Goal: Complete application form: Complete application form

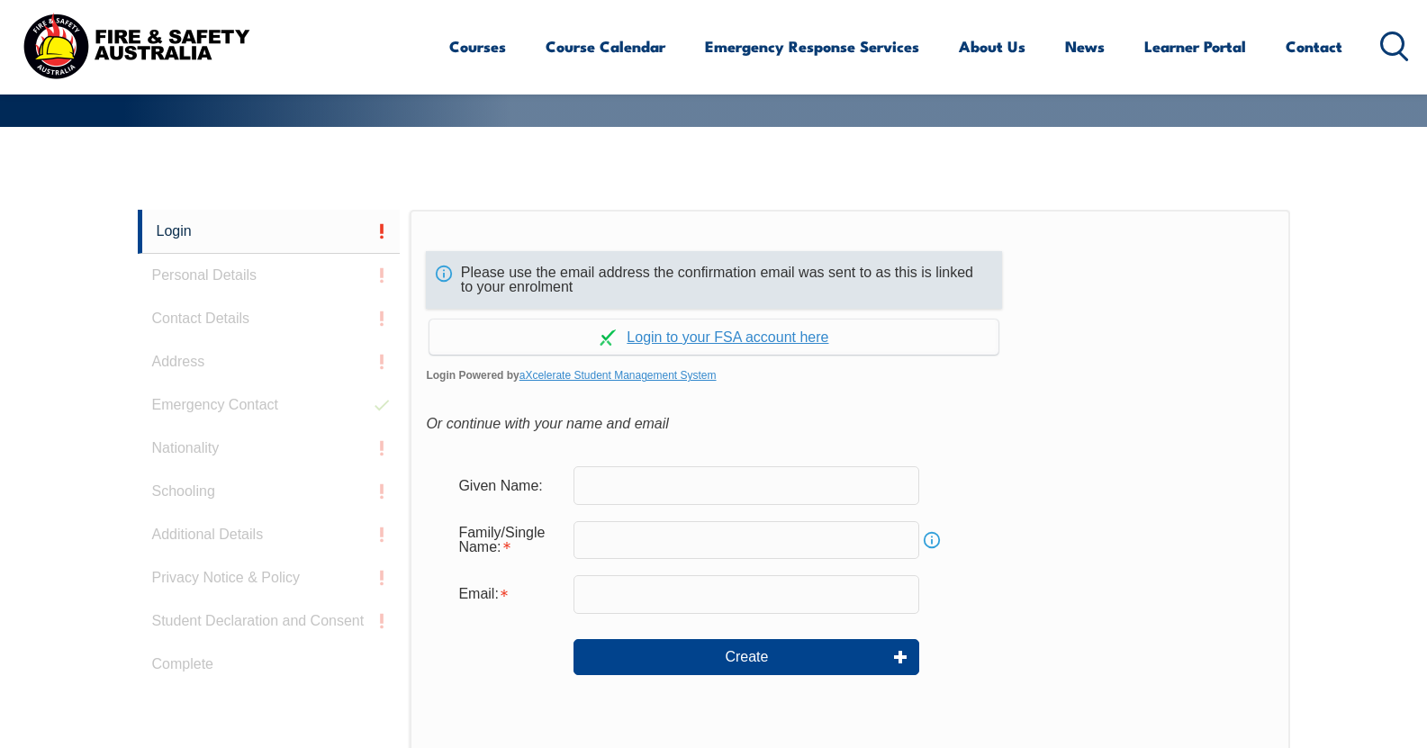
scroll to position [390, 0]
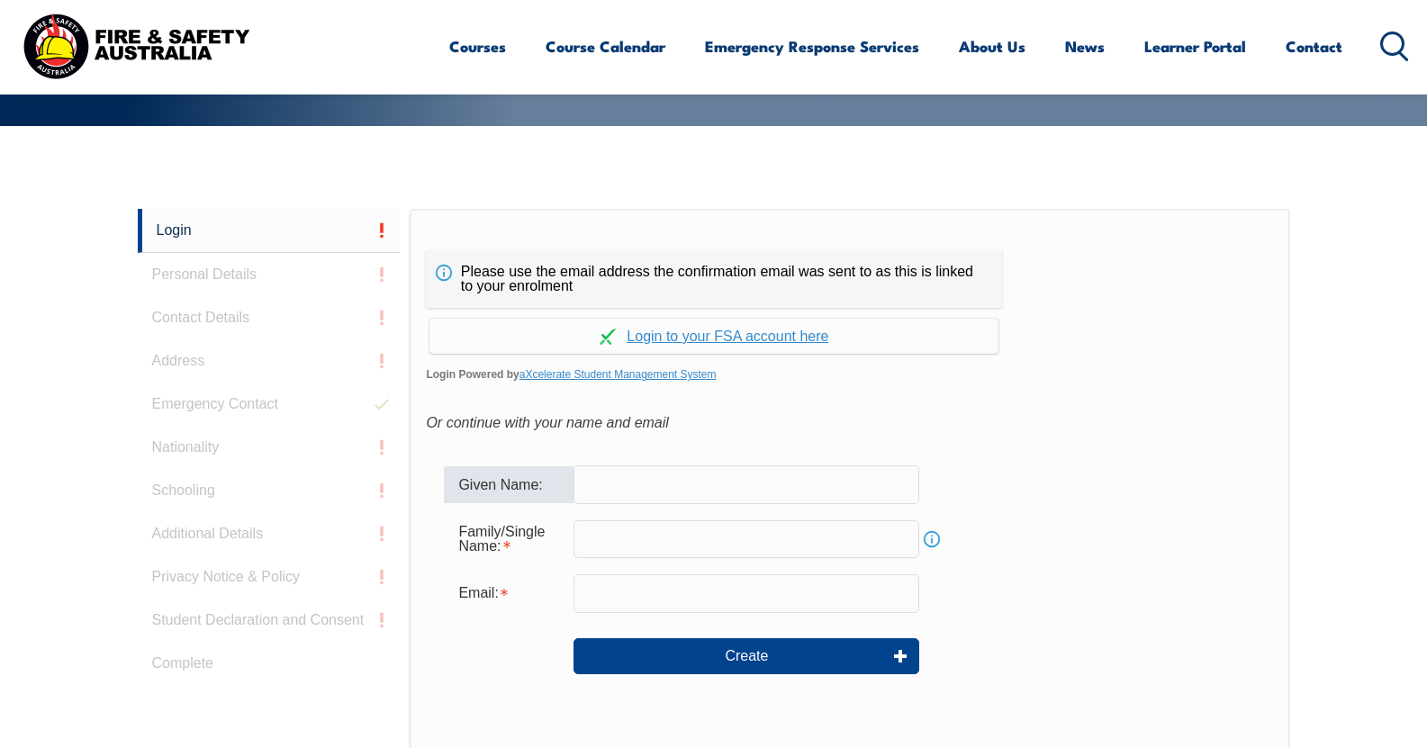
click at [734, 492] on input "text" at bounding box center [746, 484] width 346 height 38
type input "Q"
type input "William"
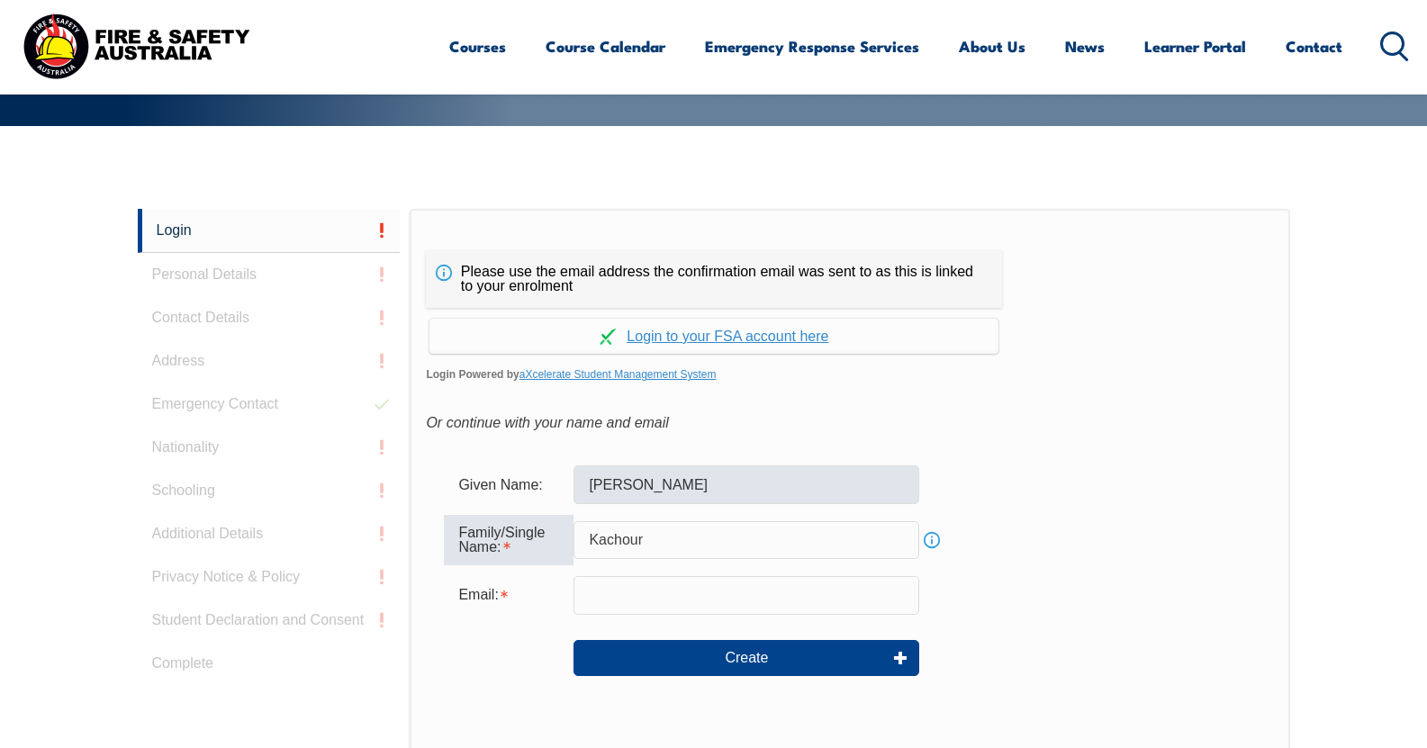
type input "Kachour"
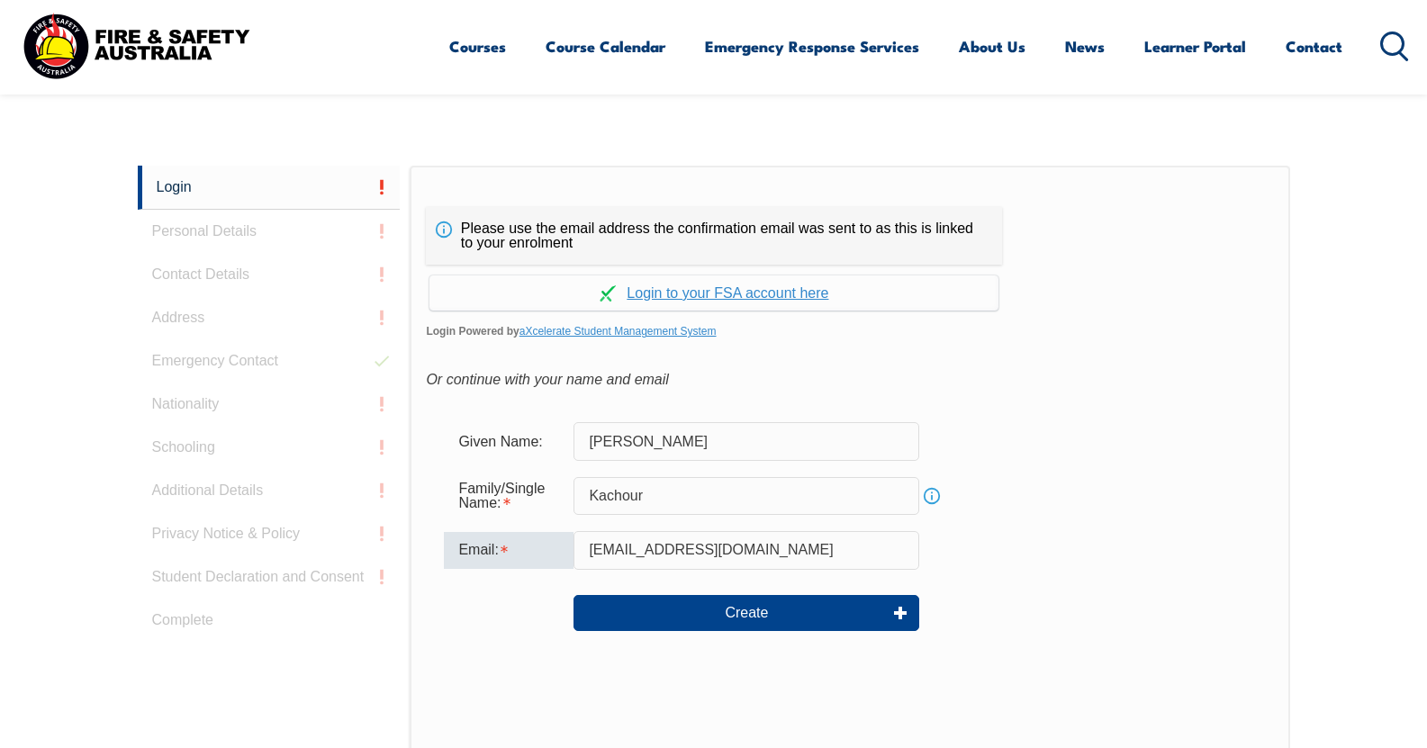
scroll to position [480, 0]
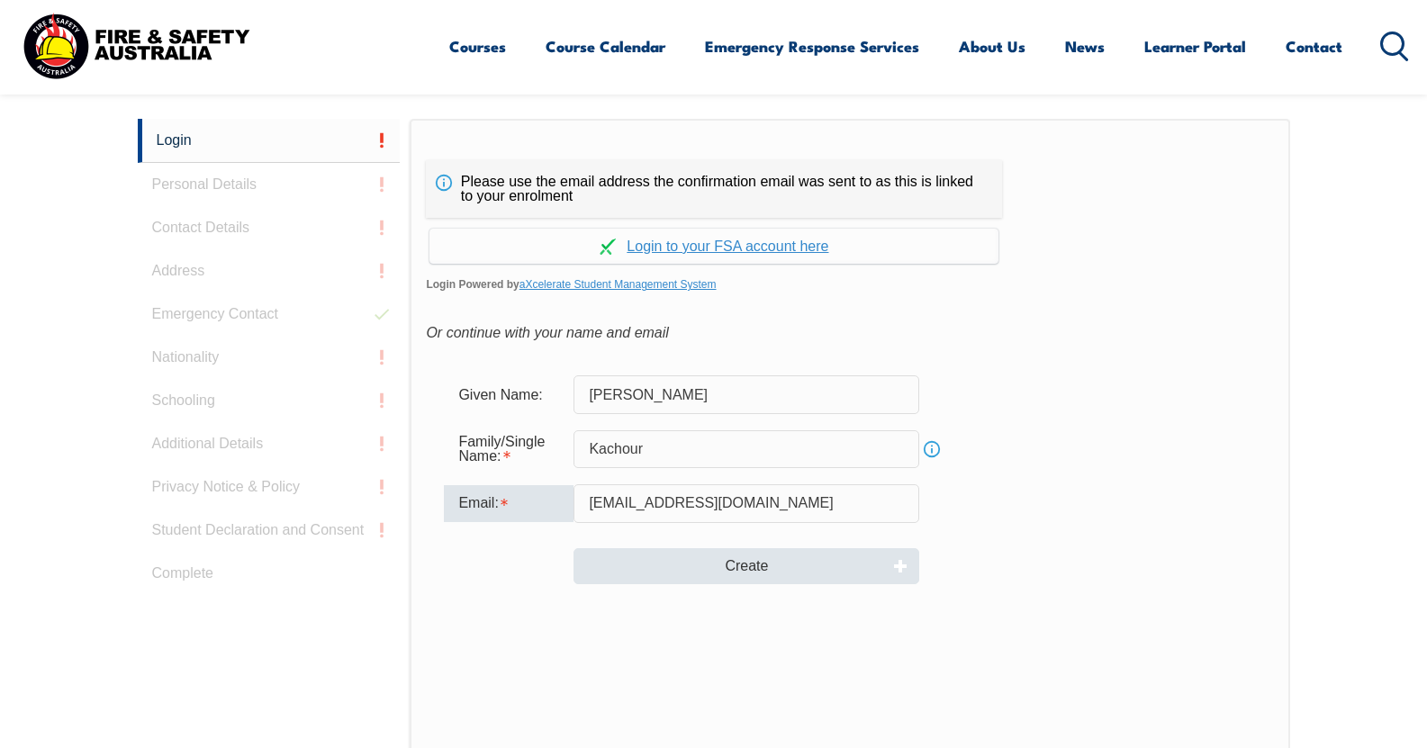
type input "w.kachour@gmail.com"
click at [709, 559] on button "Create" at bounding box center [746, 566] width 346 height 36
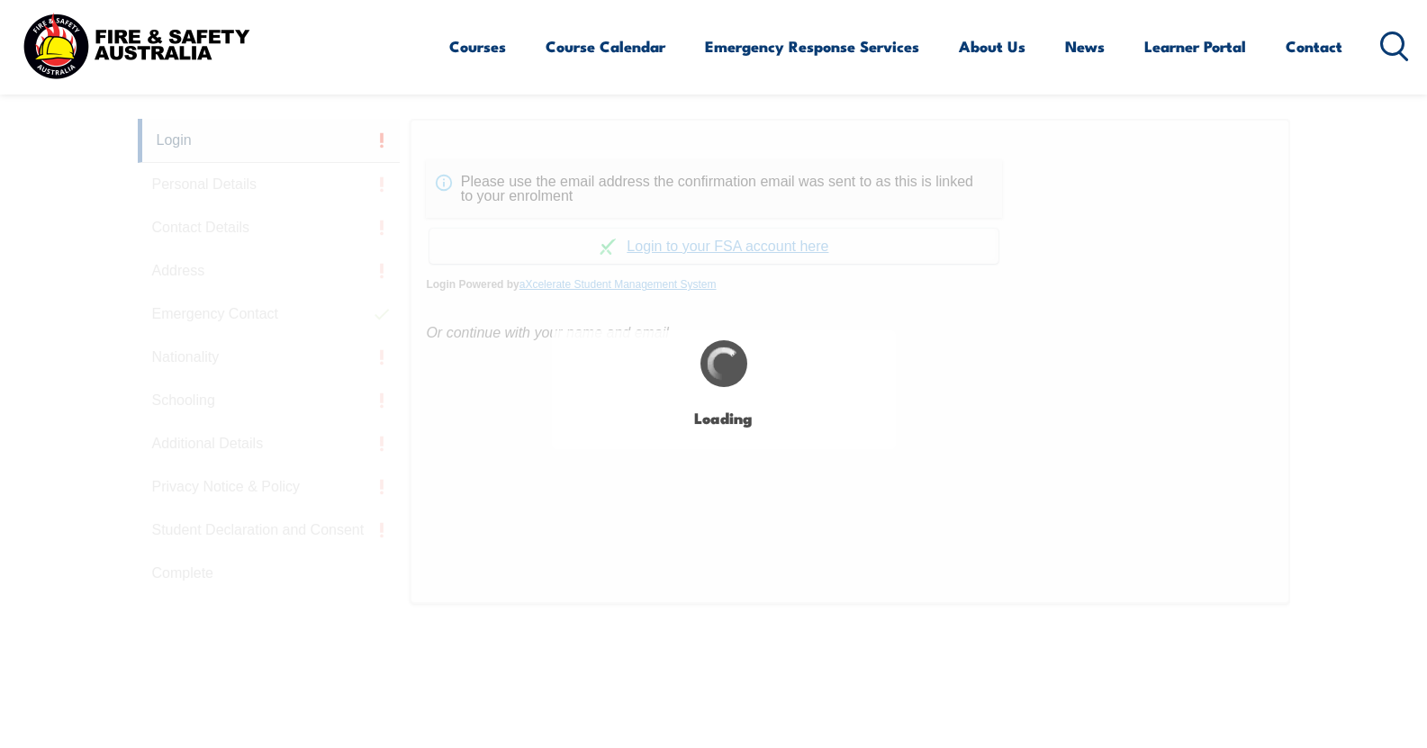
type input "William"
type input "Kachour"
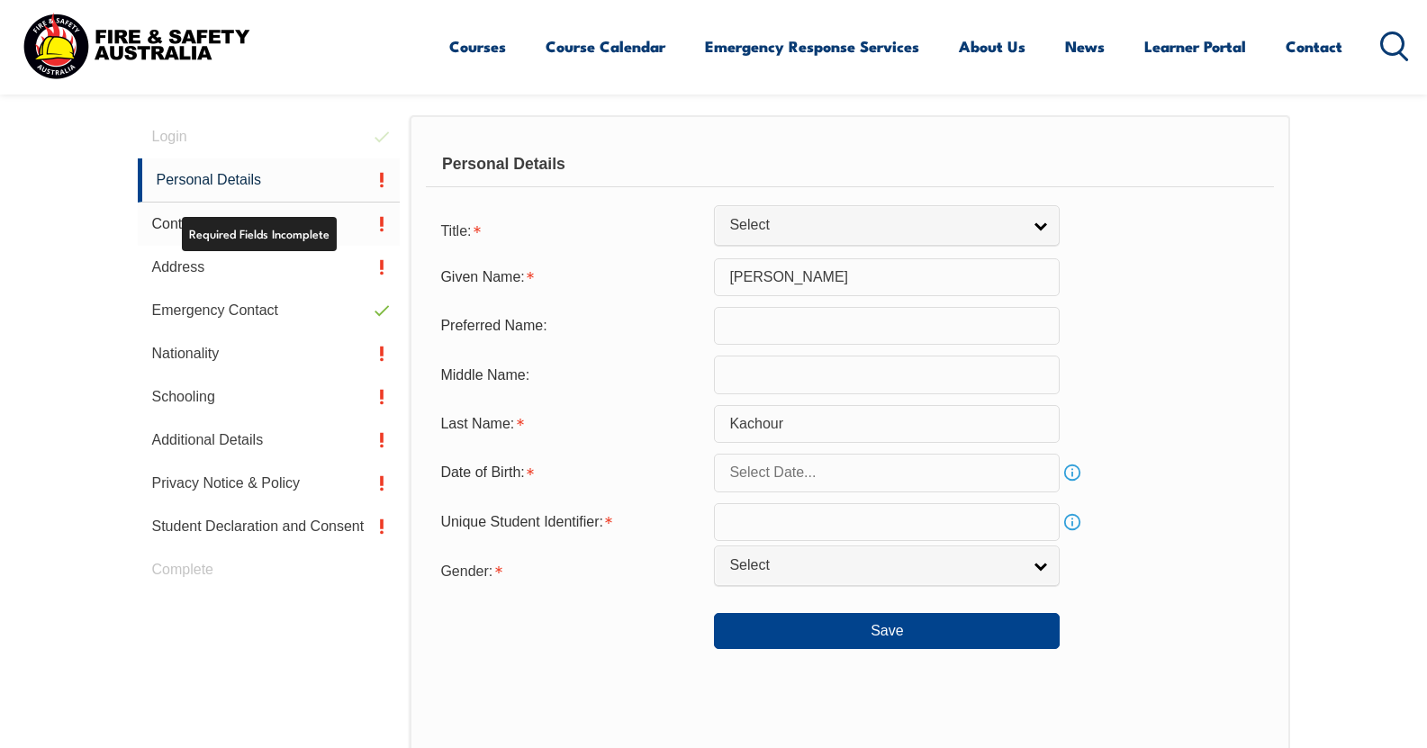
scroll to position [509, 0]
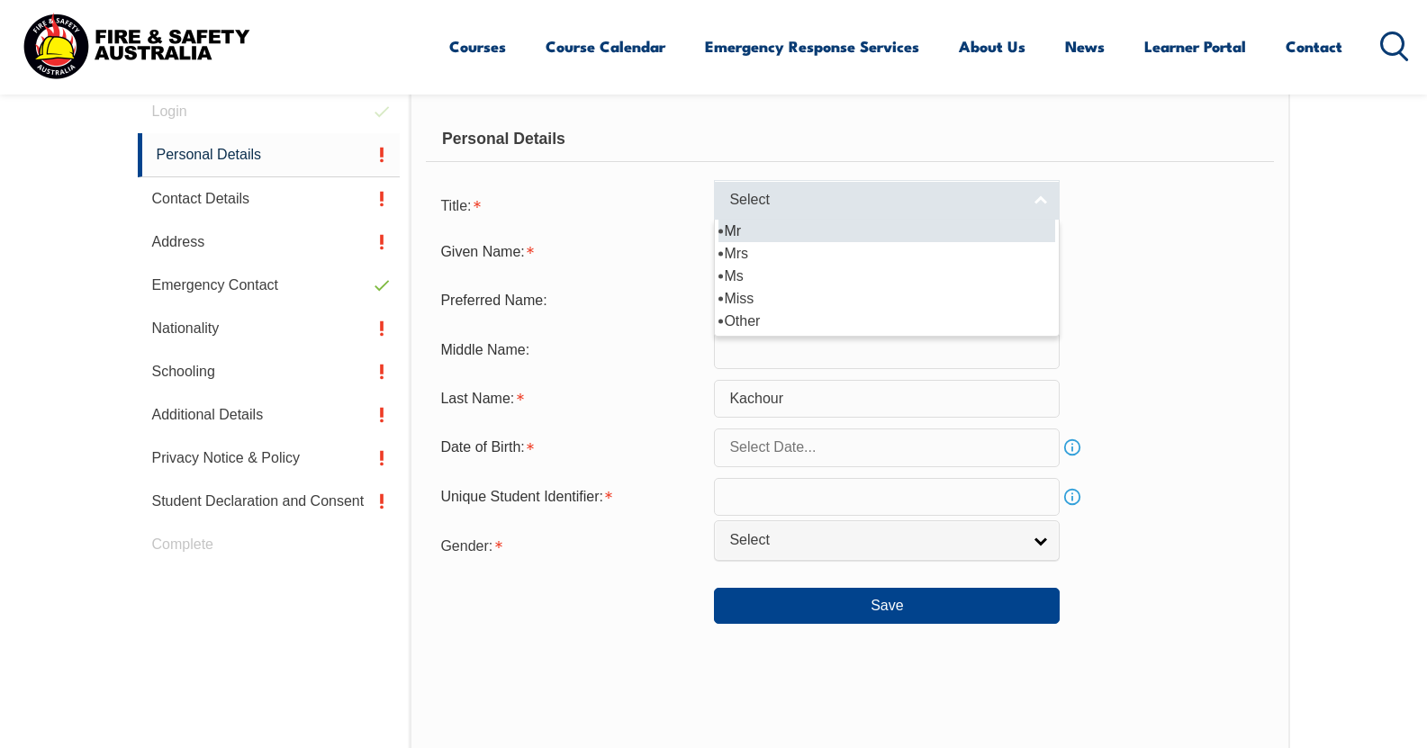
click at [868, 192] on span "Select" at bounding box center [875, 200] width 292 height 19
click at [809, 232] on li "Mr" at bounding box center [886, 231] width 337 height 23
select select "Mr"
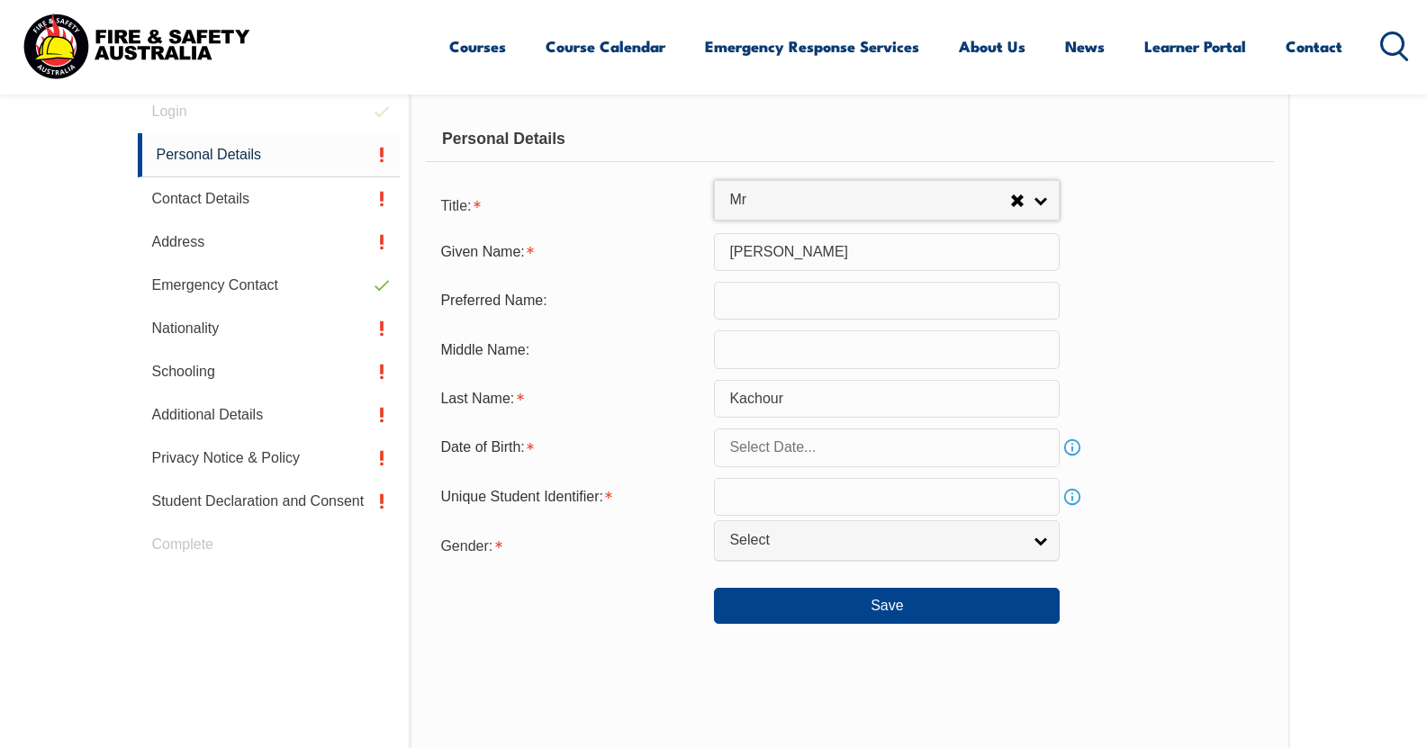
click at [794, 443] on input "text" at bounding box center [887, 447] width 346 height 38
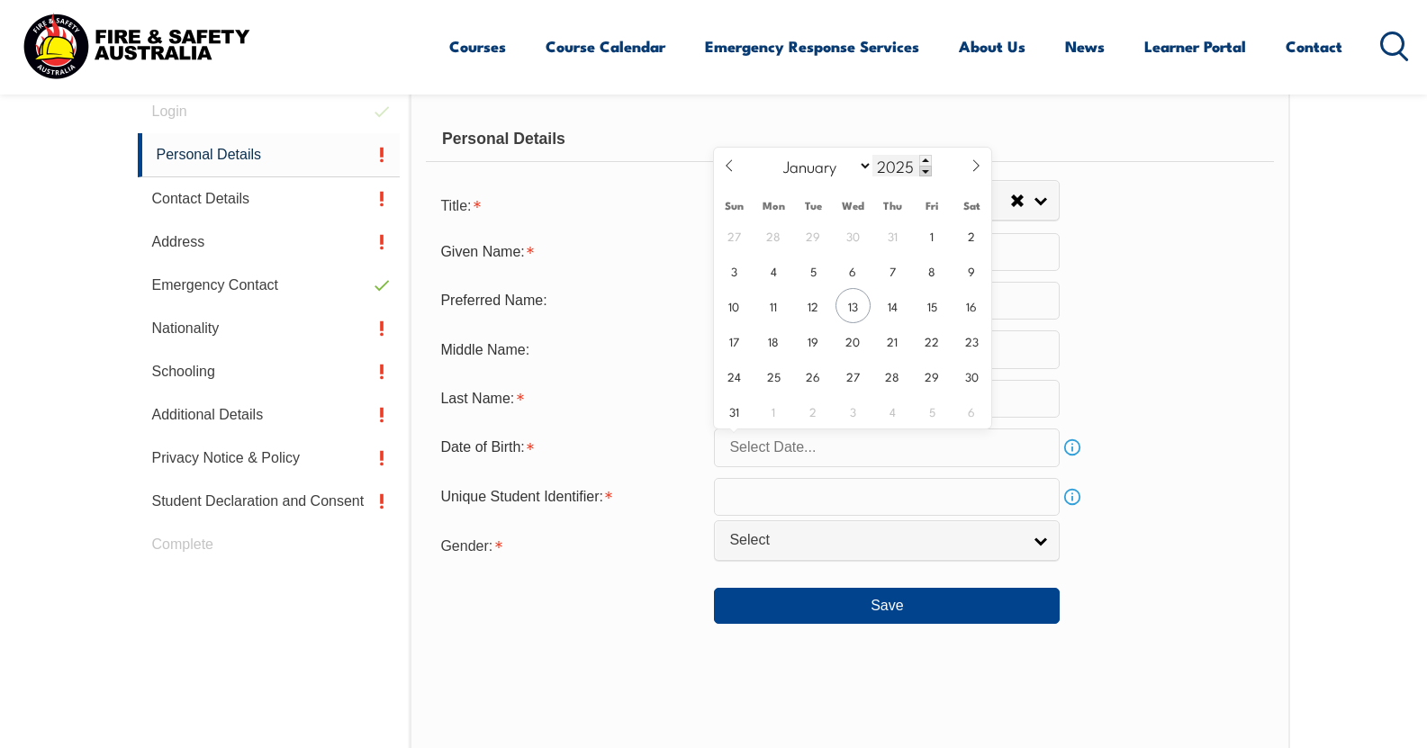
click at [923, 171] on span at bounding box center [925, 171] width 13 height 11
click at [898, 170] on input "2021" at bounding box center [901, 166] width 59 height 22
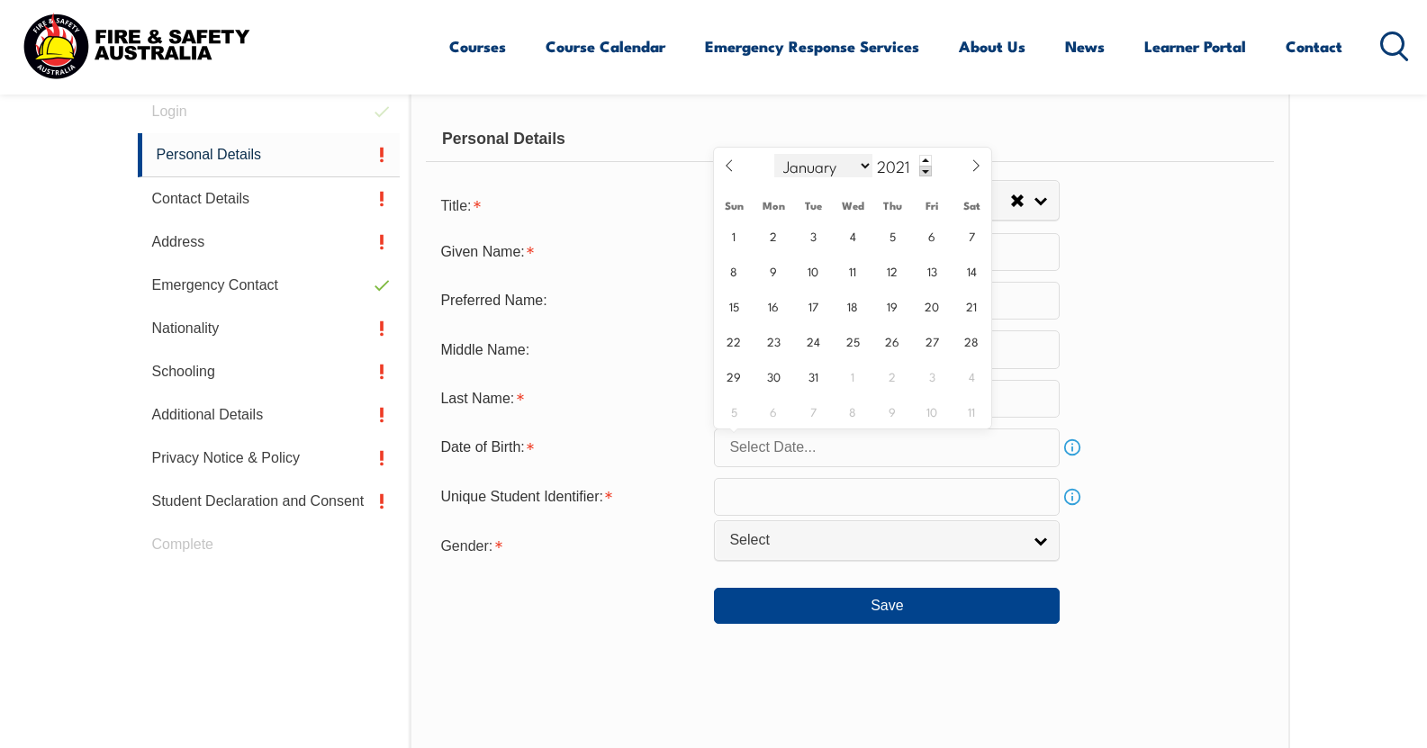
type input "0"
type input "1976"
click at [776, 301] on span "16" at bounding box center [773, 305] width 35 height 35
type input "August 16, 1976"
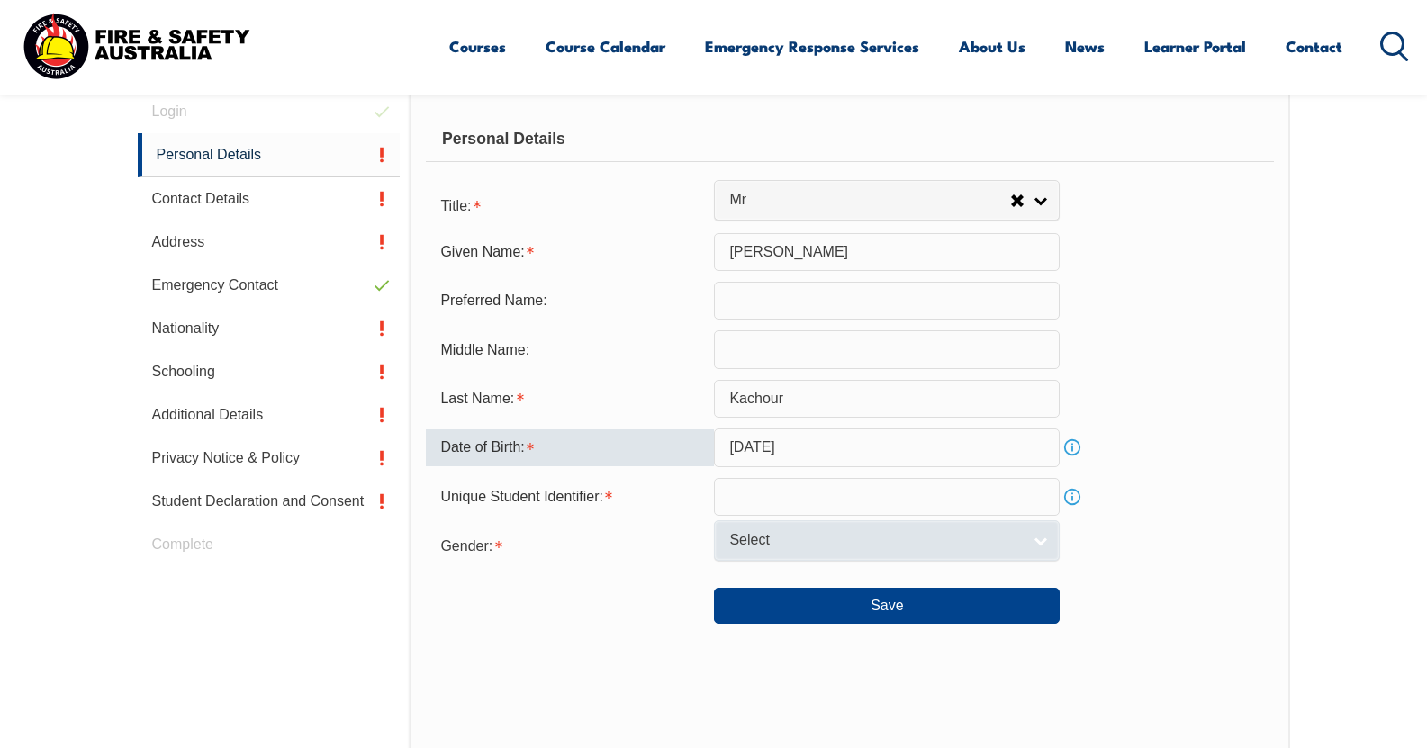
click at [780, 537] on span "Select" at bounding box center [875, 540] width 292 height 19
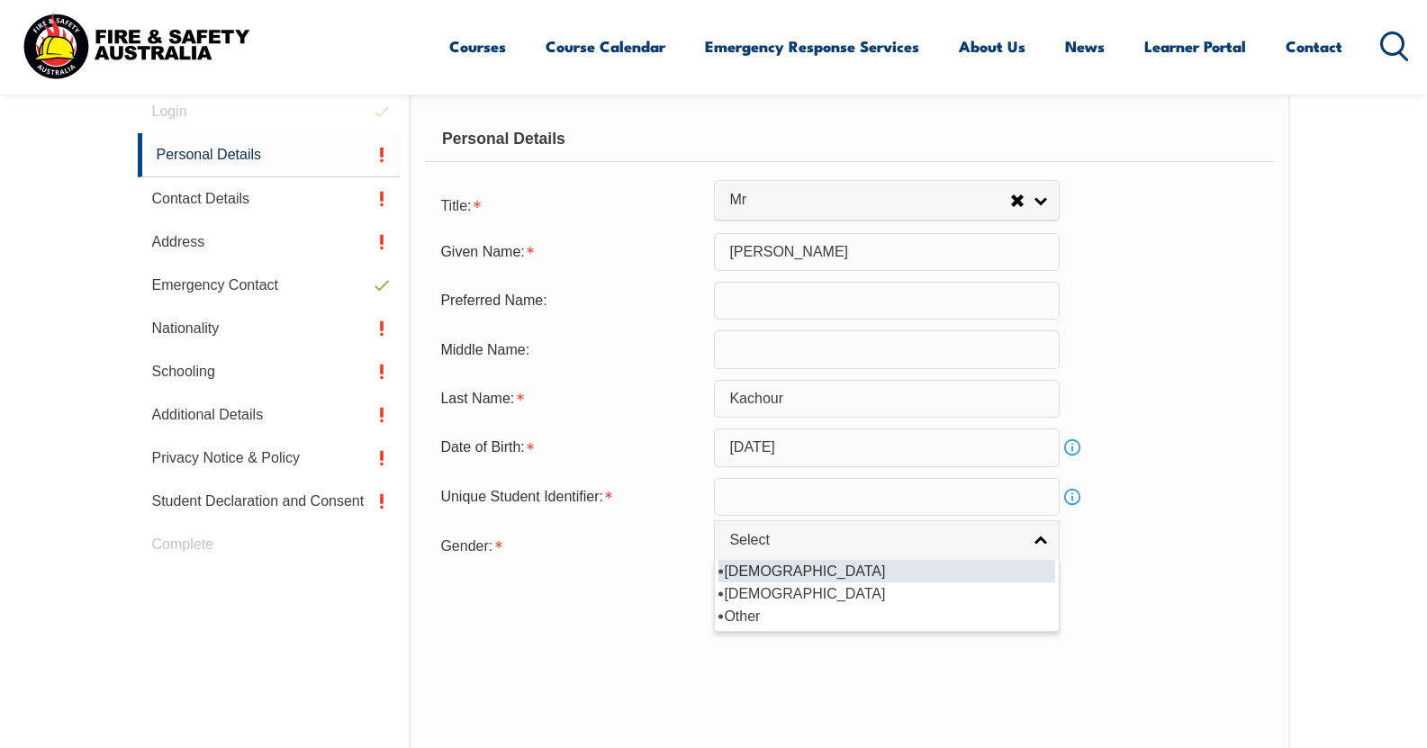
click at [774, 567] on li "Male" at bounding box center [886, 571] width 337 height 23
select select "M"
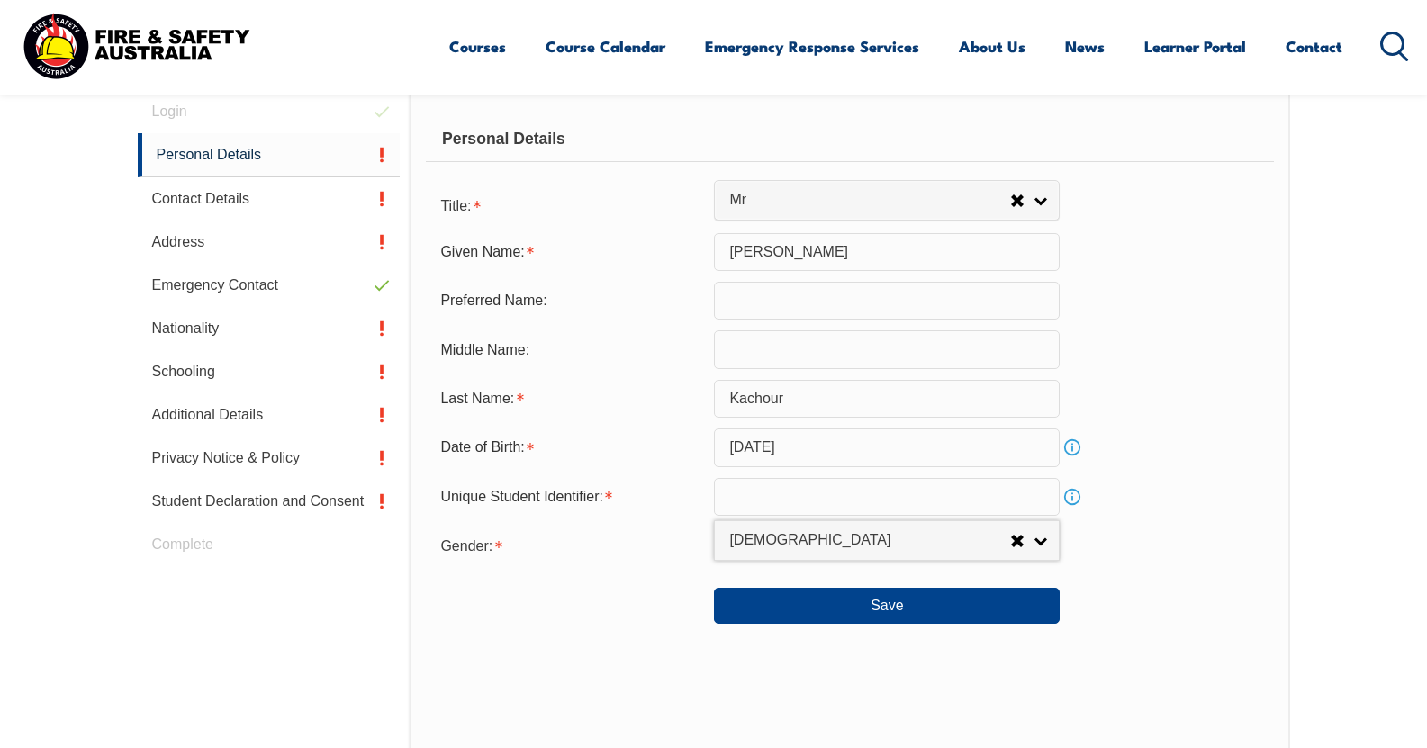
click at [779, 492] on input "text" at bounding box center [887, 497] width 346 height 38
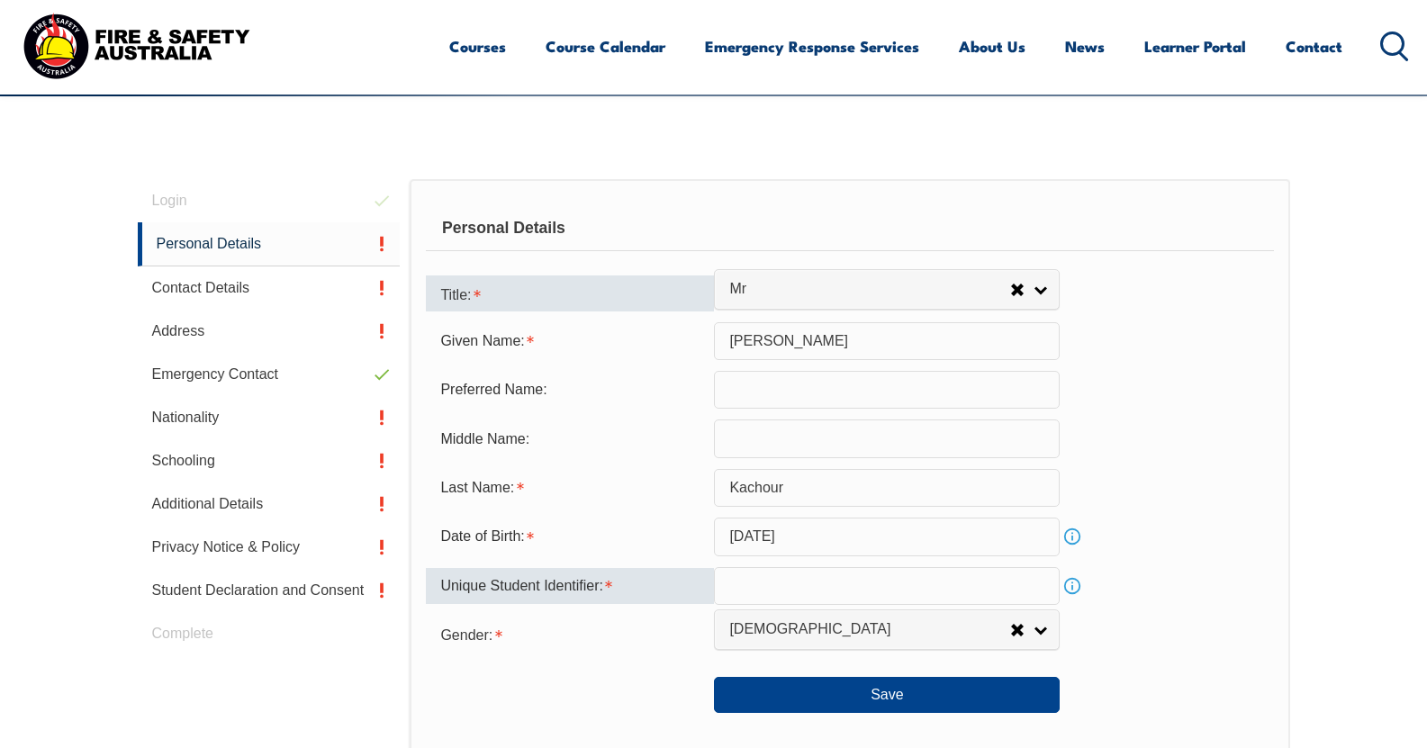
scroll to position [419, 0]
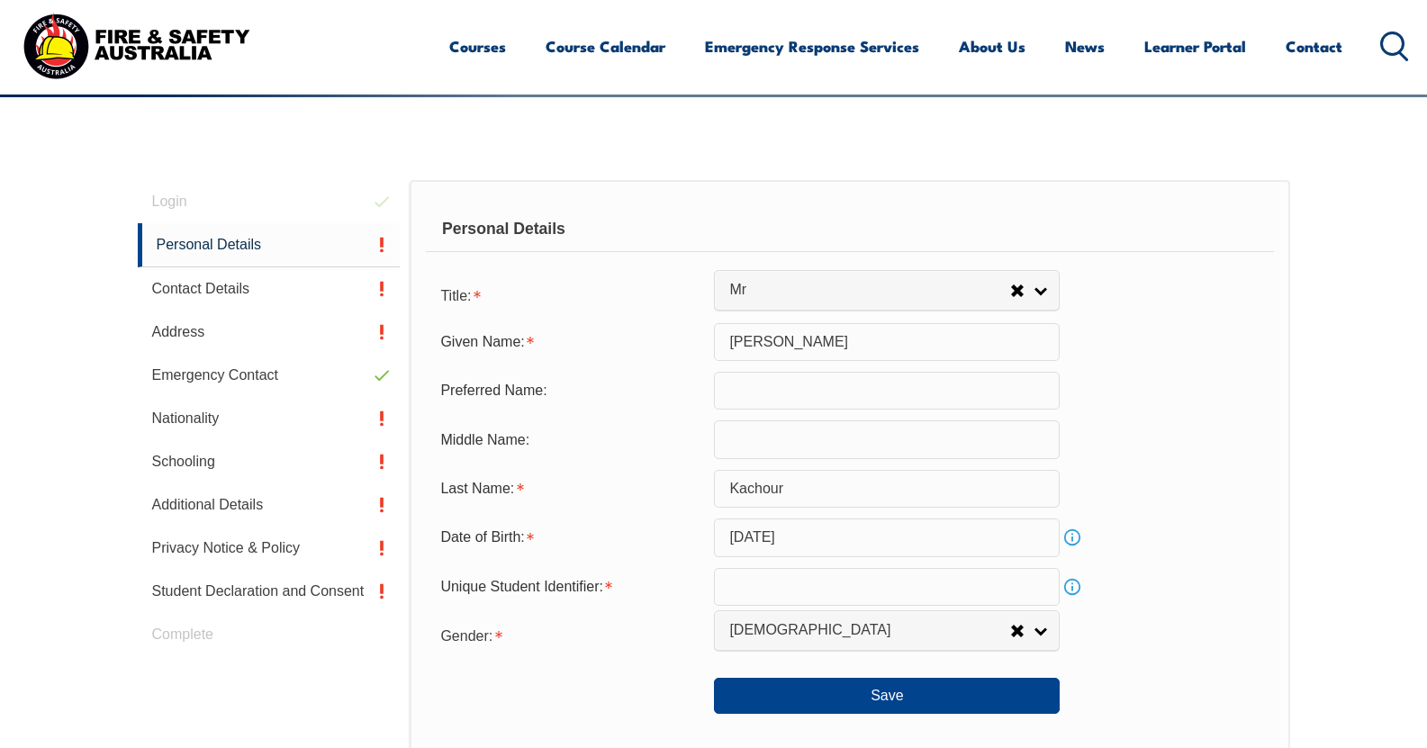
click at [1069, 595] on link "Info" at bounding box center [1071, 586] width 25 height 25
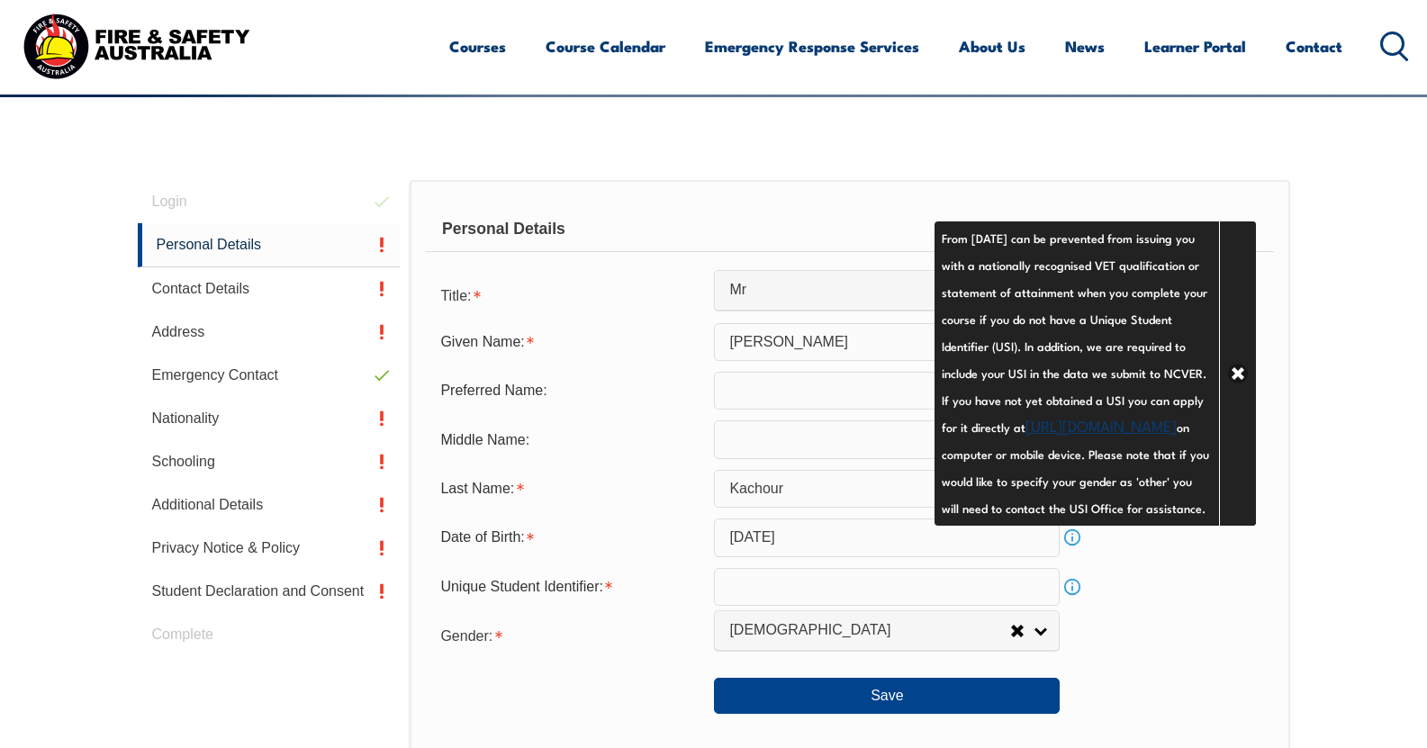
click at [752, 606] on input "text" at bounding box center [887, 587] width 346 height 38
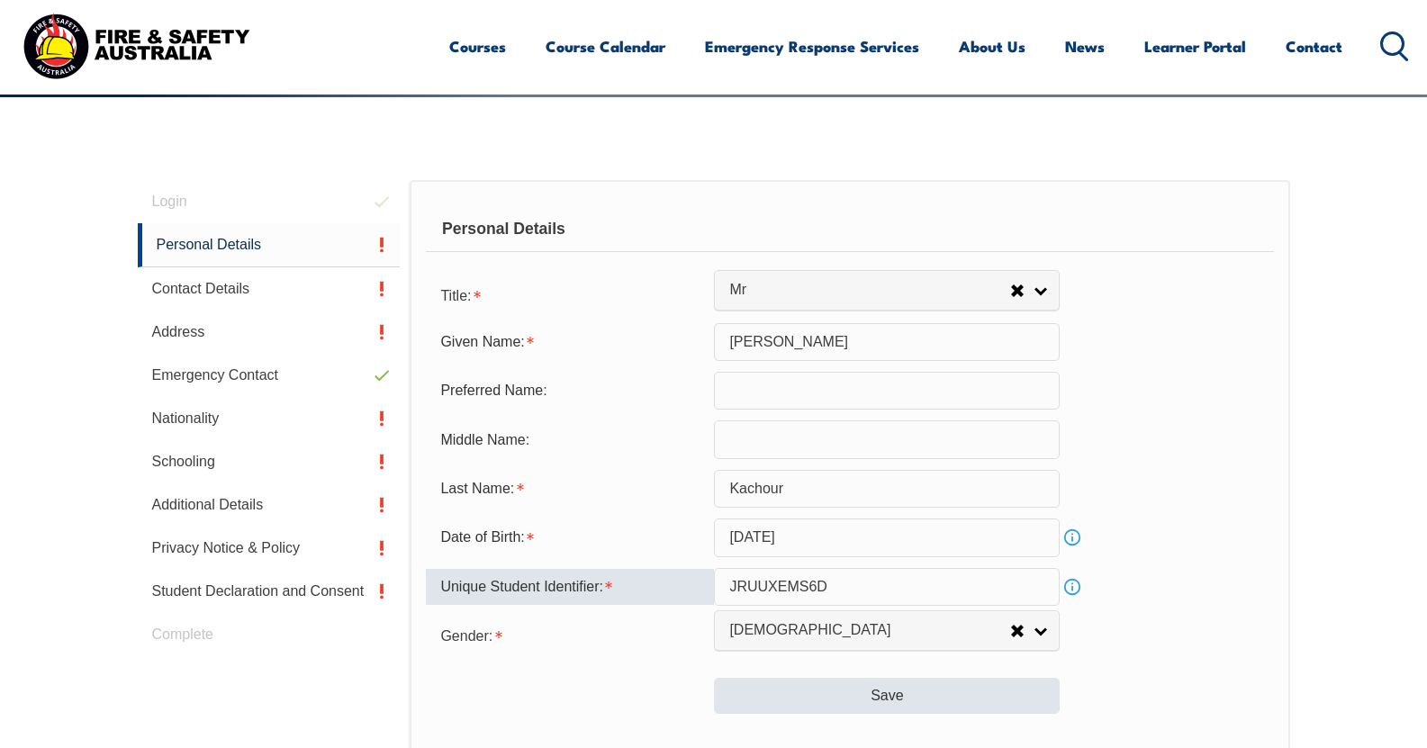
type input "JRUUXEMS6D"
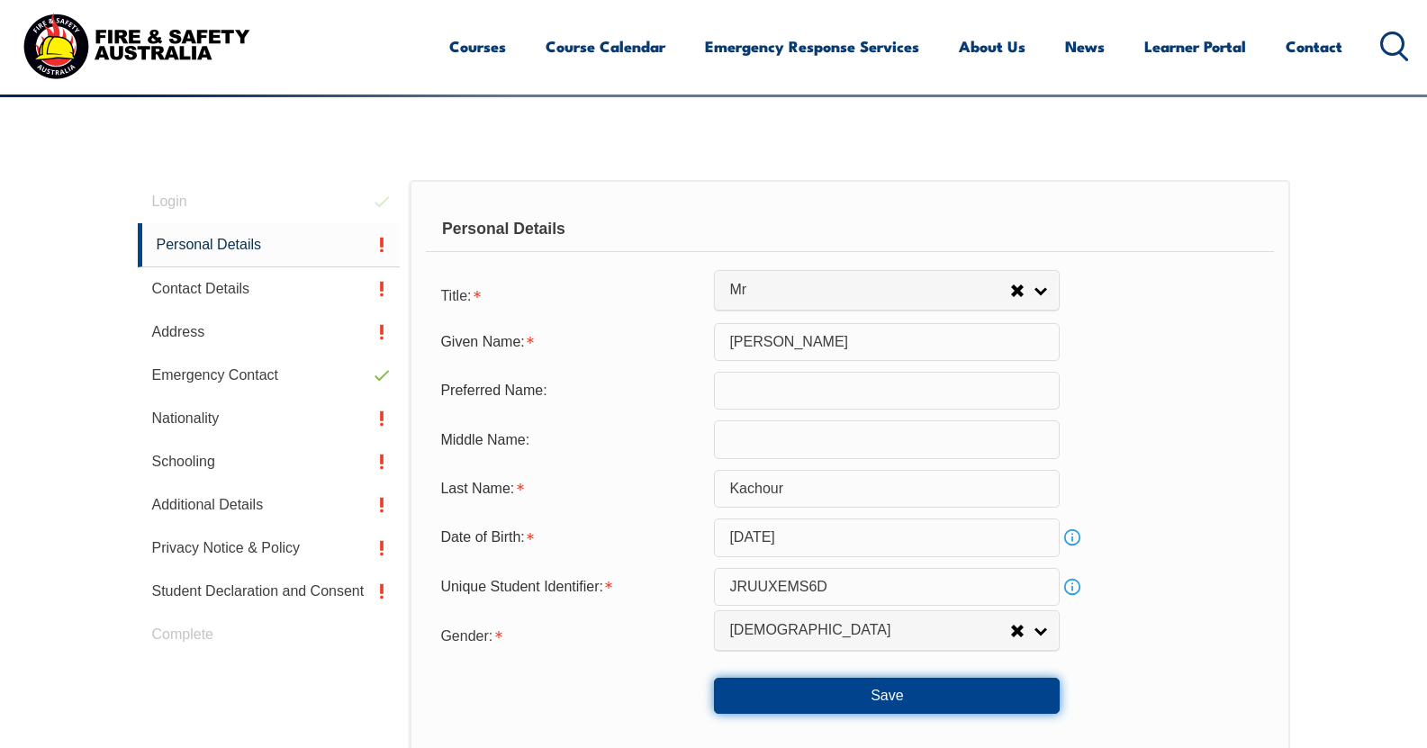
click at [746, 688] on button "Save" at bounding box center [887, 696] width 346 height 36
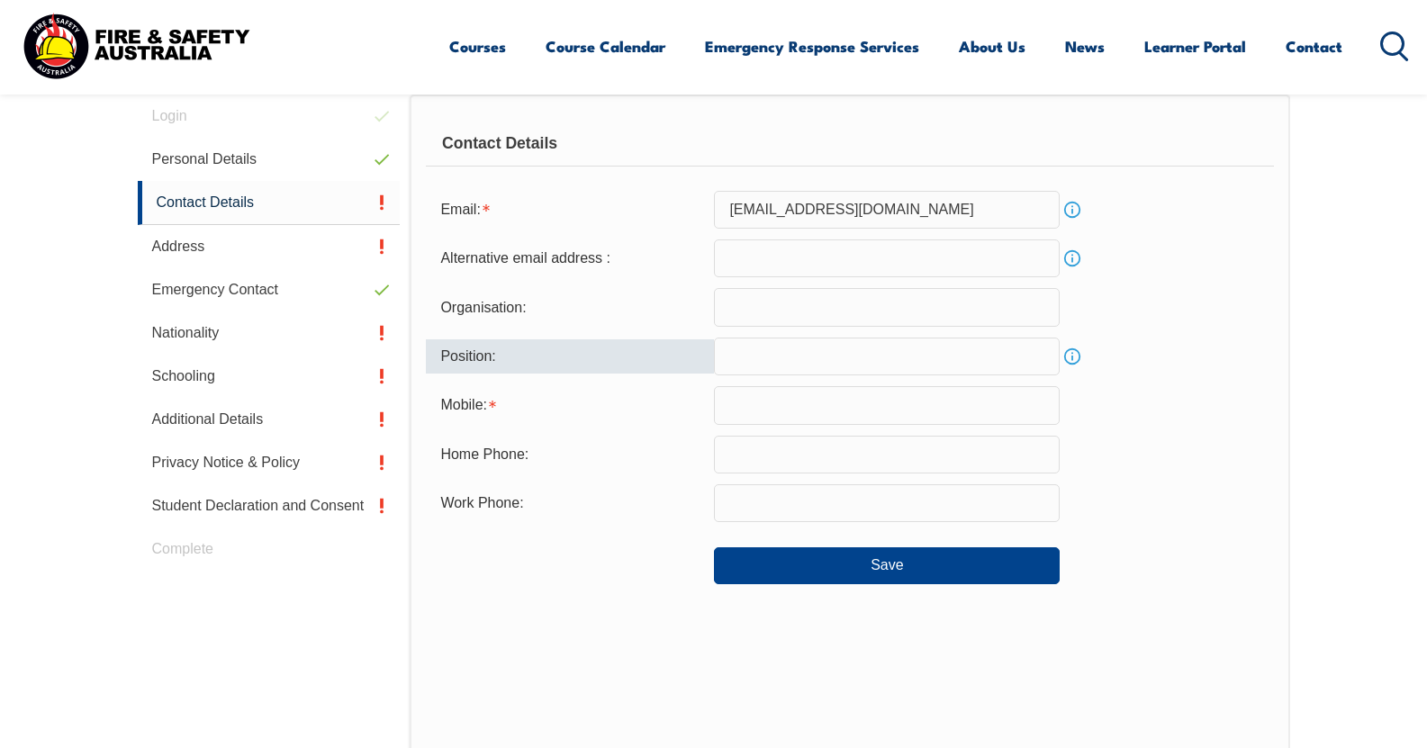
scroll to position [509, 0]
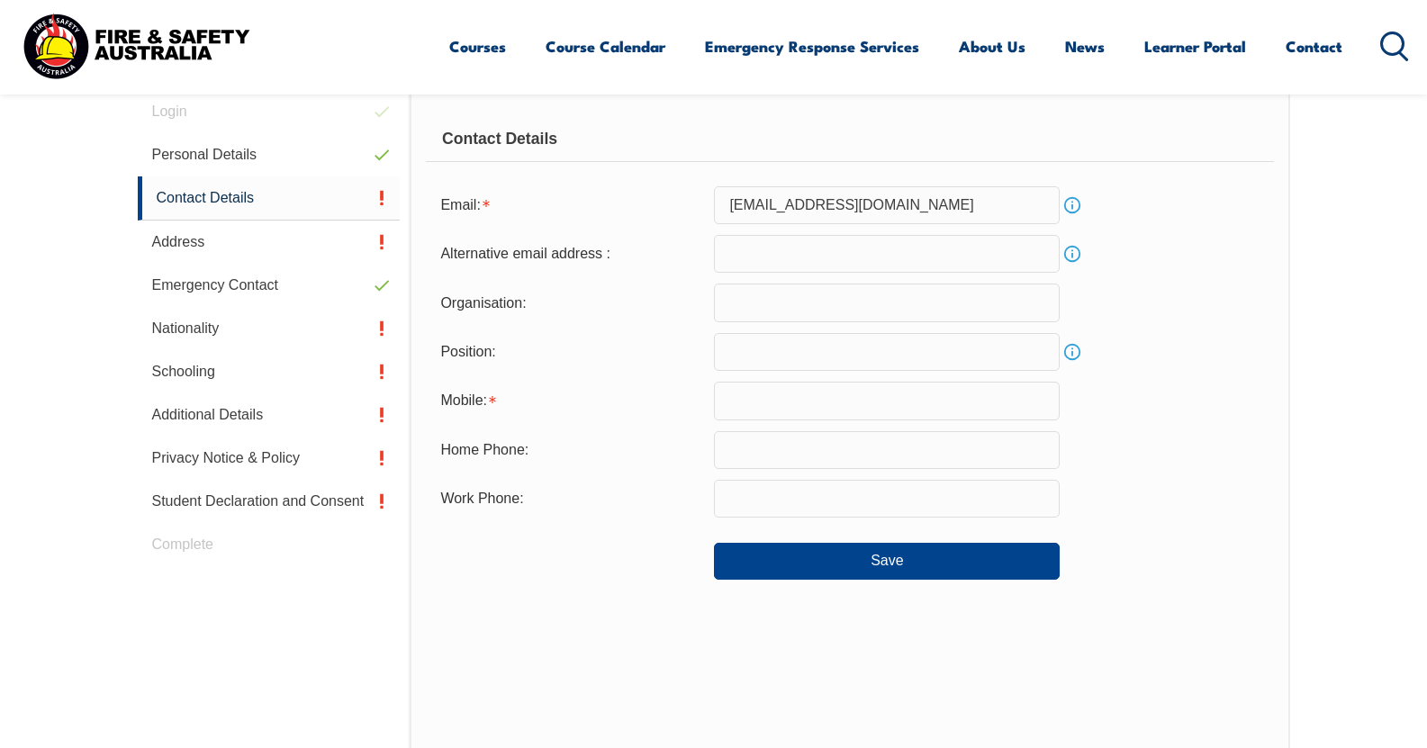
click at [772, 403] on input "text" at bounding box center [887, 401] width 346 height 38
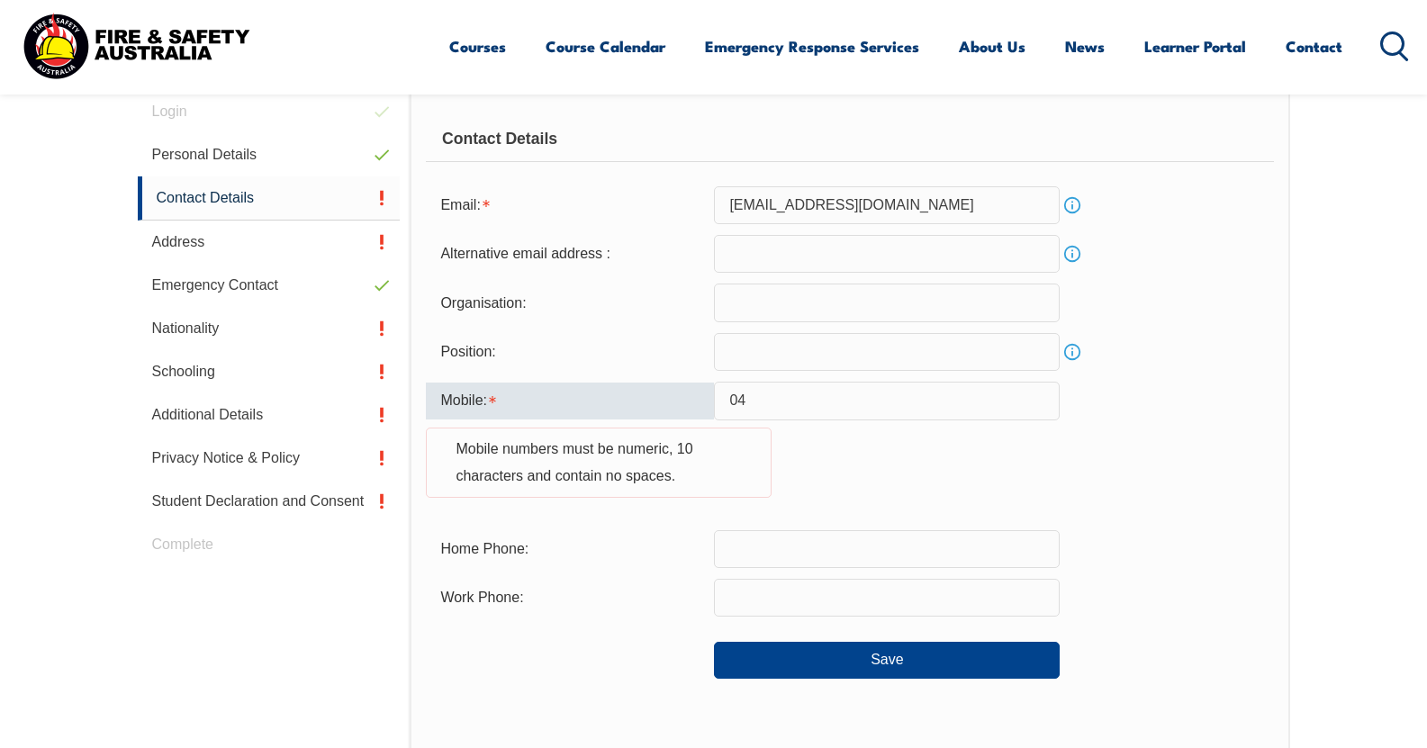
type input "0"
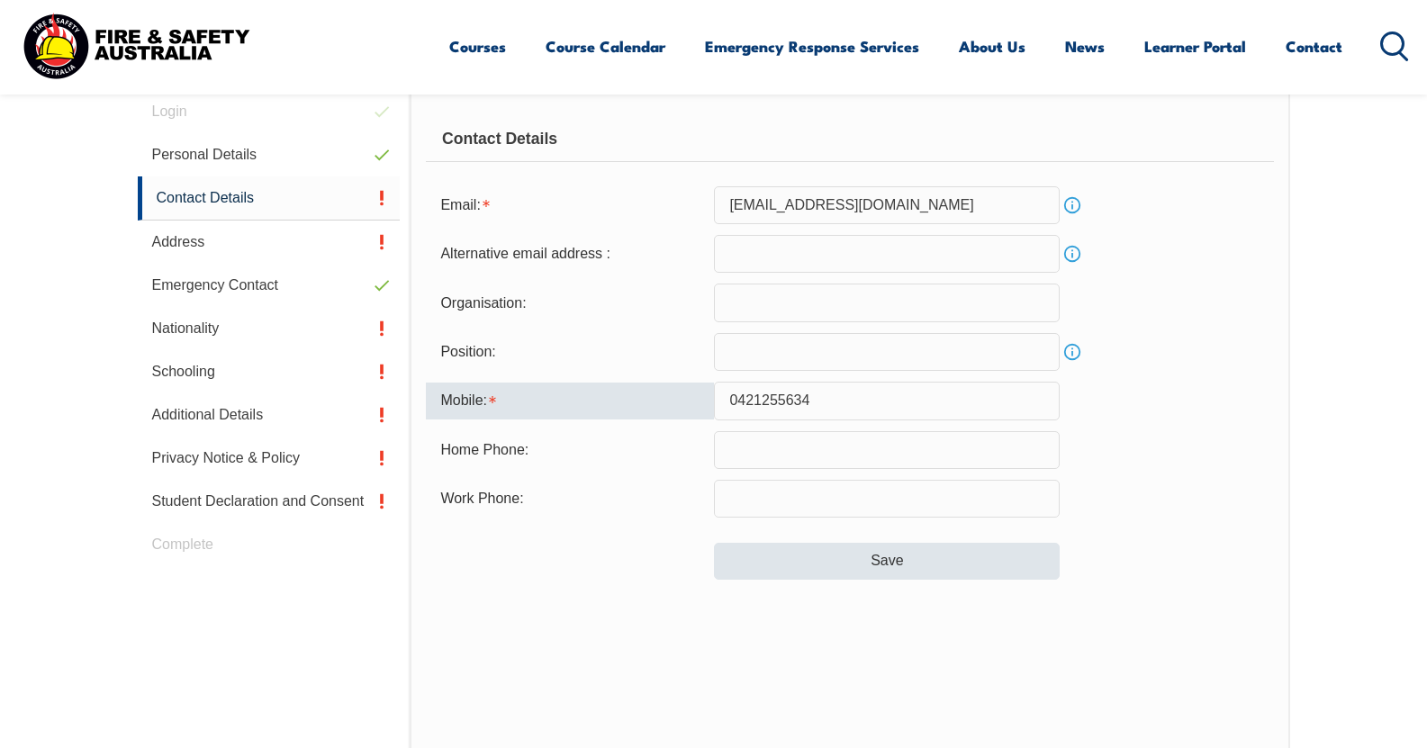
type input "0421255634"
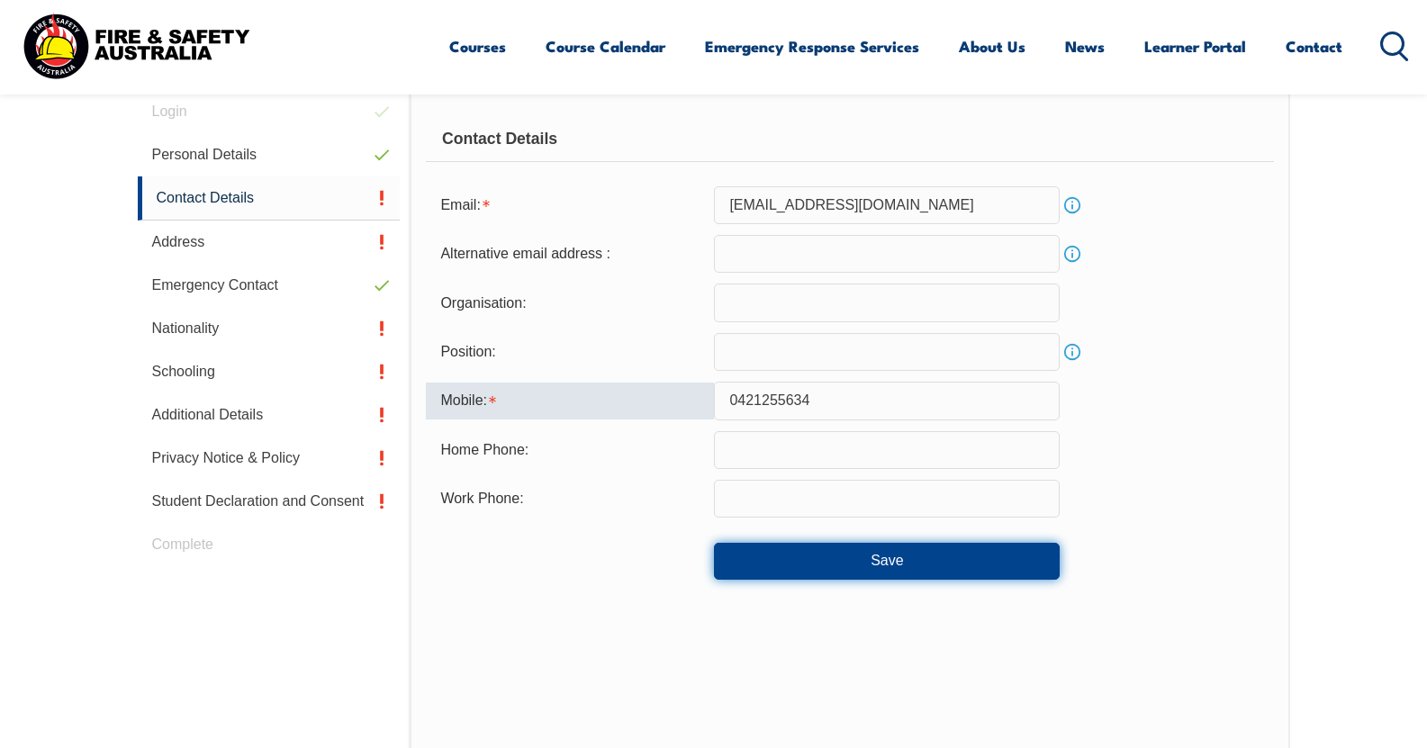
click at [748, 564] on button "Save" at bounding box center [887, 561] width 346 height 36
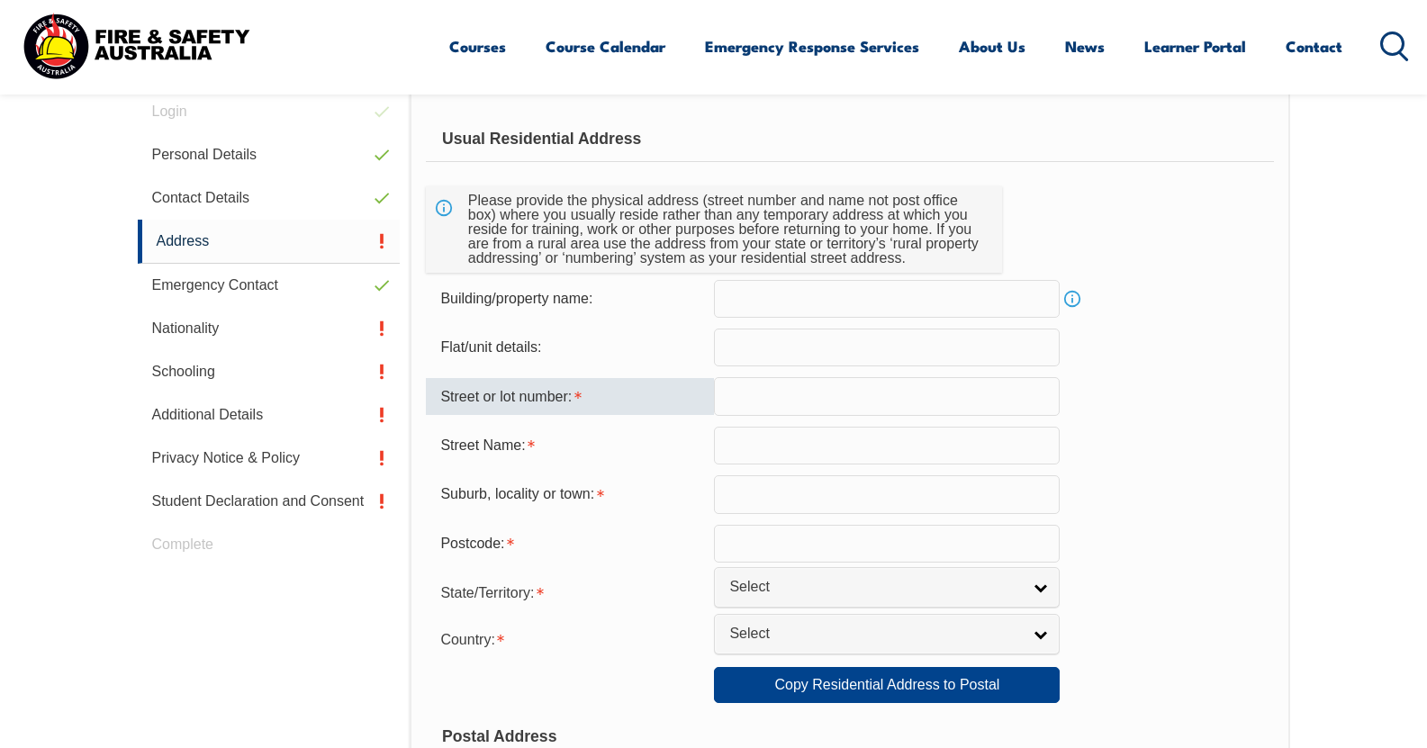
click at [780, 401] on input "text" at bounding box center [887, 396] width 346 height 38
type input "2/19"
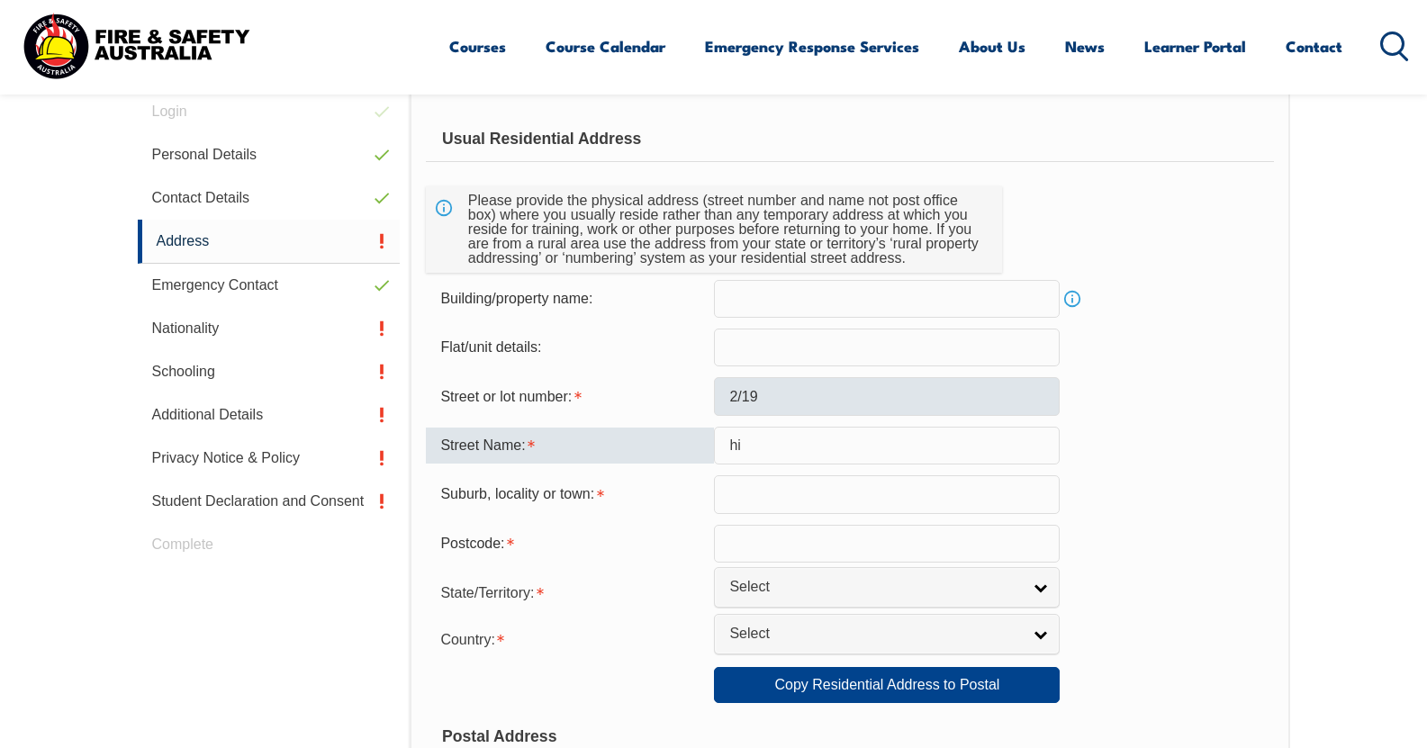
type input "h"
type input "Hilary"
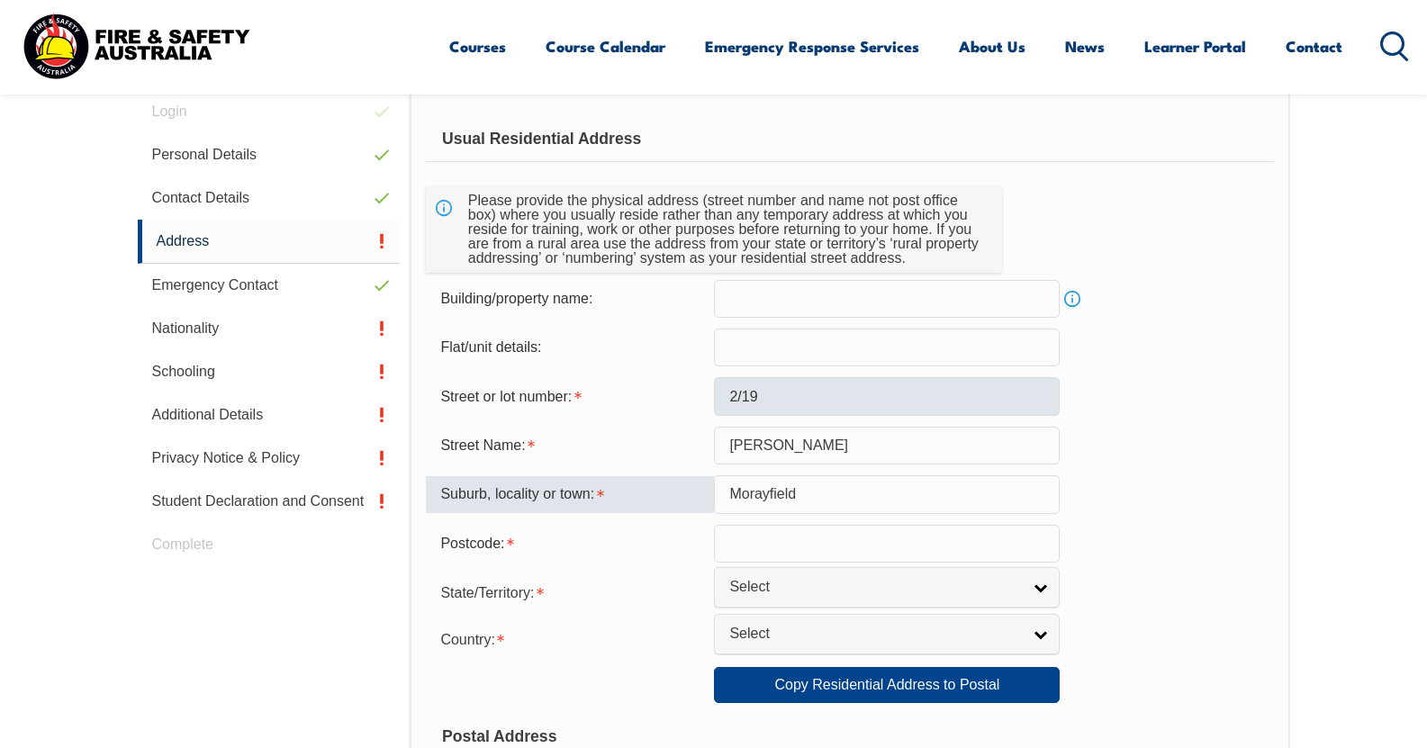
type input "Morayfield"
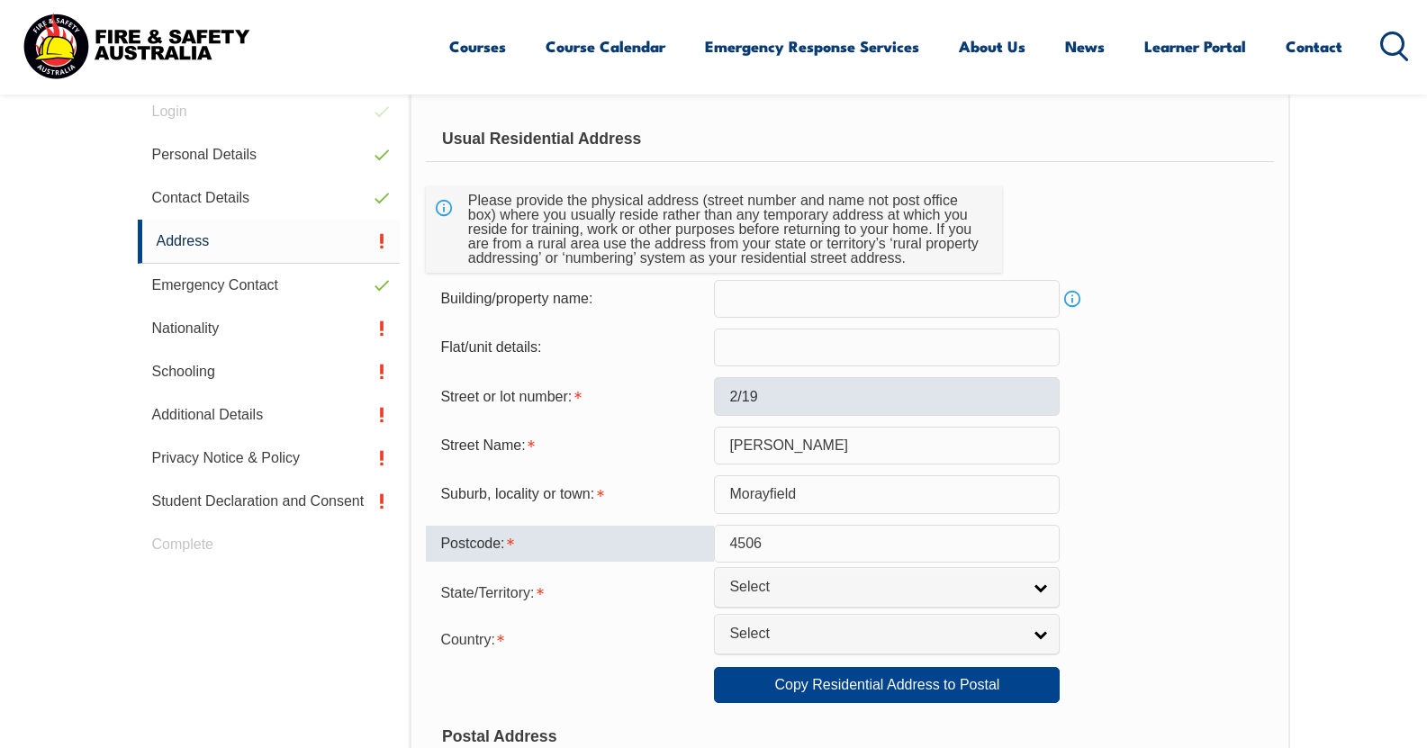
type input "4506"
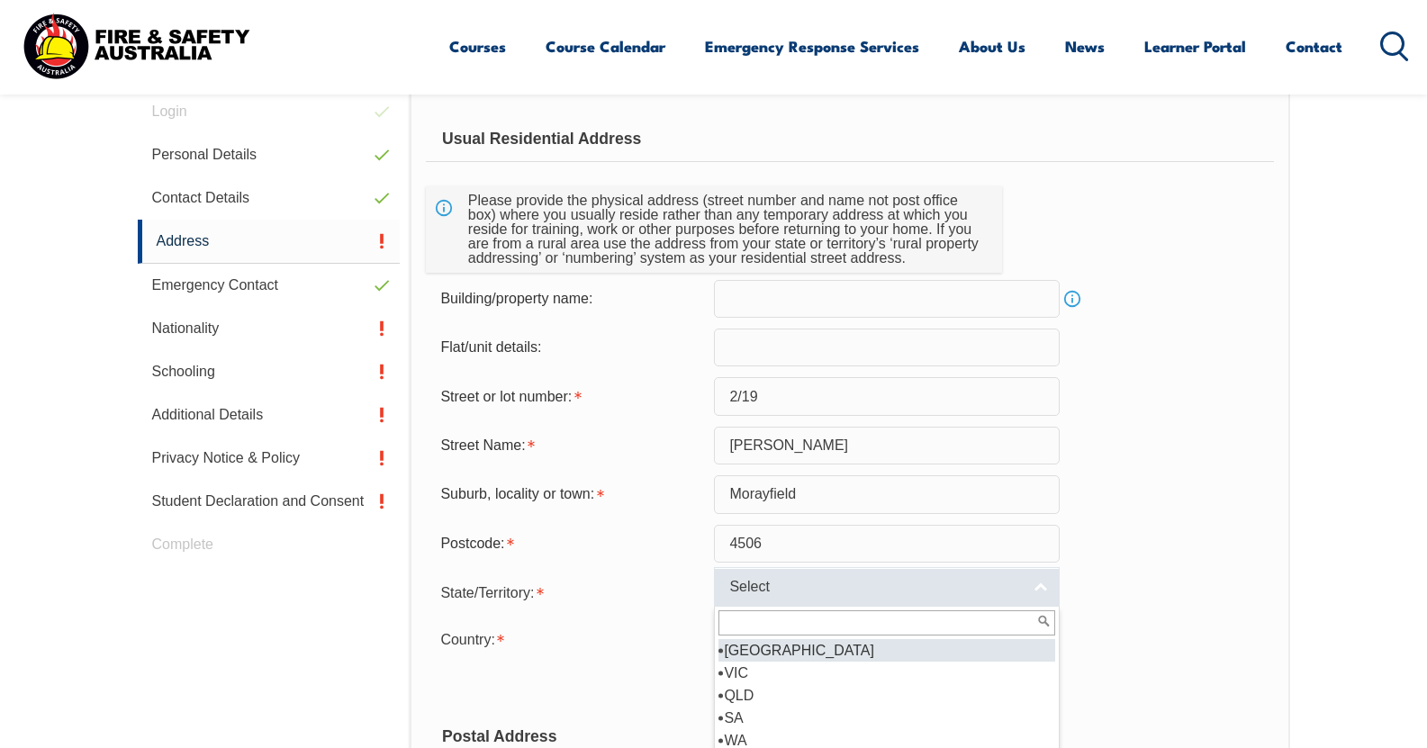
click at [748, 577] on link "Select" at bounding box center [887, 587] width 346 height 41
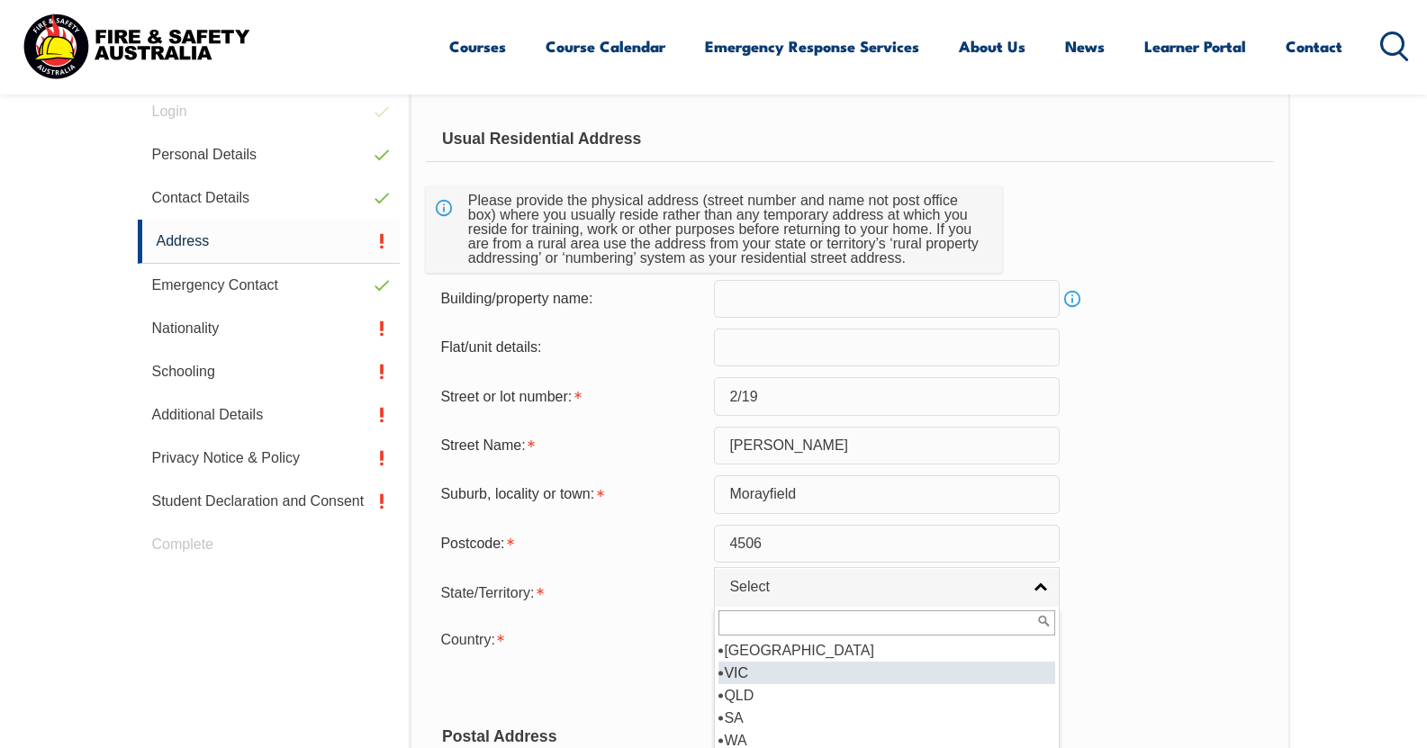
click at [741, 688] on li "QLD" at bounding box center [886, 695] width 337 height 23
select select "QLD"
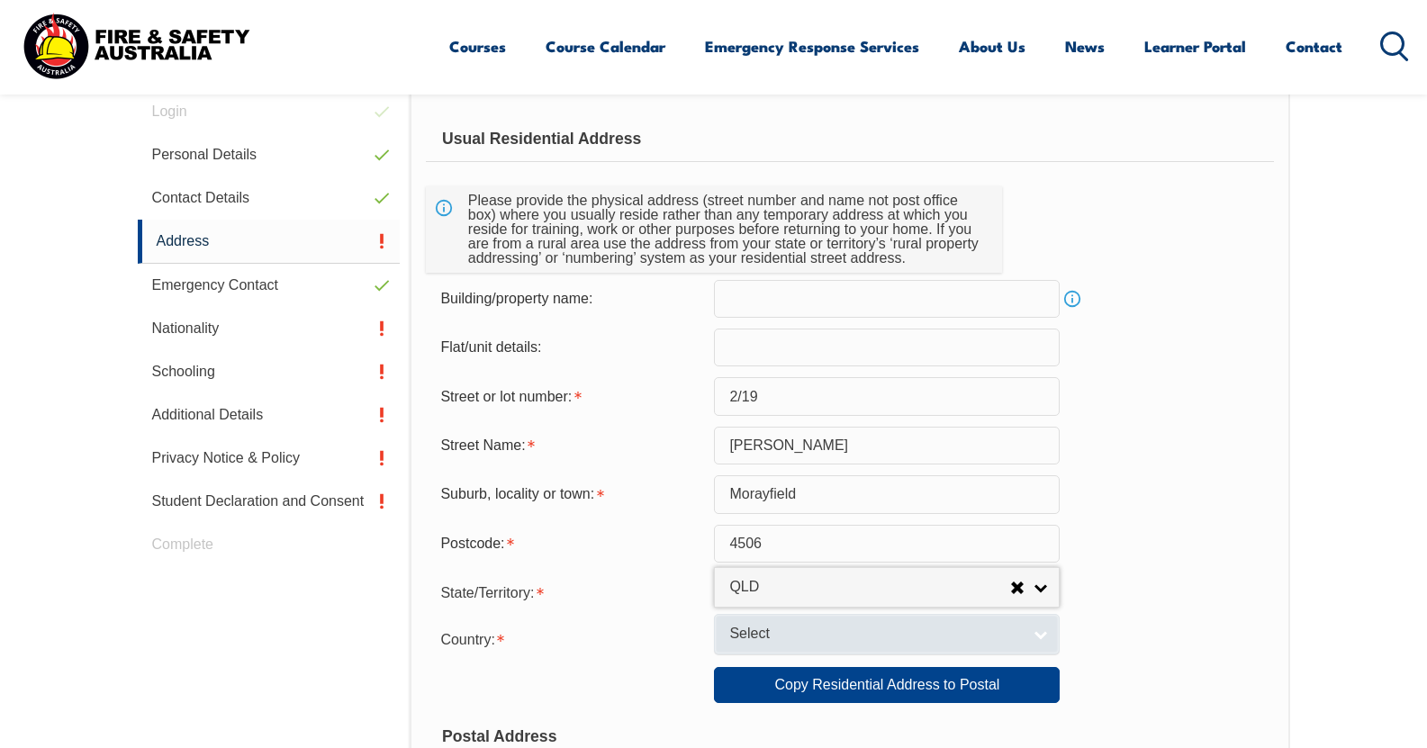
click at [748, 639] on span "Select" at bounding box center [875, 634] width 292 height 19
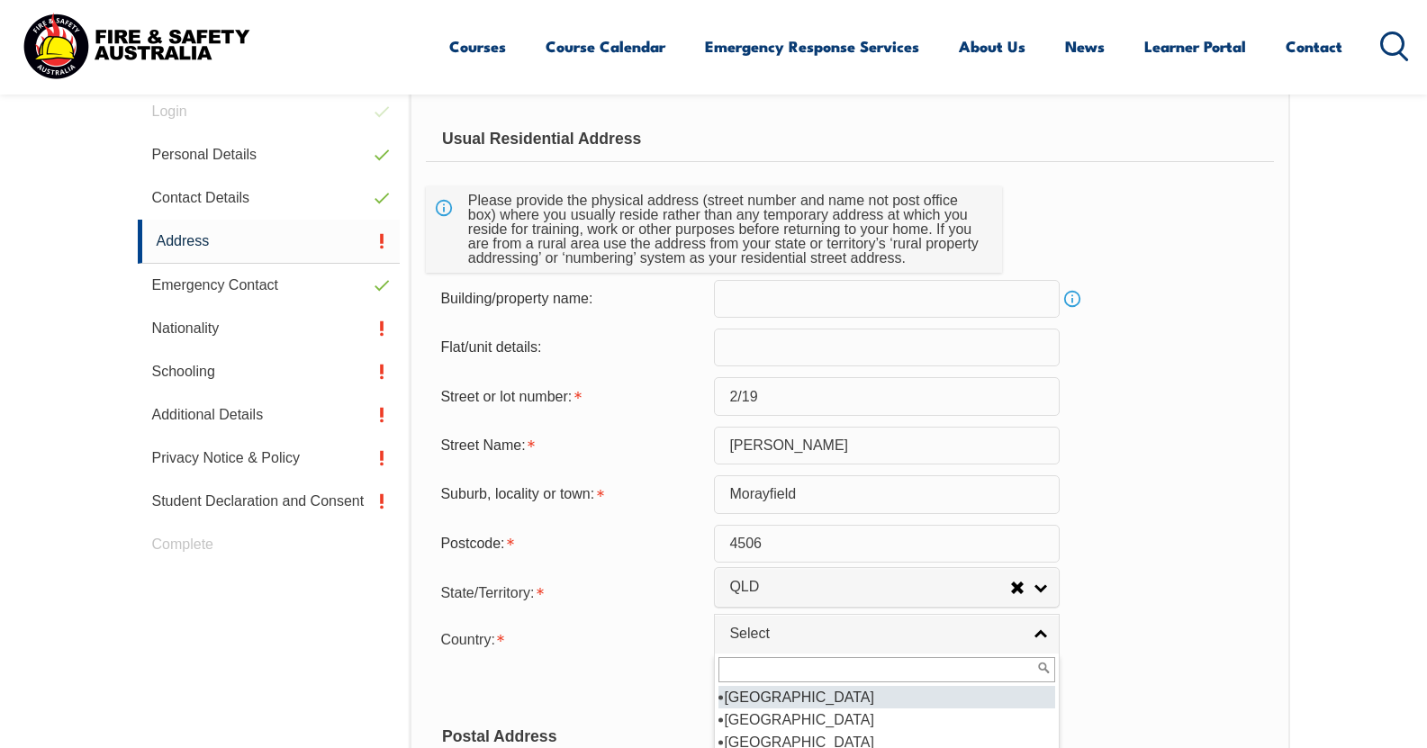
scroll to position [0, 0]
type input "au"
click at [752, 698] on li "Au stralia" at bounding box center [886, 697] width 337 height 23
select select "1101"
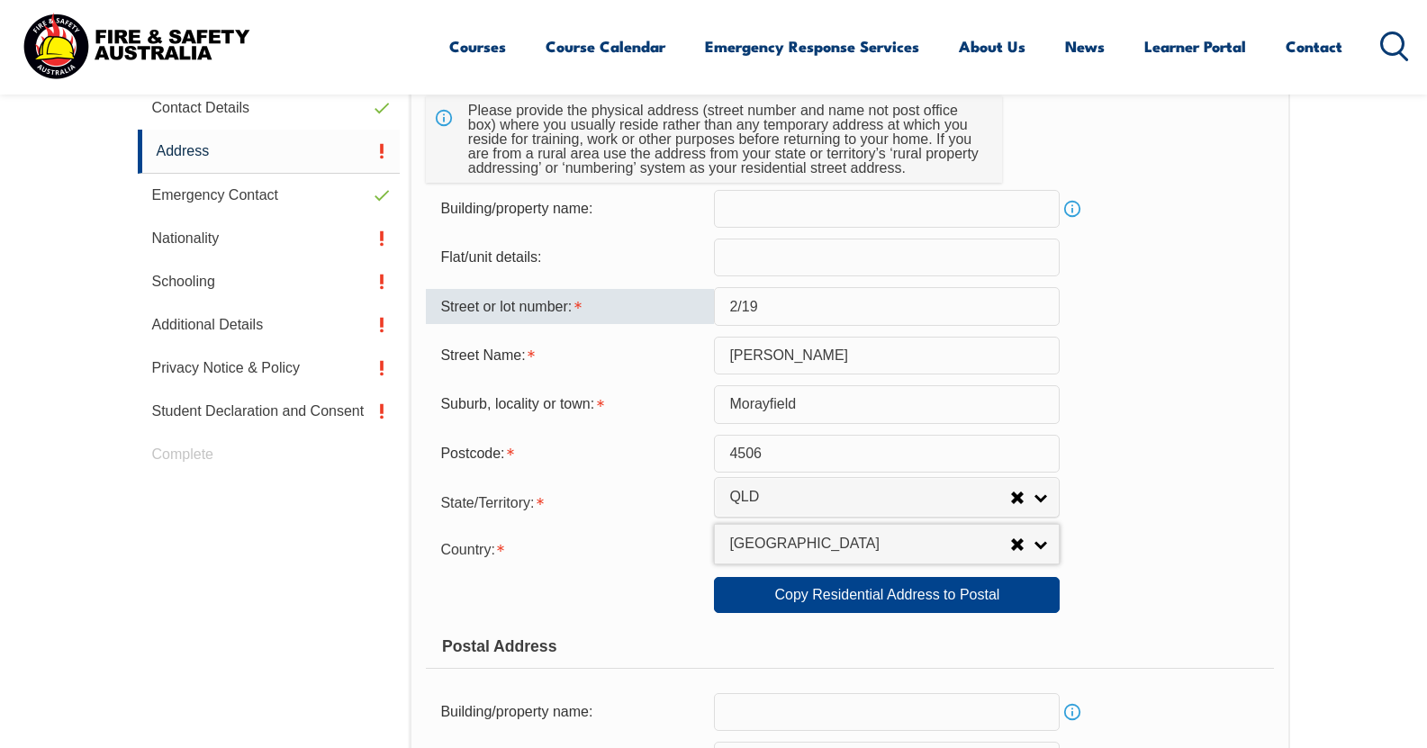
scroll to position [1319, 0]
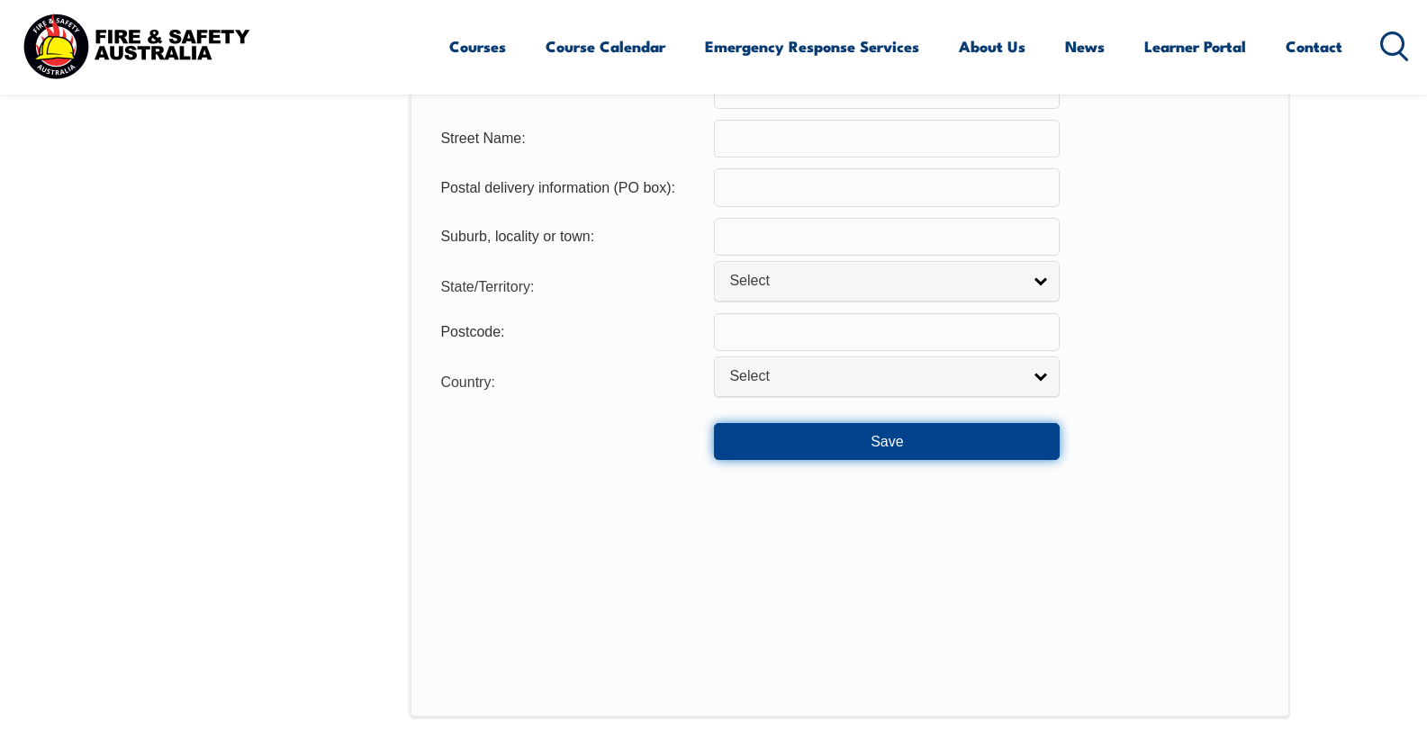
click at [802, 454] on button "Save" at bounding box center [887, 441] width 346 height 36
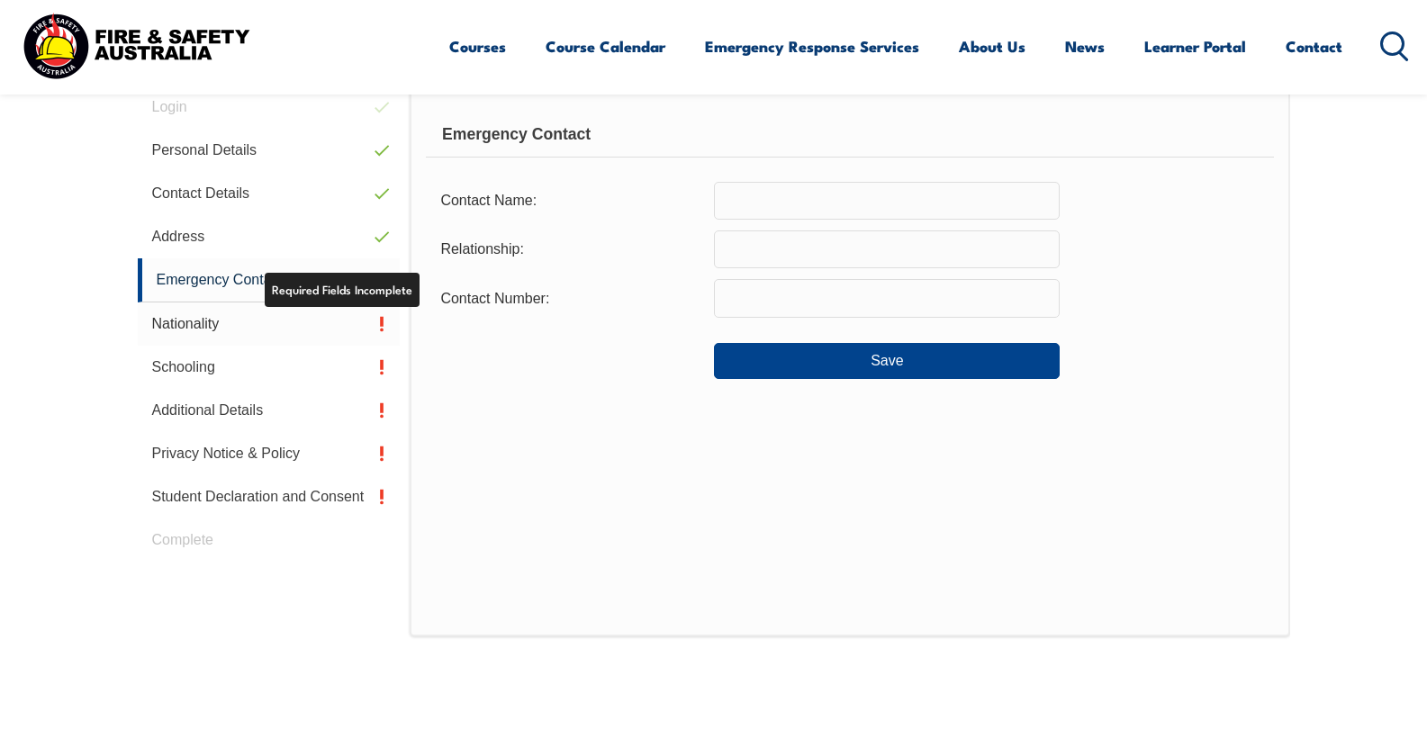
scroll to position [509, 0]
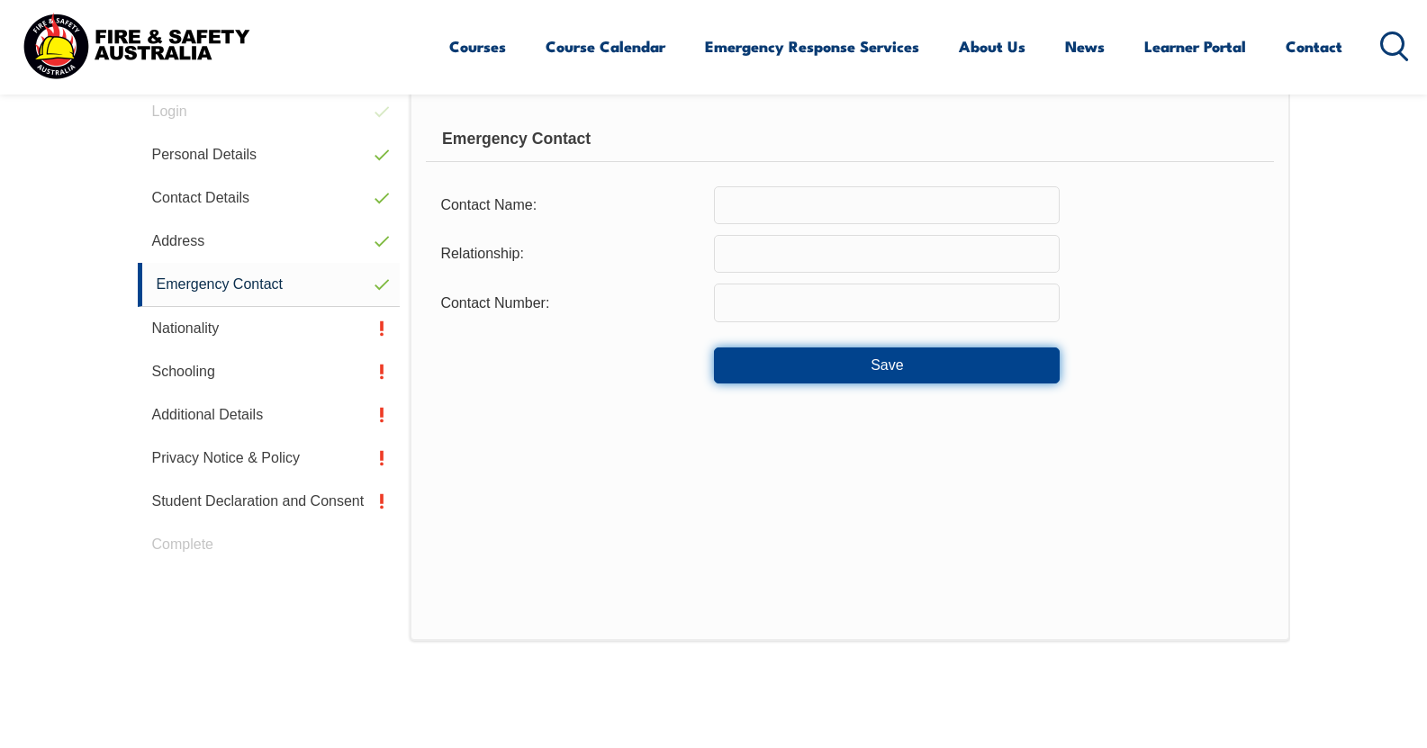
click at [862, 369] on button "Save" at bounding box center [887, 365] width 346 height 36
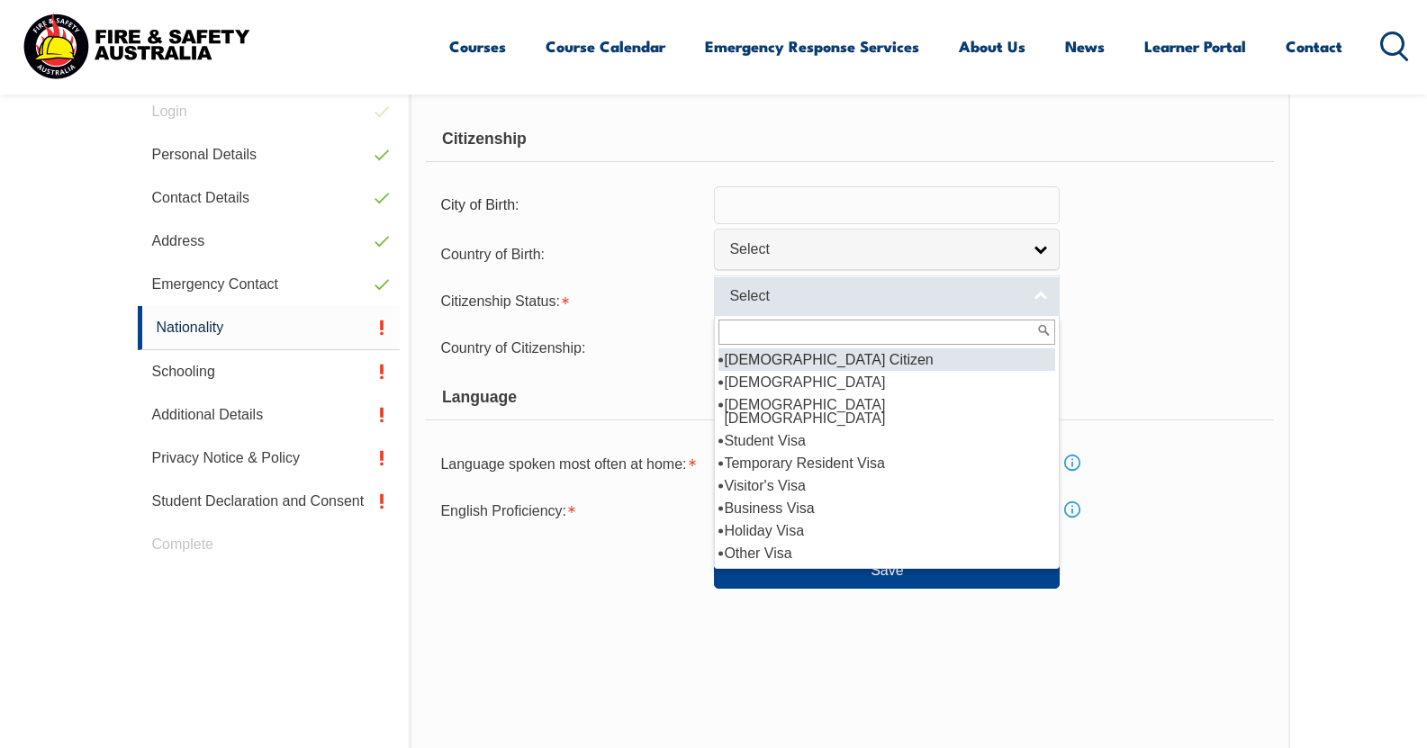
click at [838, 293] on span "Select" at bounding box center [875, 296] width 292 height 19
click at [800, 357] on li "Australian Citizen" at bounding box center [886, 359] width 337 height 23
select select "1"
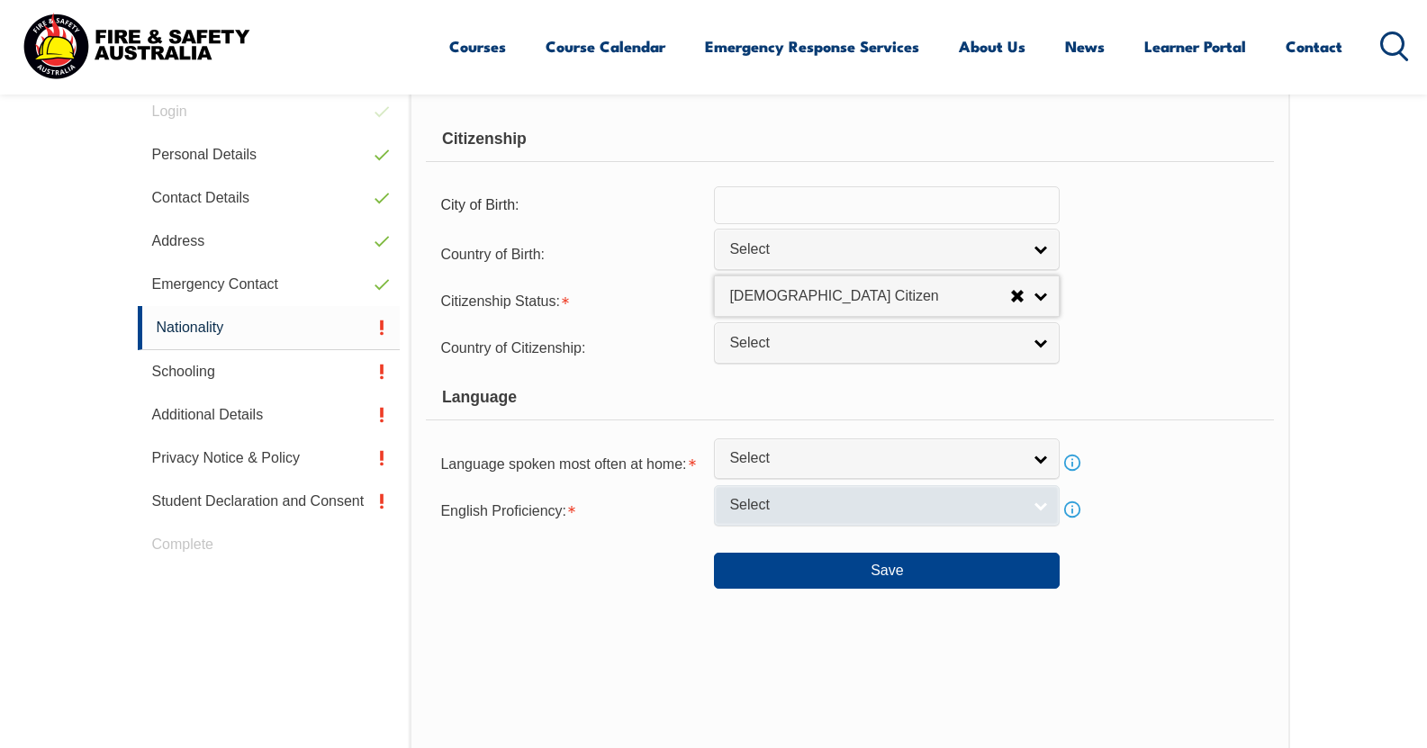
click at [782, 509] on span "Select" at bounding box center [875, 505] width 292 height 19
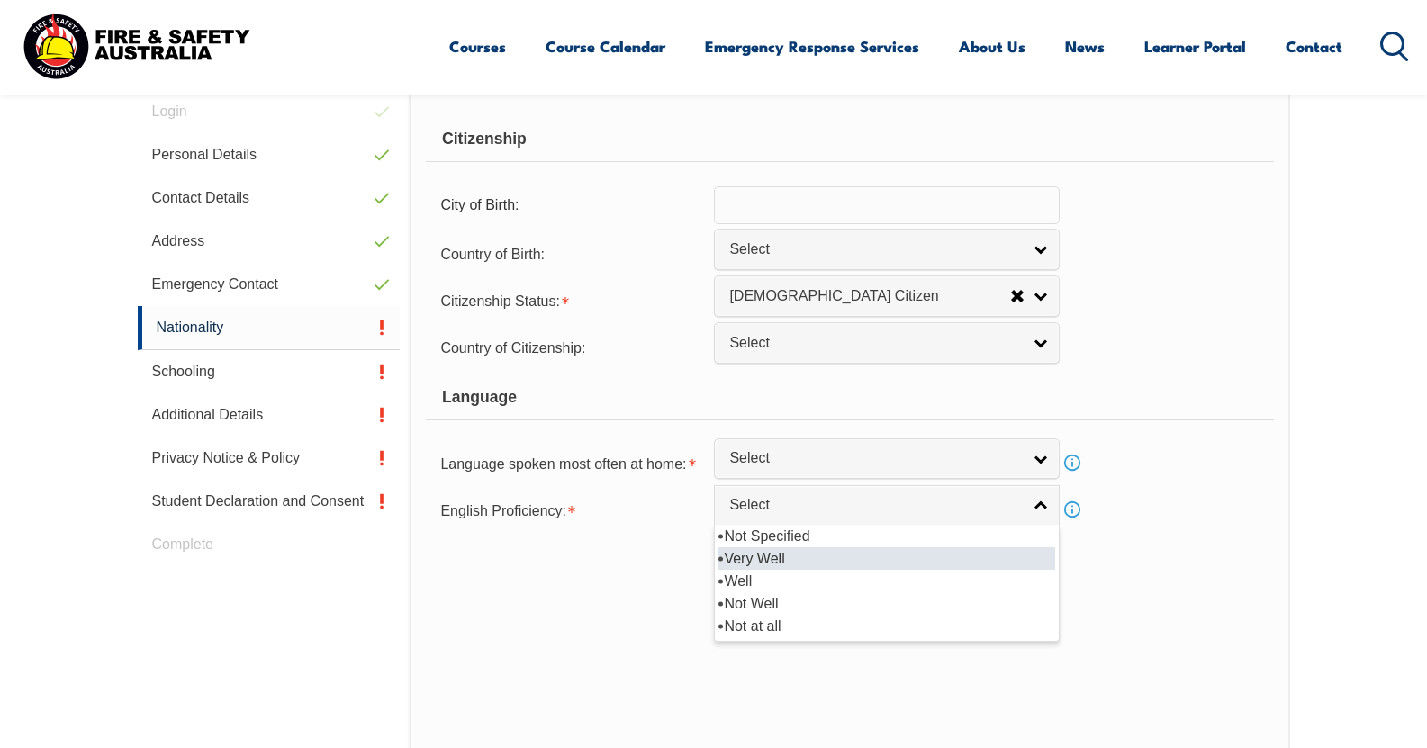
click at [789, 552] on li "Very Well" at bounding box center [886, 558] width 337 height 23
select select "1"
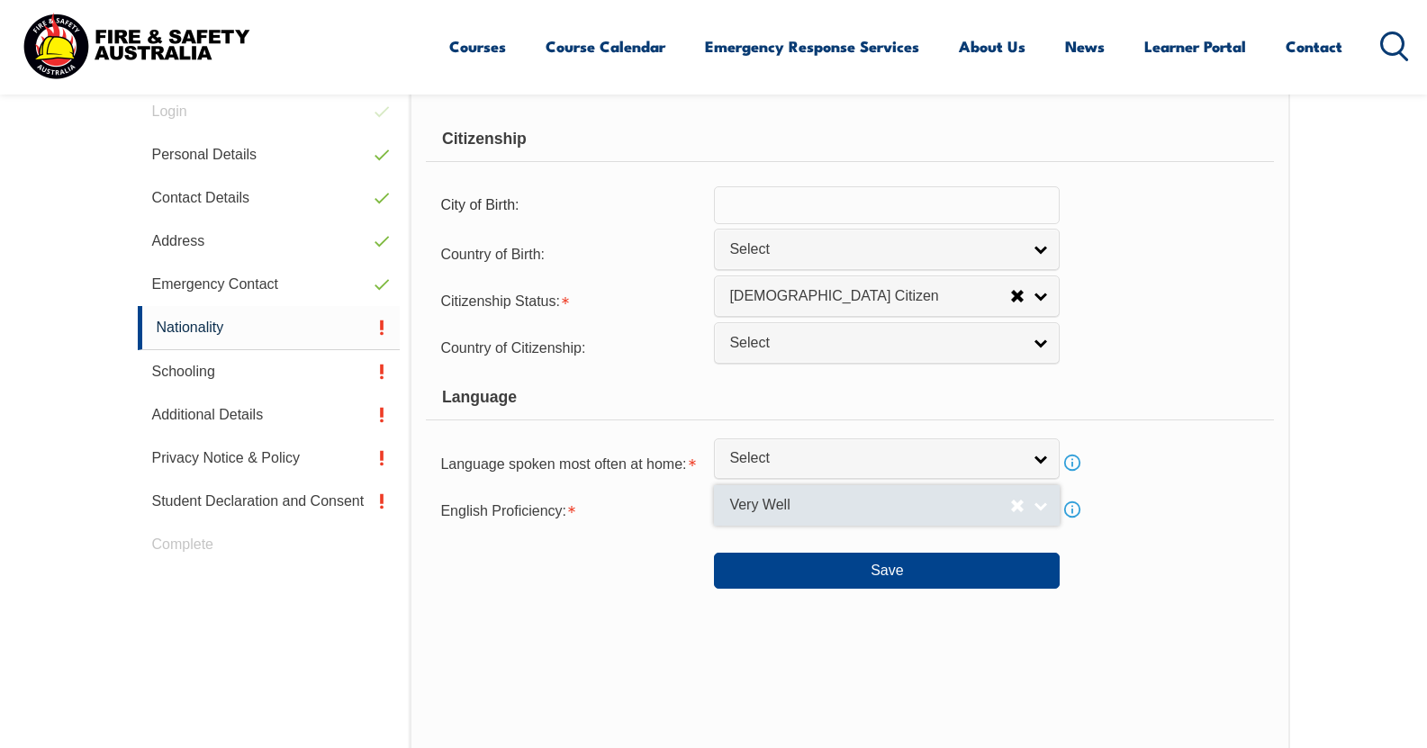
click at [755, 507] on span "Very Well" at bounding box center [869, 505] width 281 height 19
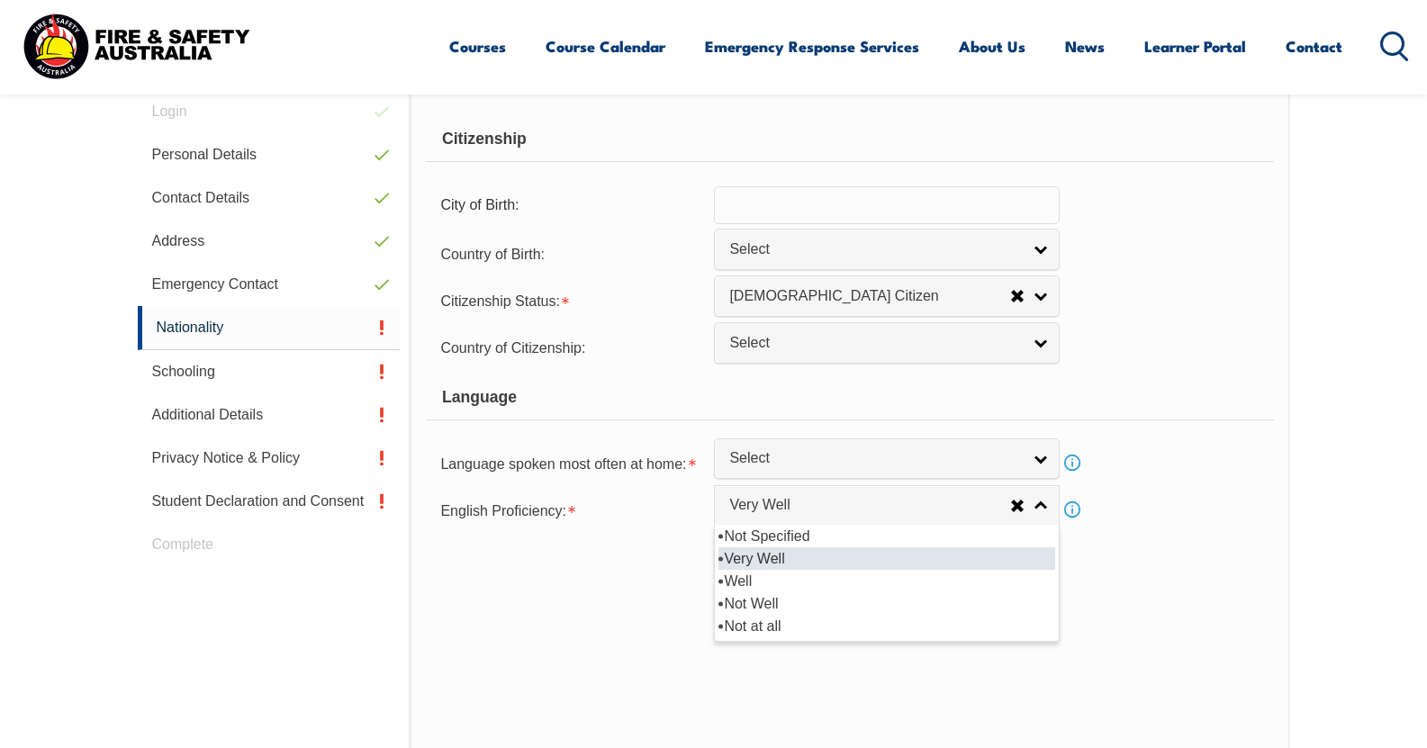
click at [777, 552] on li "Very Well" at bounding box center [886, 558] width 337 height 23
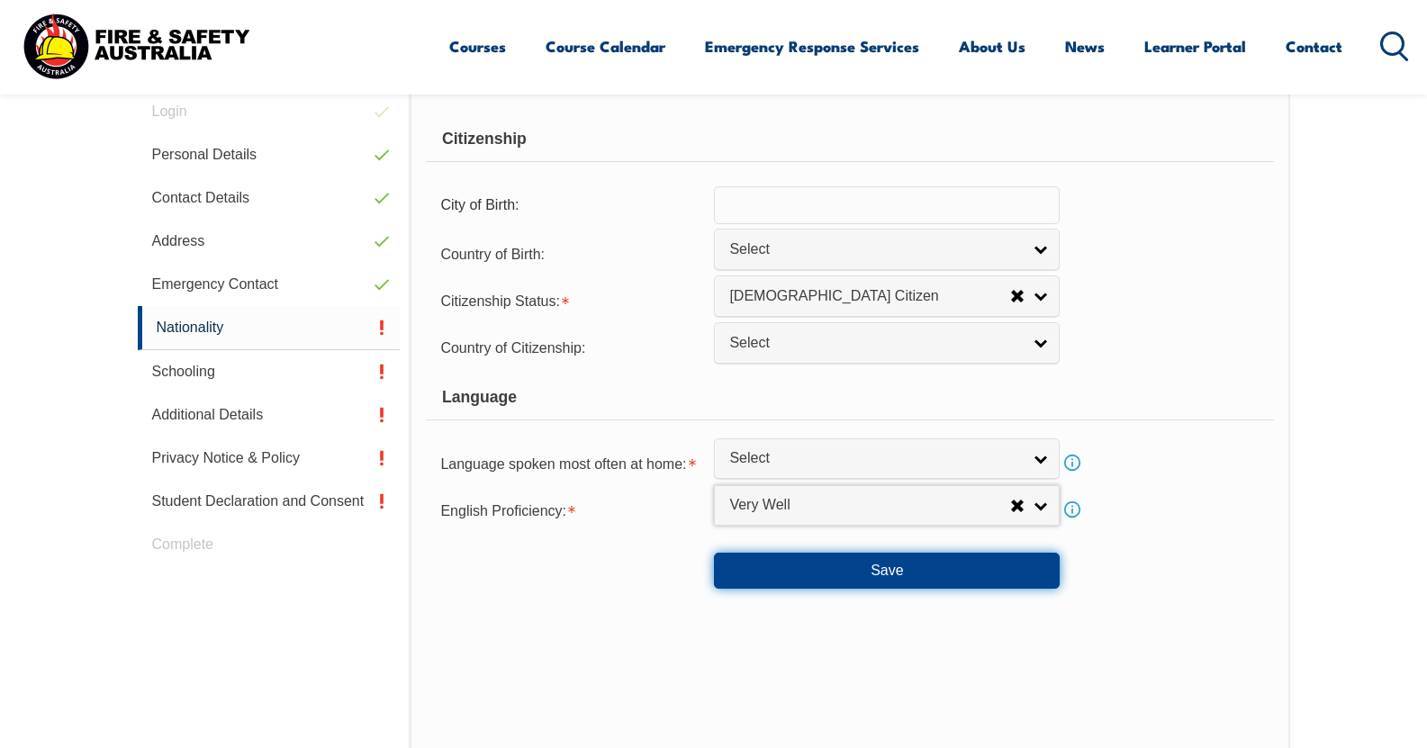
click at [791, 559] on button "Save" at bounding box center [887, 571] width 346 height 36
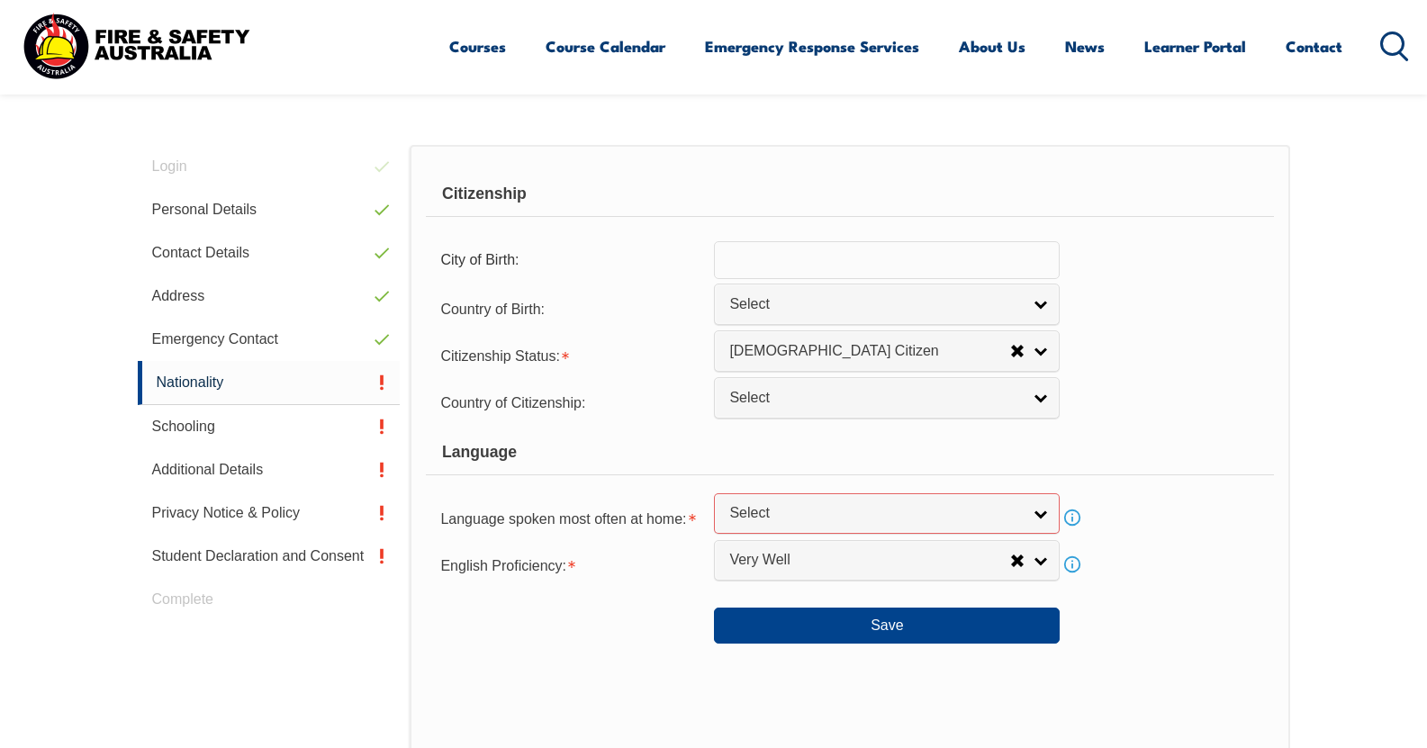
scroll to position [405, 0]
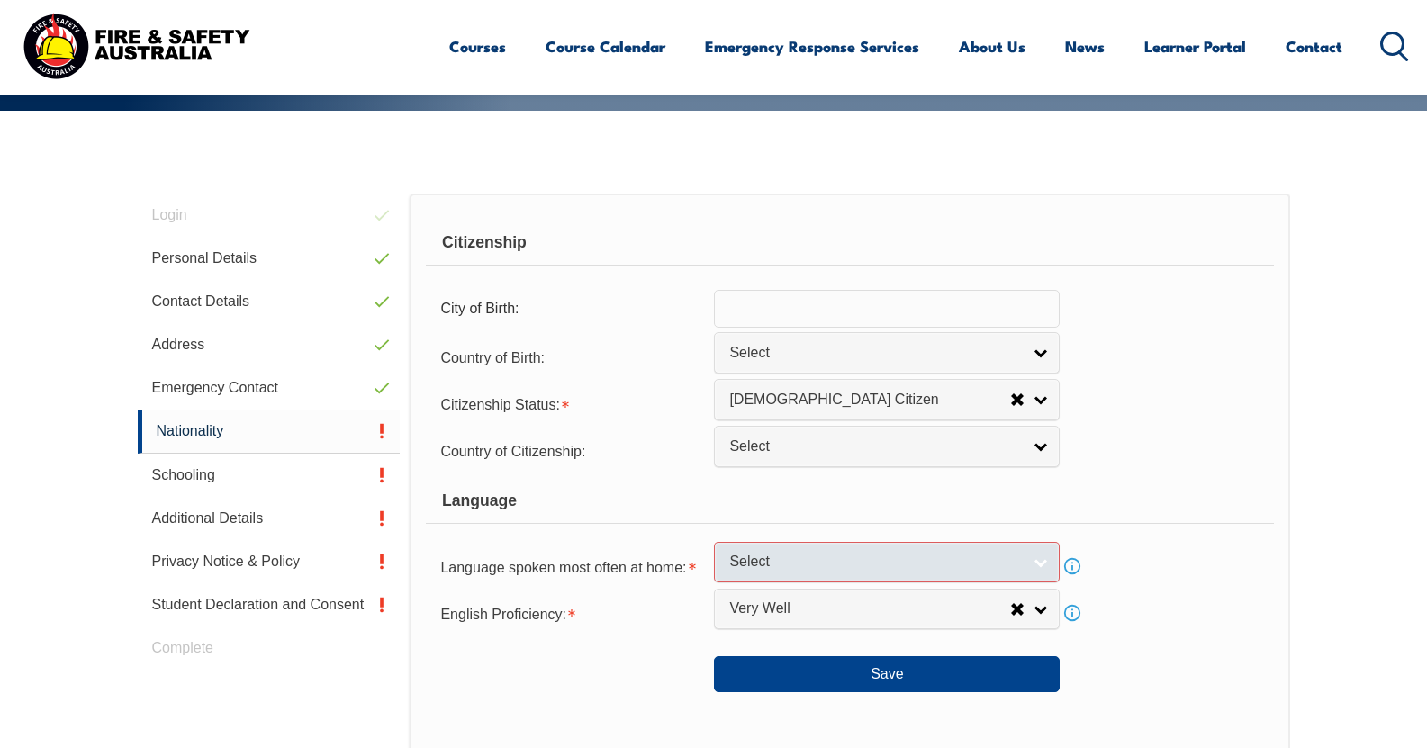
click at [752, 563] on span "Select" at bounding box center [875, 562] width 292 height 19
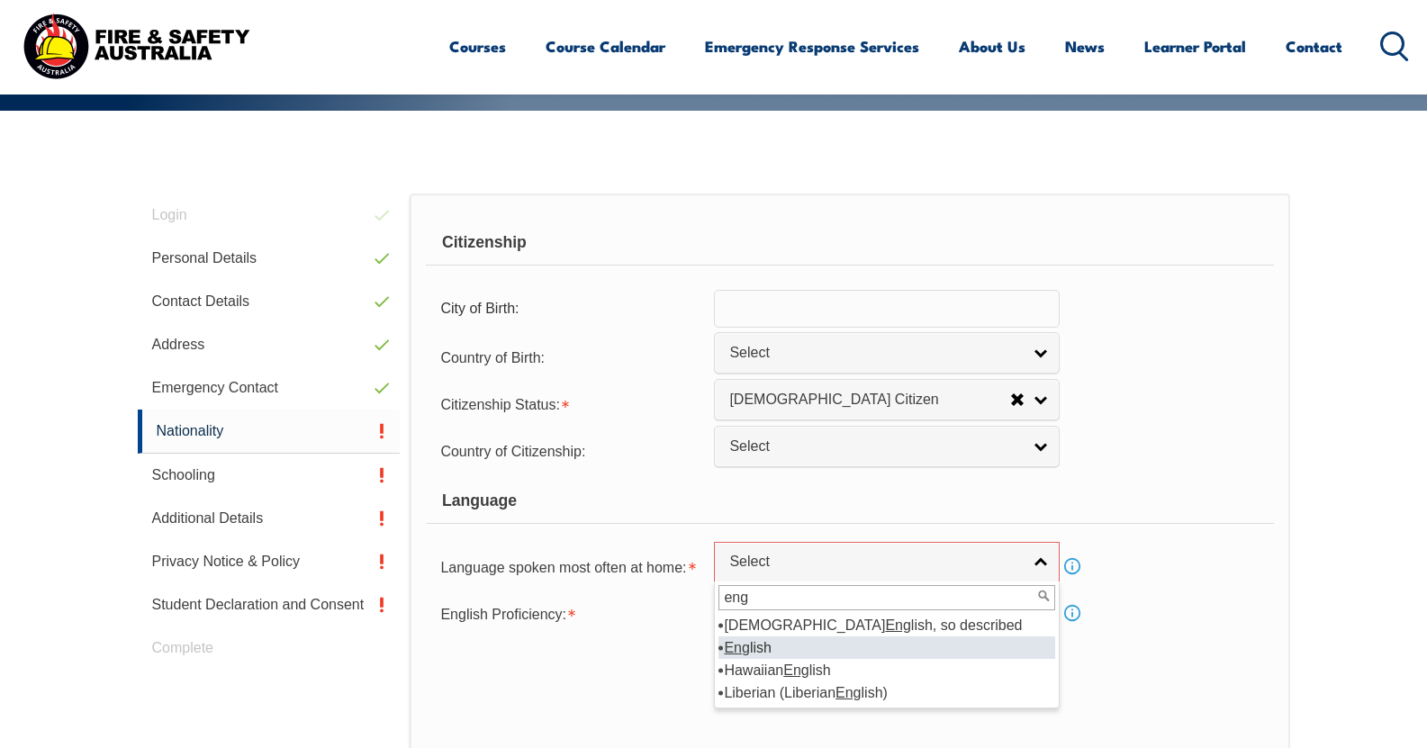
type input "eng"
click at [763, 641] on li "Eng lish" at bounding box center [886, 647] width 337 height 23
select select "1201"
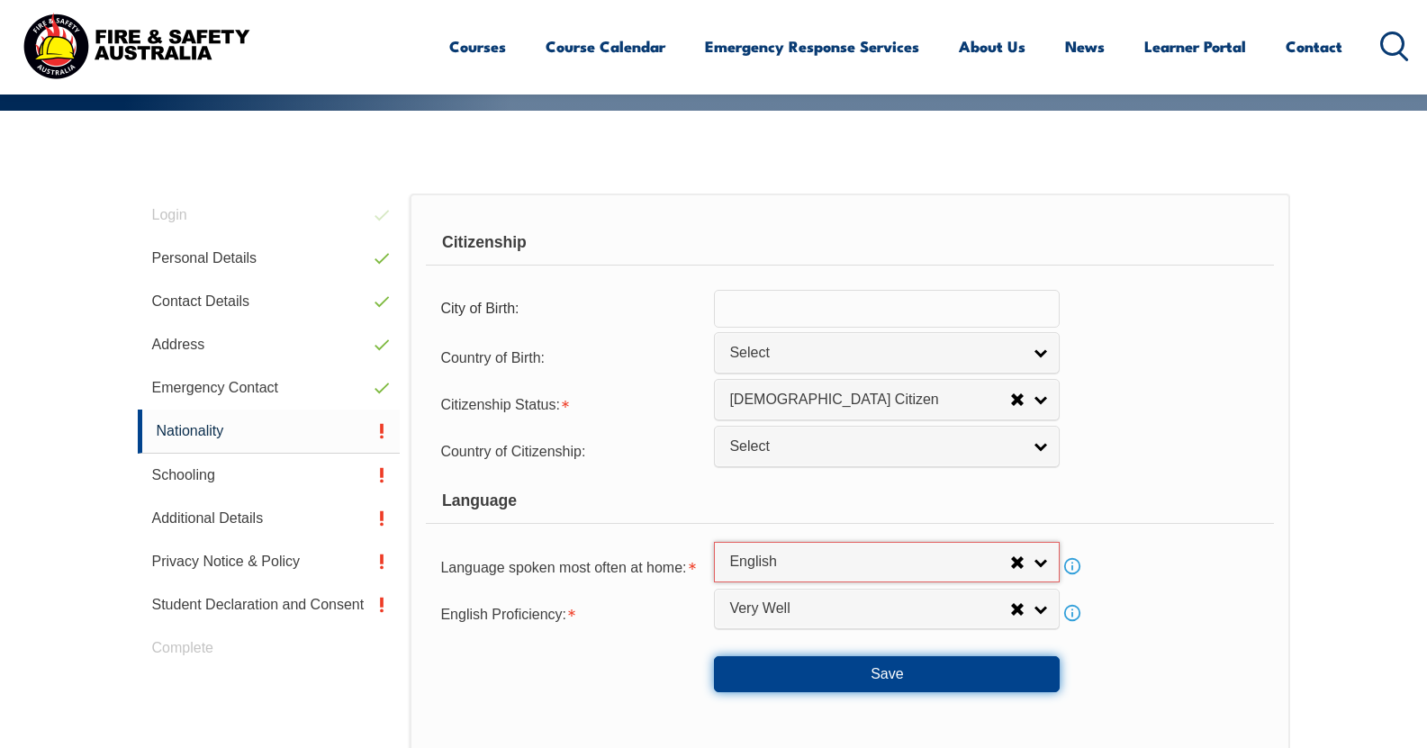
click at [756, 667] on button "Save" at bounding box center [887, 674] width 346 height 36
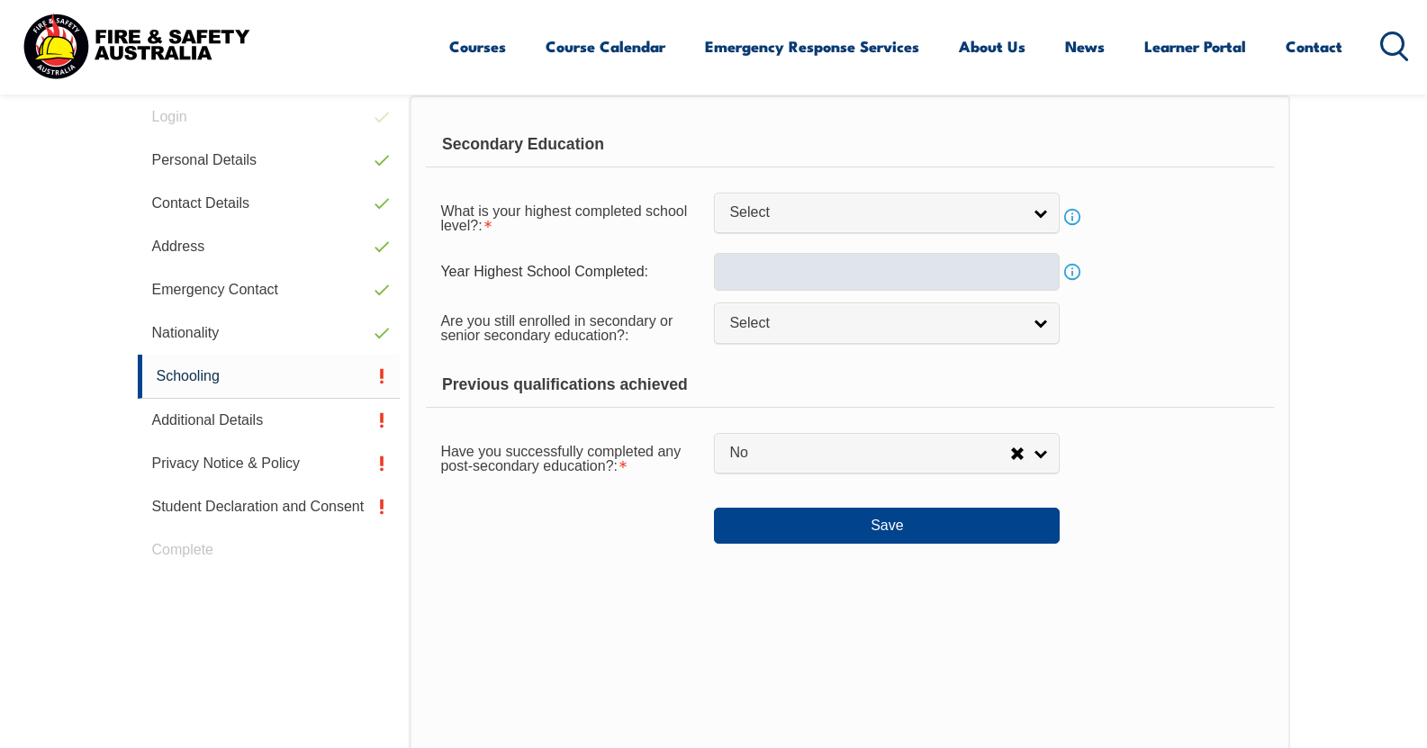
scroll to position [509, 0]
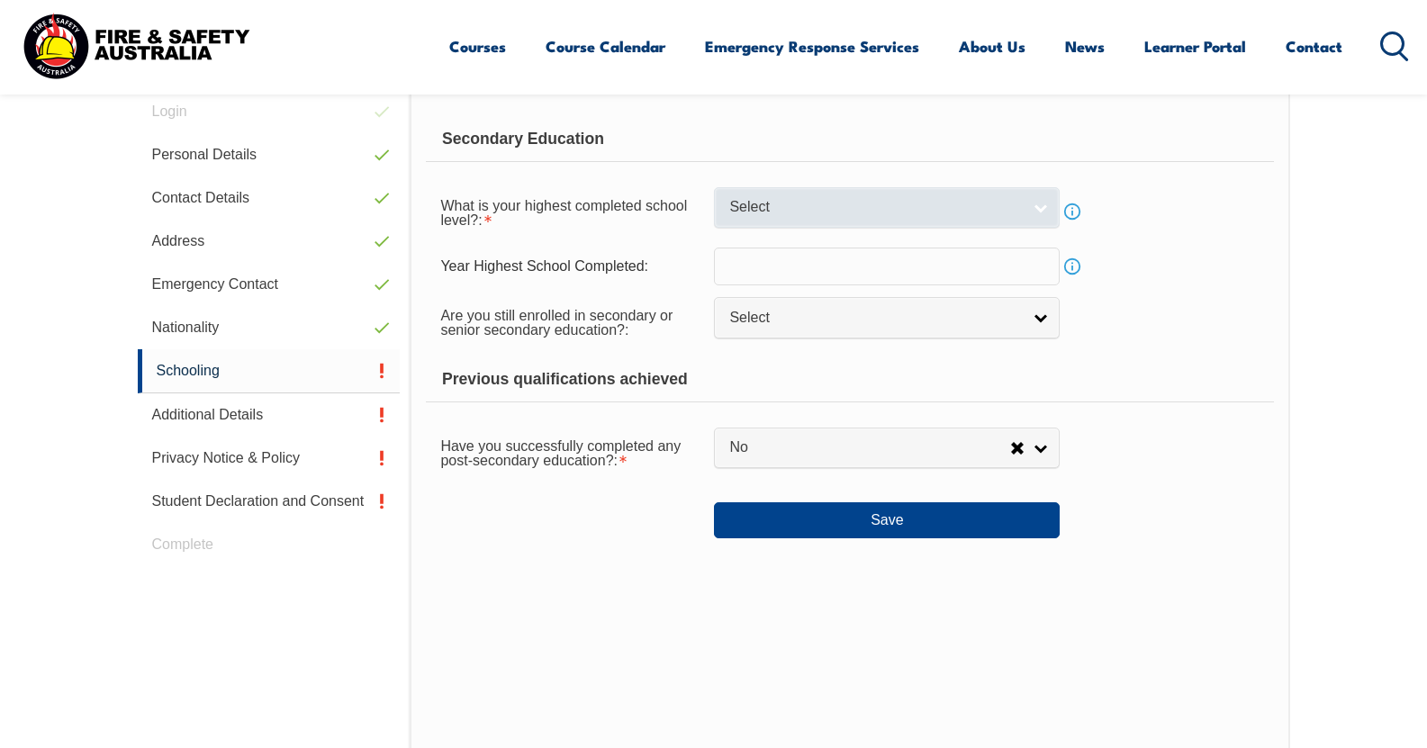
click at [843, 189] on link "Select" at bounding box center [887, 207] width 346 height 41
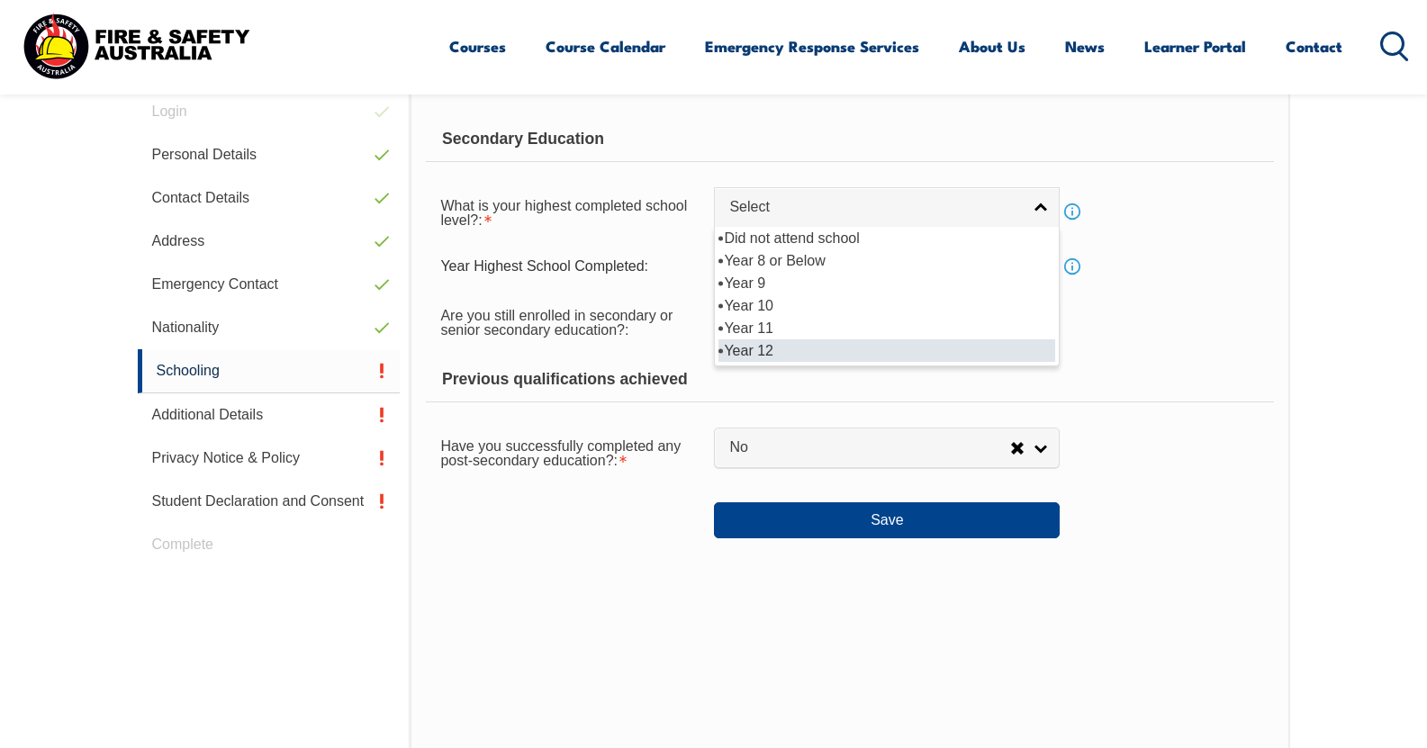
click at [766, 352] on li "Year 12" at bounding box center [886, 350] width 337 height 23
select select "12"
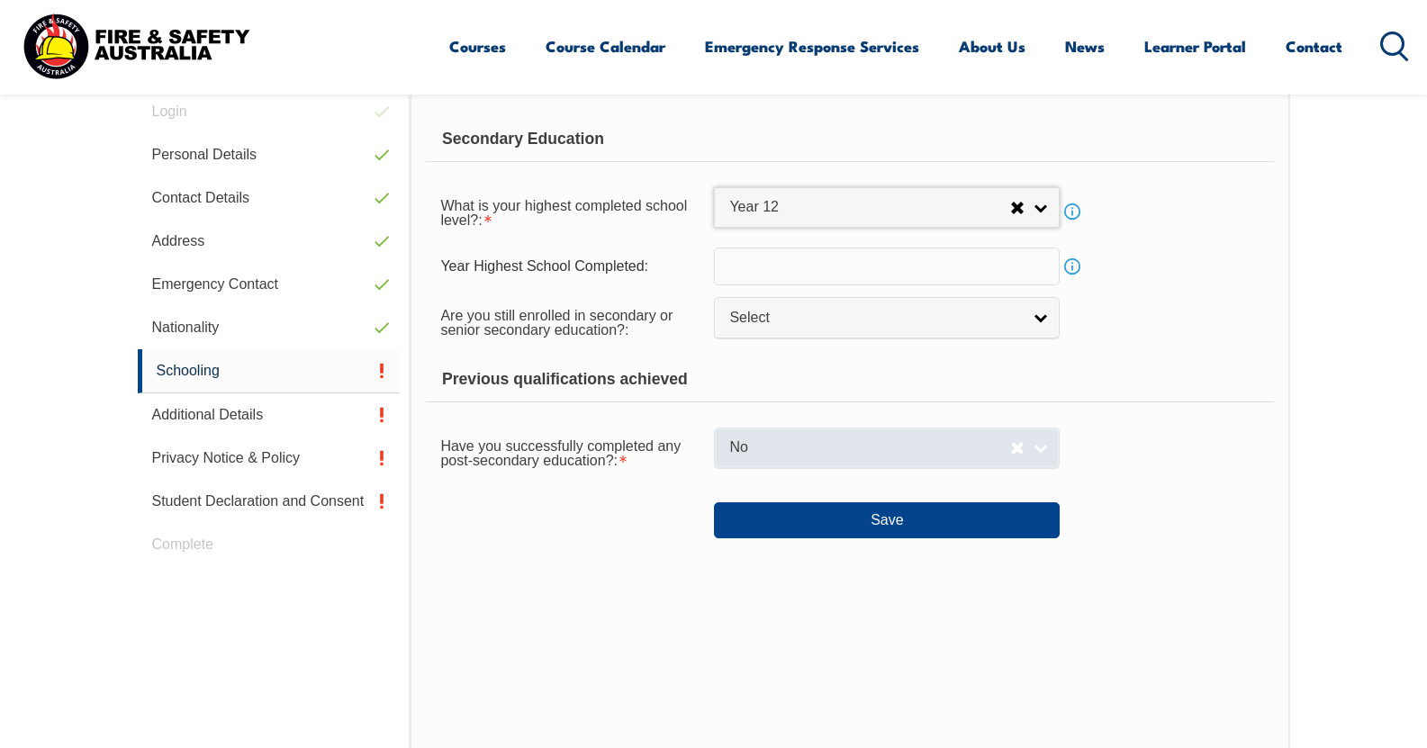
click at [725, 454] on link "No" at bounding box center [887, 448] width 346 height 41
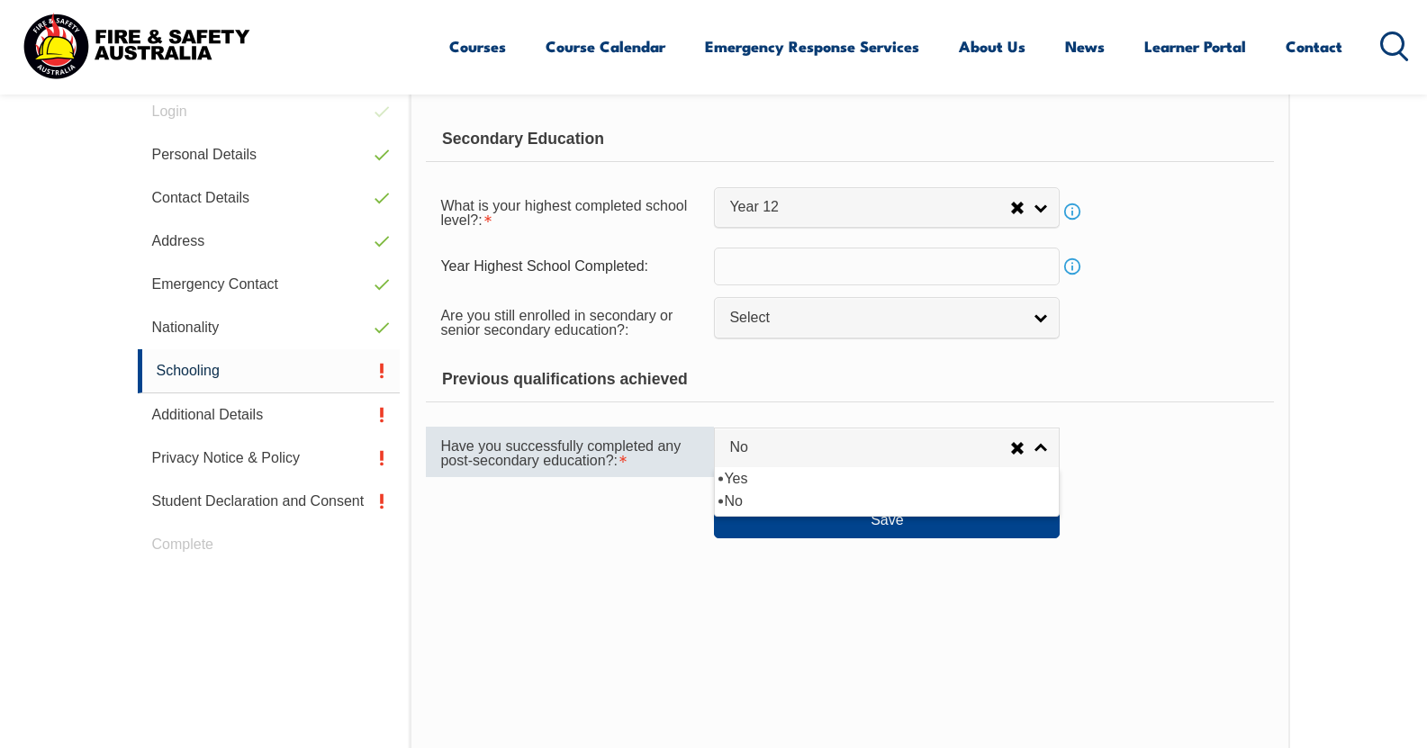
click at [660, 461] on div "Have you successfully completed any post-secondary education?:" at bounding box center [570, 452] width 288 height 50
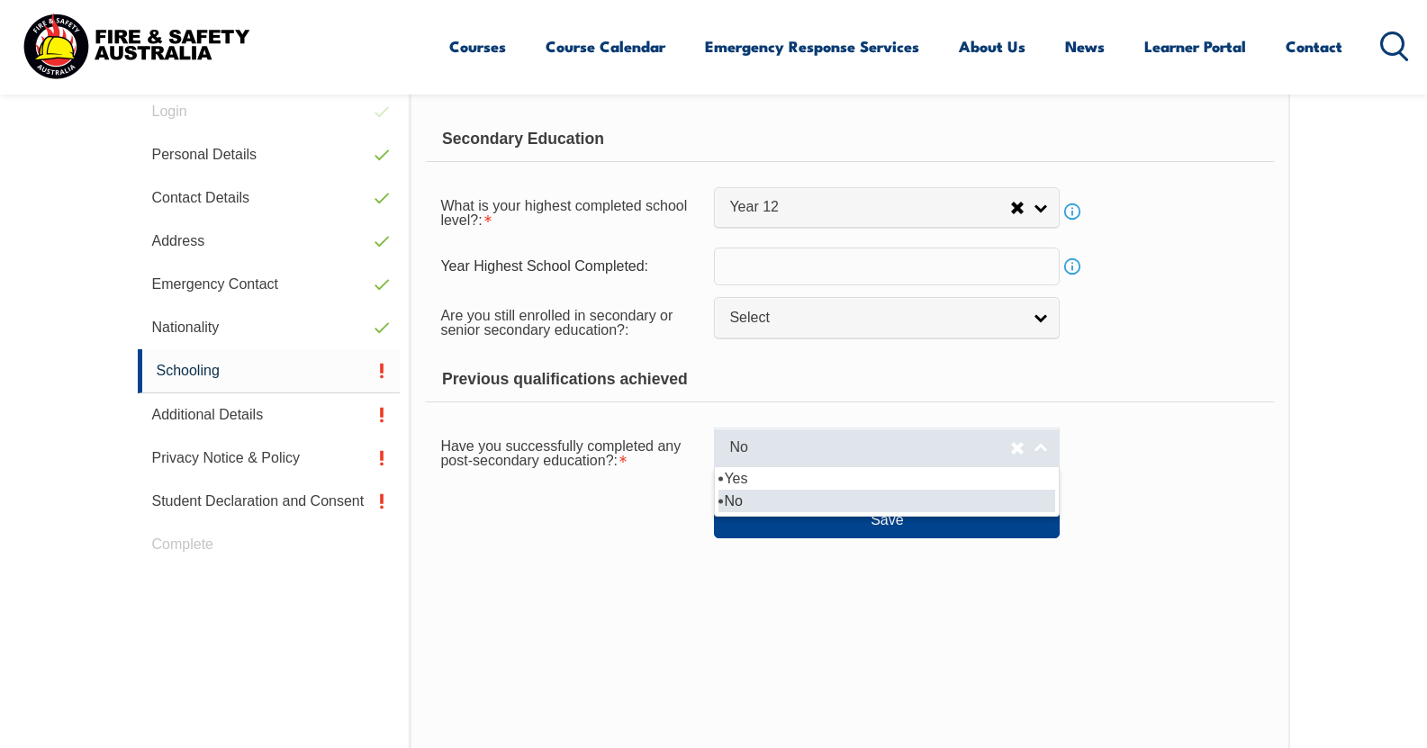
click at [762, 448] on span "No" at bounding box center [869, 447] width 281 height 19
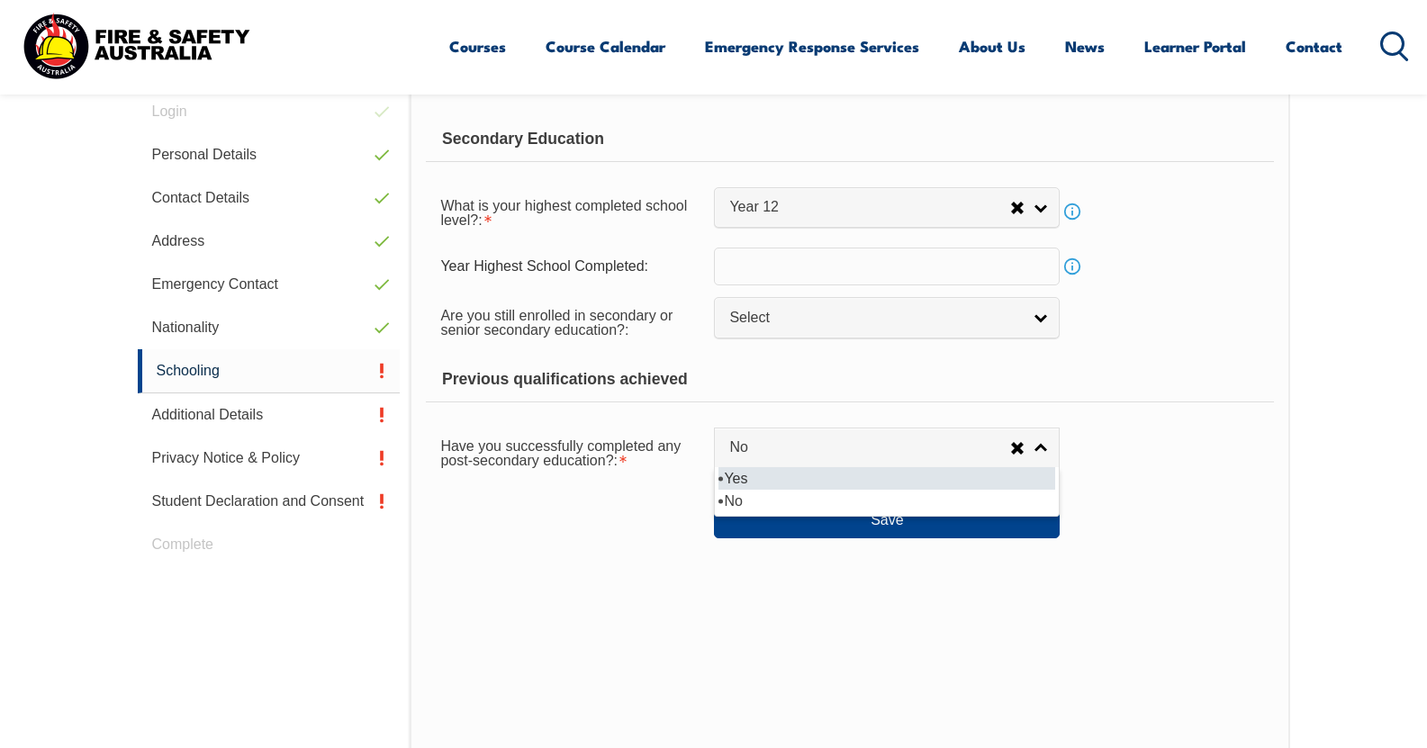
click at [761, 468] on li "Yes" at bounding box center [886, 478] width 337 height 23
select select "true"
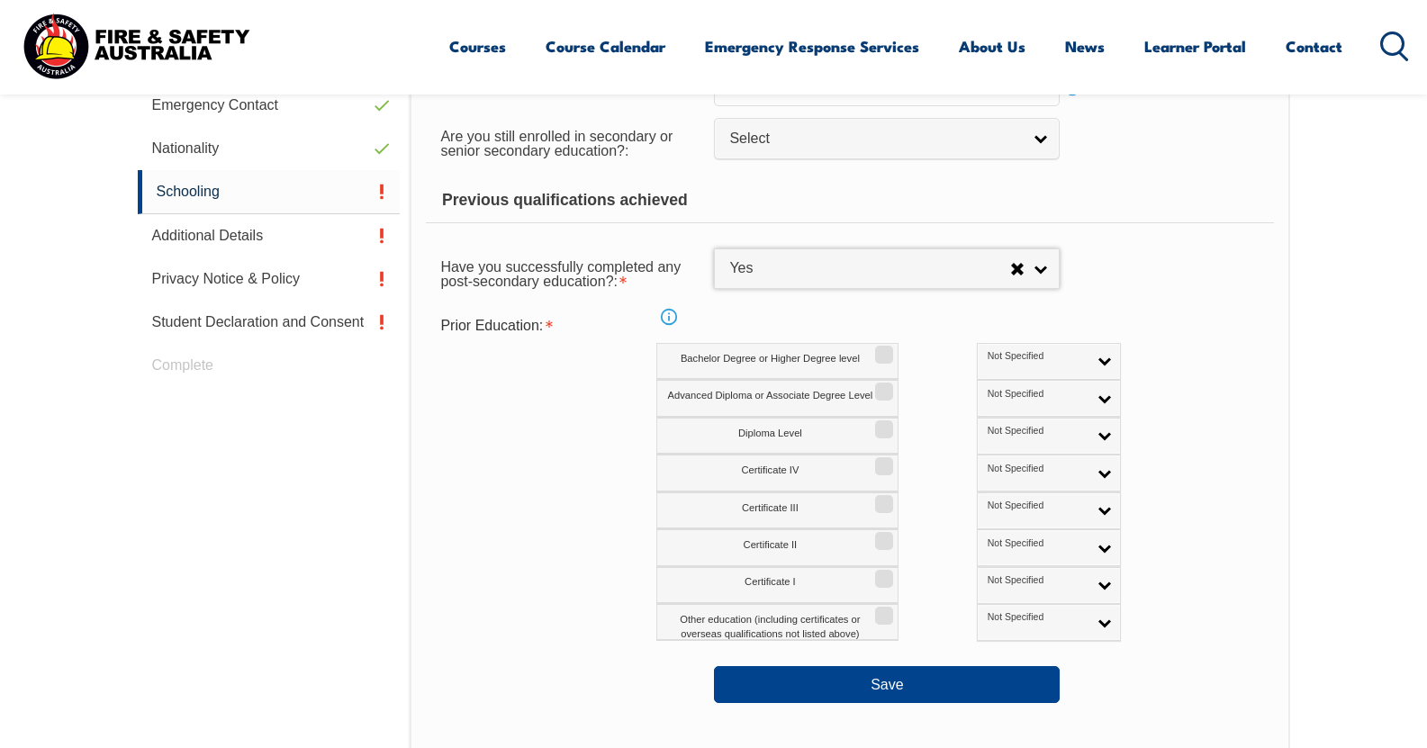
scroll to position [689, 0]
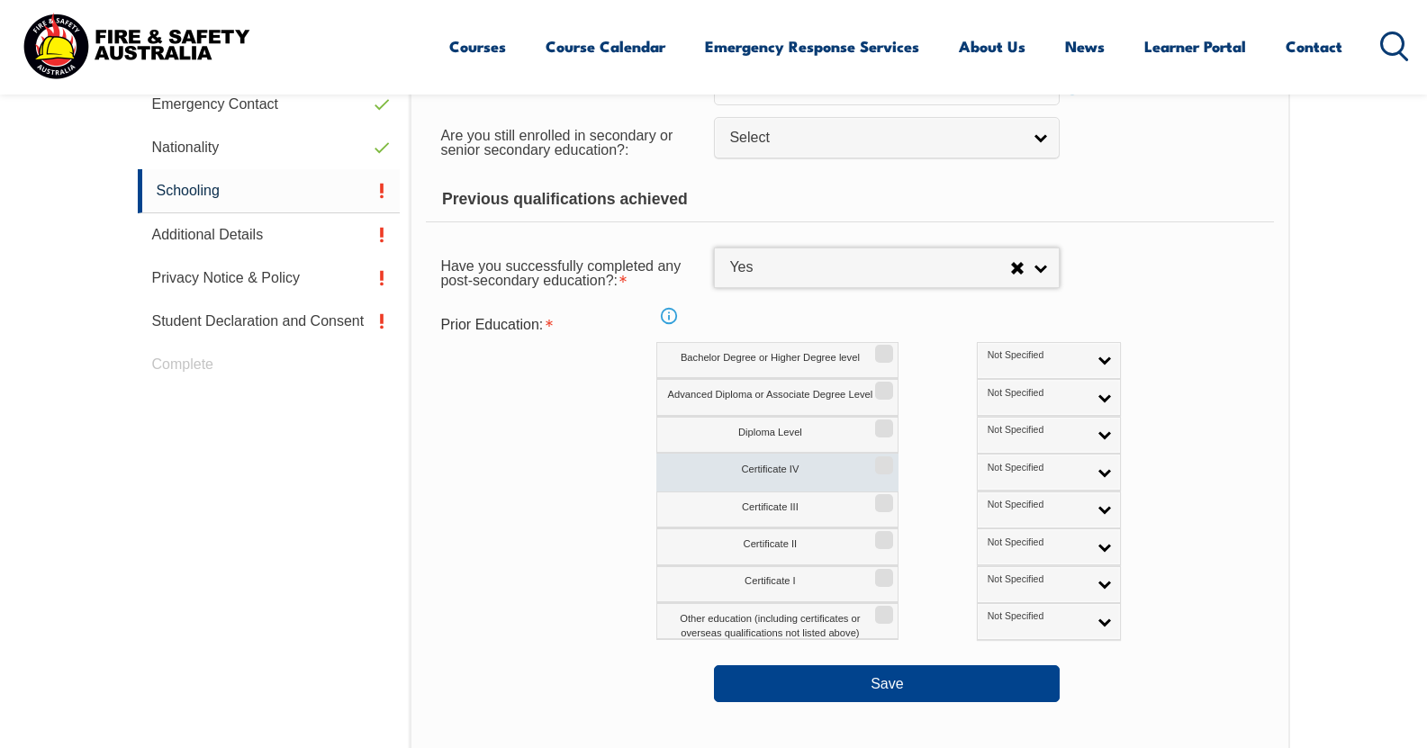
click at [869, 456] on label "Certificate IV" at bounding box center [777, 472] width 242 height 37
click at [876, 458] on input "Certificate IV" at bounding box center [881, 459] width 11 height 2
checkbox input "true"
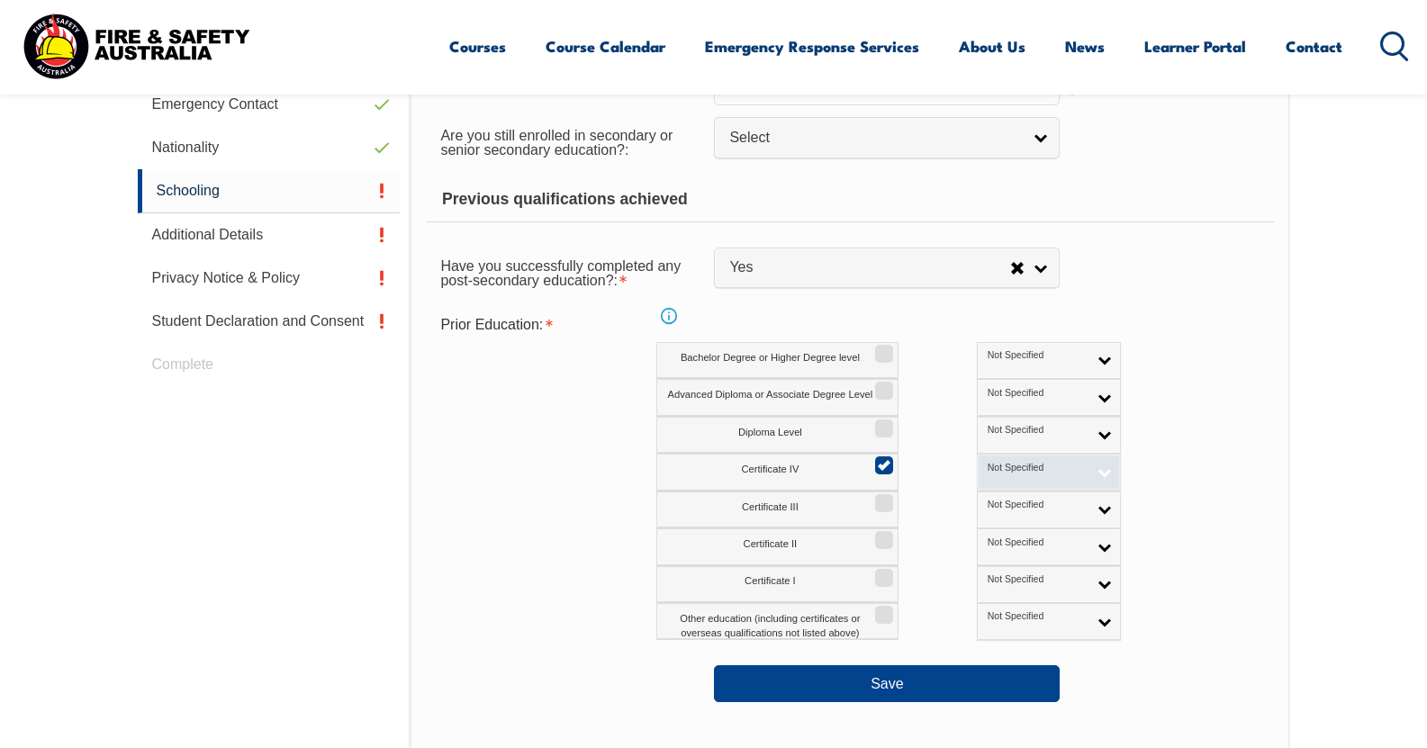
click at [1011, 471] on link "Not Specified" at bounding box center [1049, 472] width 144 height 37
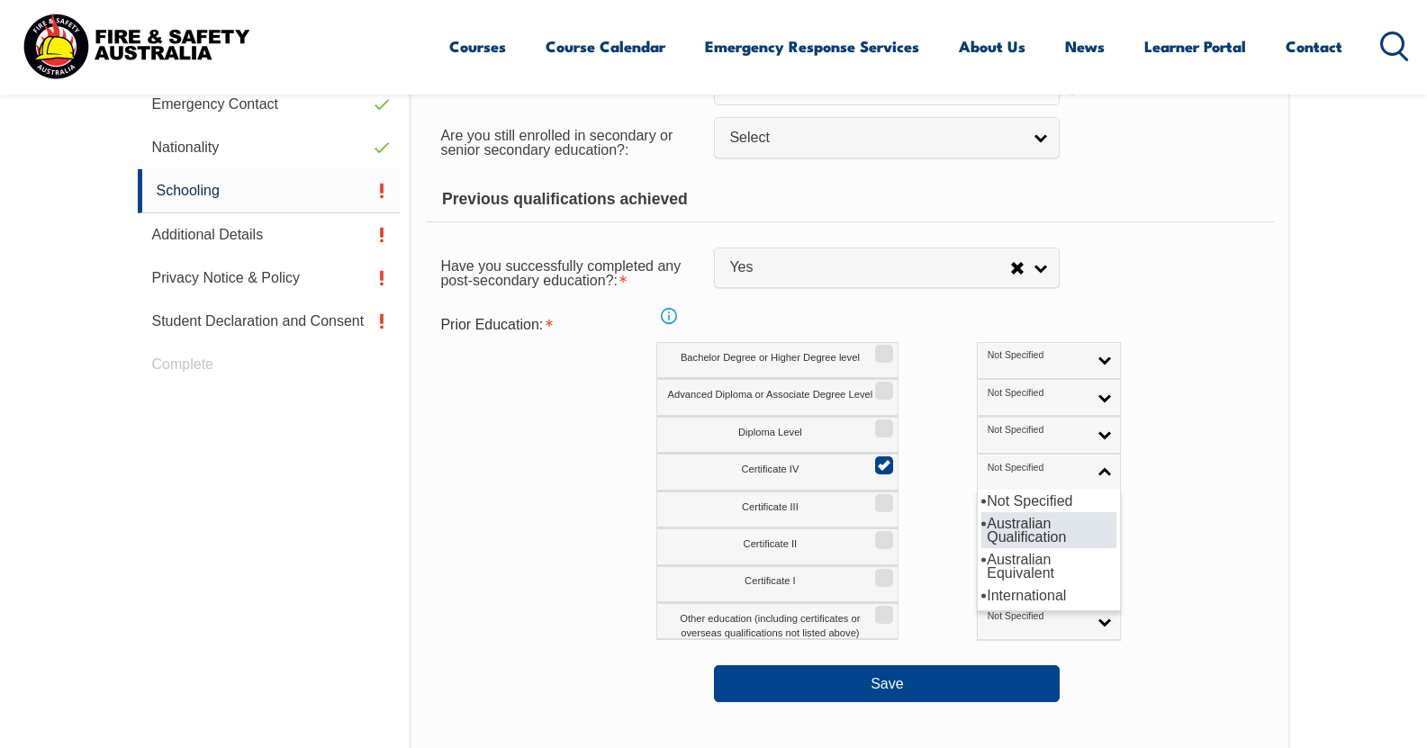
click at [989, 539] on li "Australian Qualification" at bounding box center [1048, 530] width 135 height 36
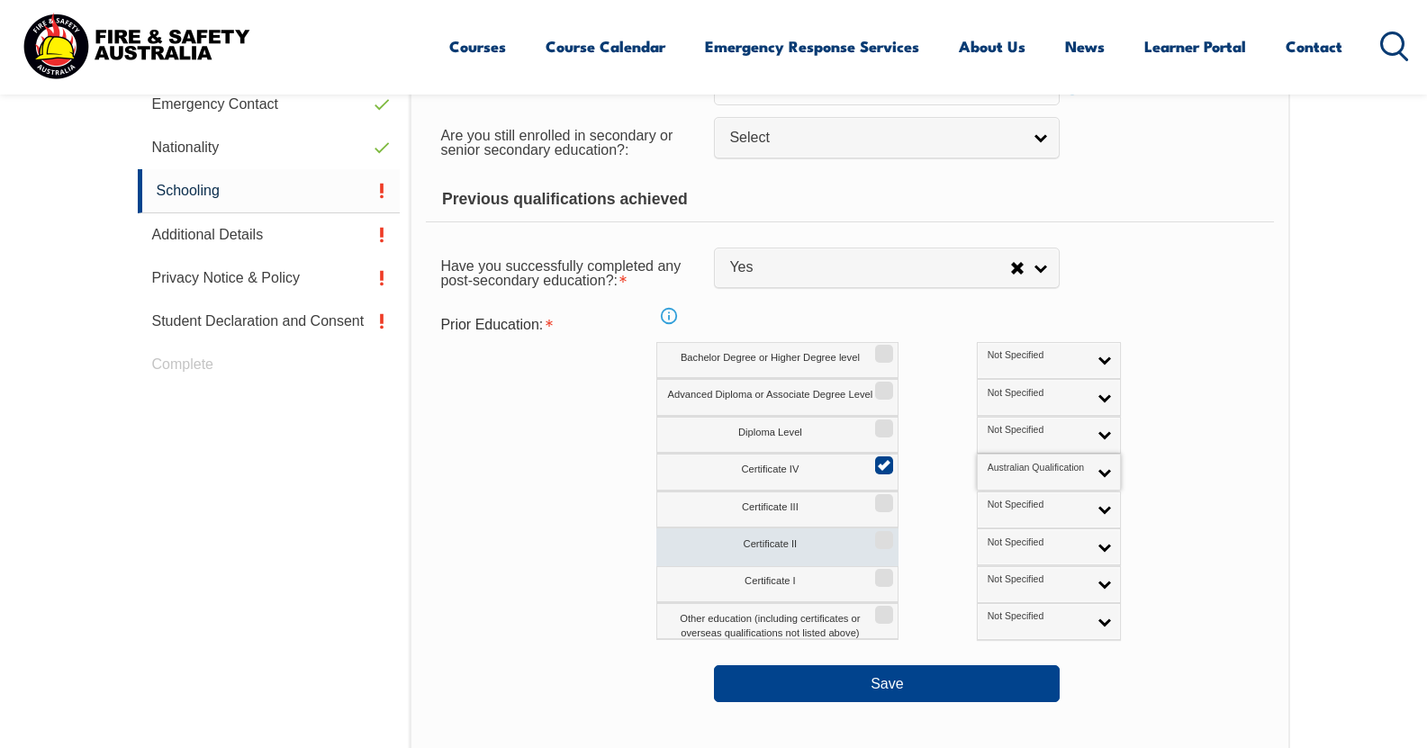
click at [868, 536] on label "Certificate II" at bounding box center [777, 546] width 242 height 37
click at [876, 535] on input "Certificate II" at bounding box center [881, 534] width 11 height 2
checkbox input "true"
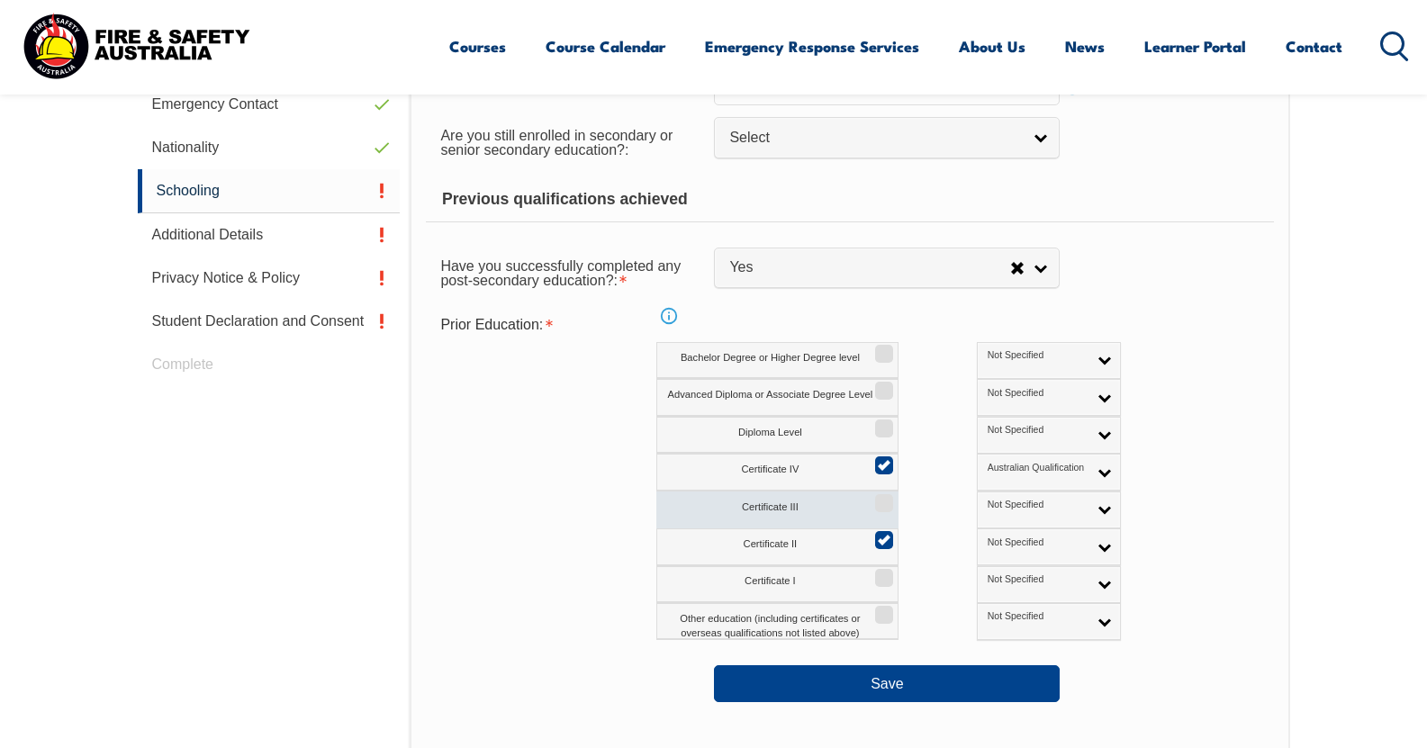
click at [870, 508] on label "Certificate III" at bounding box center [777, 509] width 242 height 37
click at [876, 498] on input "Certificate III" at bounding box center [881, 497] width 11 height 2
checkbox input "true"
click at [1021, 509] on link "Not Specified" at bounding box center [1049, 509] width 144 height 37
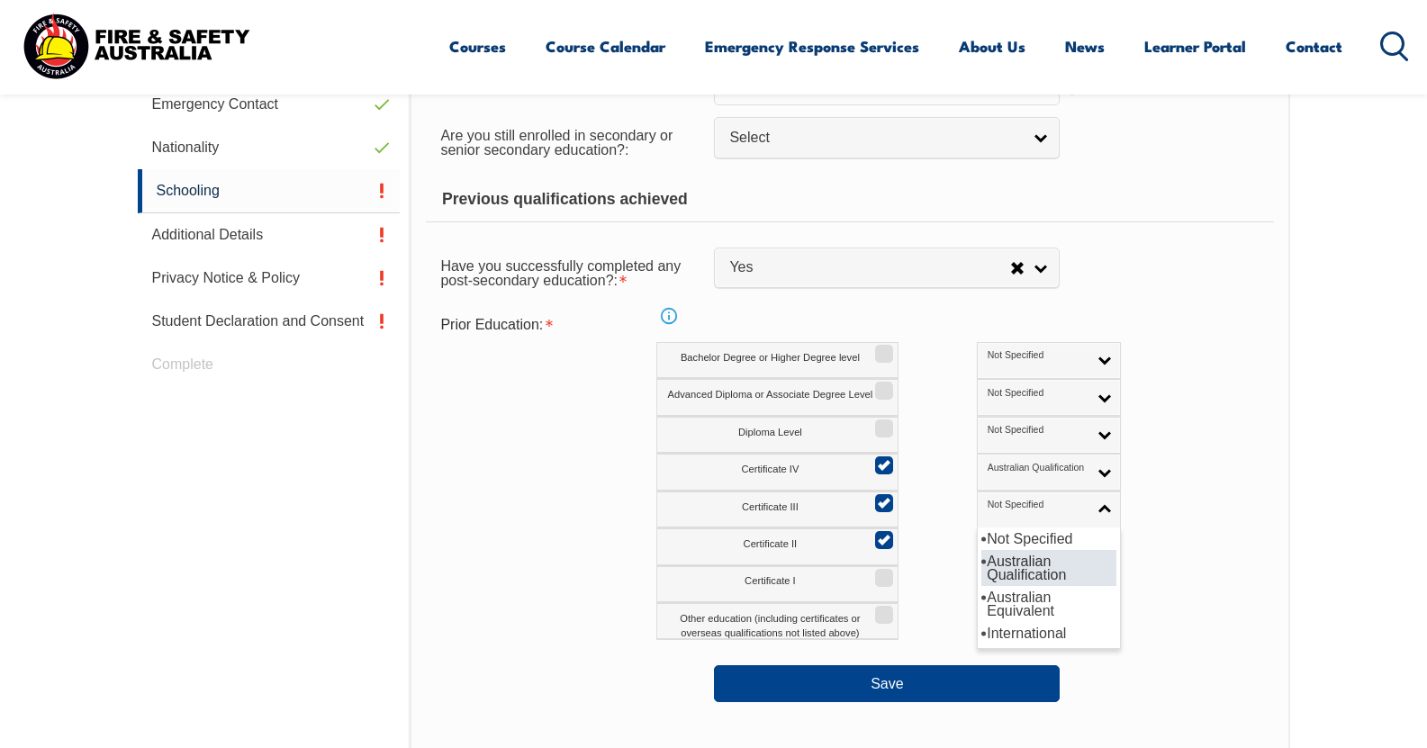
click at [981, 562] on li "Australian Qualification" at bounding box center [1048, 568] width 135 height 36
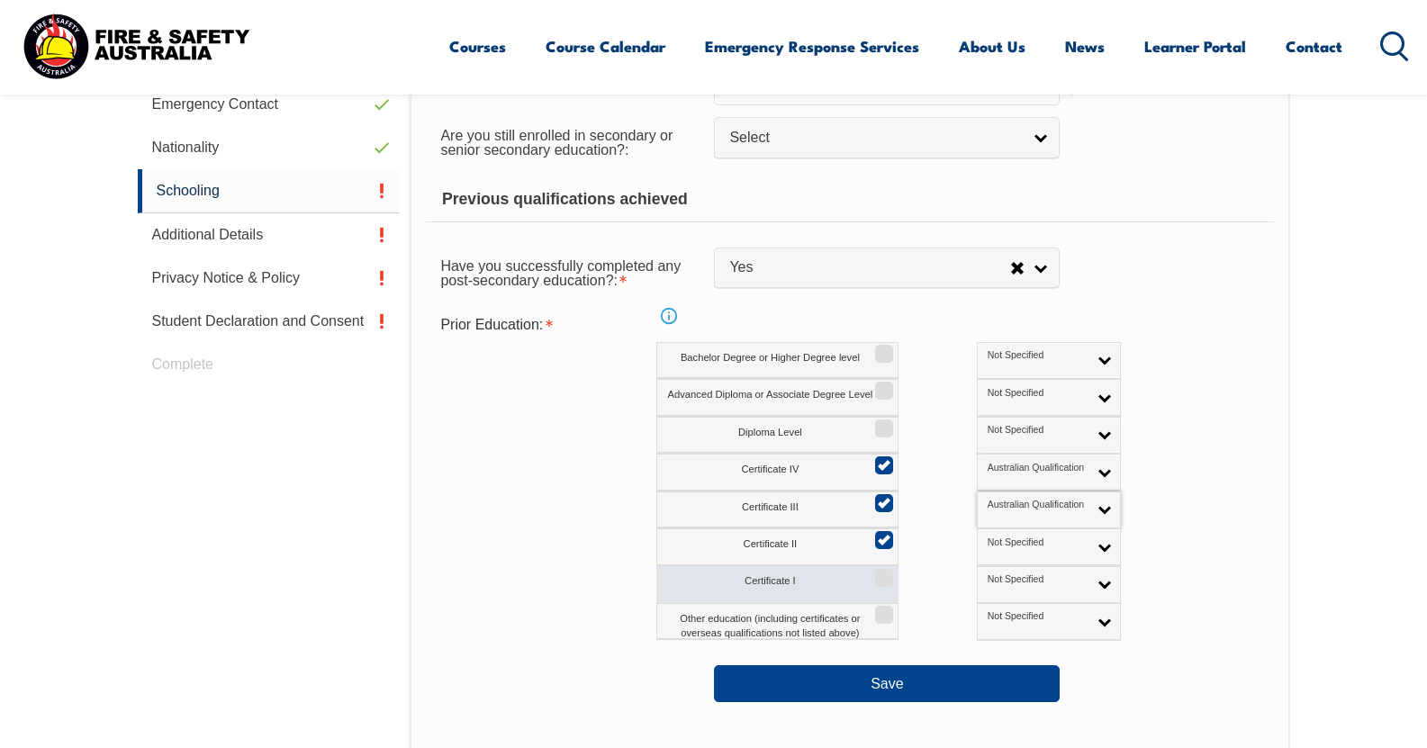
click at [883, 572] on input "Certificate I" at bounding box center [881, 572] width 11 height 2
checkbox input "true"
click at [1004, 577] on span "Not Specified" at bounding box center [1037, 579] width 100 height 13
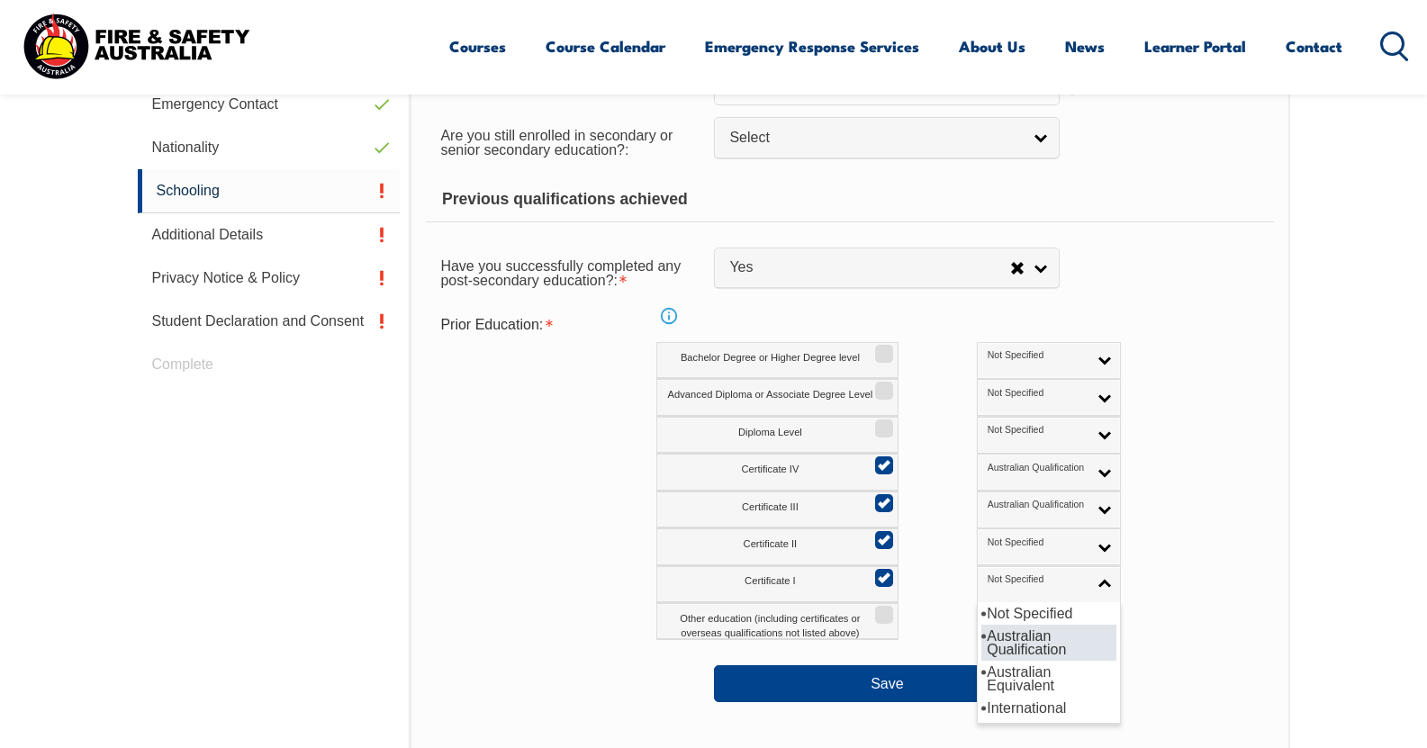
click at [981, 635] on li "Australian Qualification" at bounding box center [1048, 643] width 135 height 36
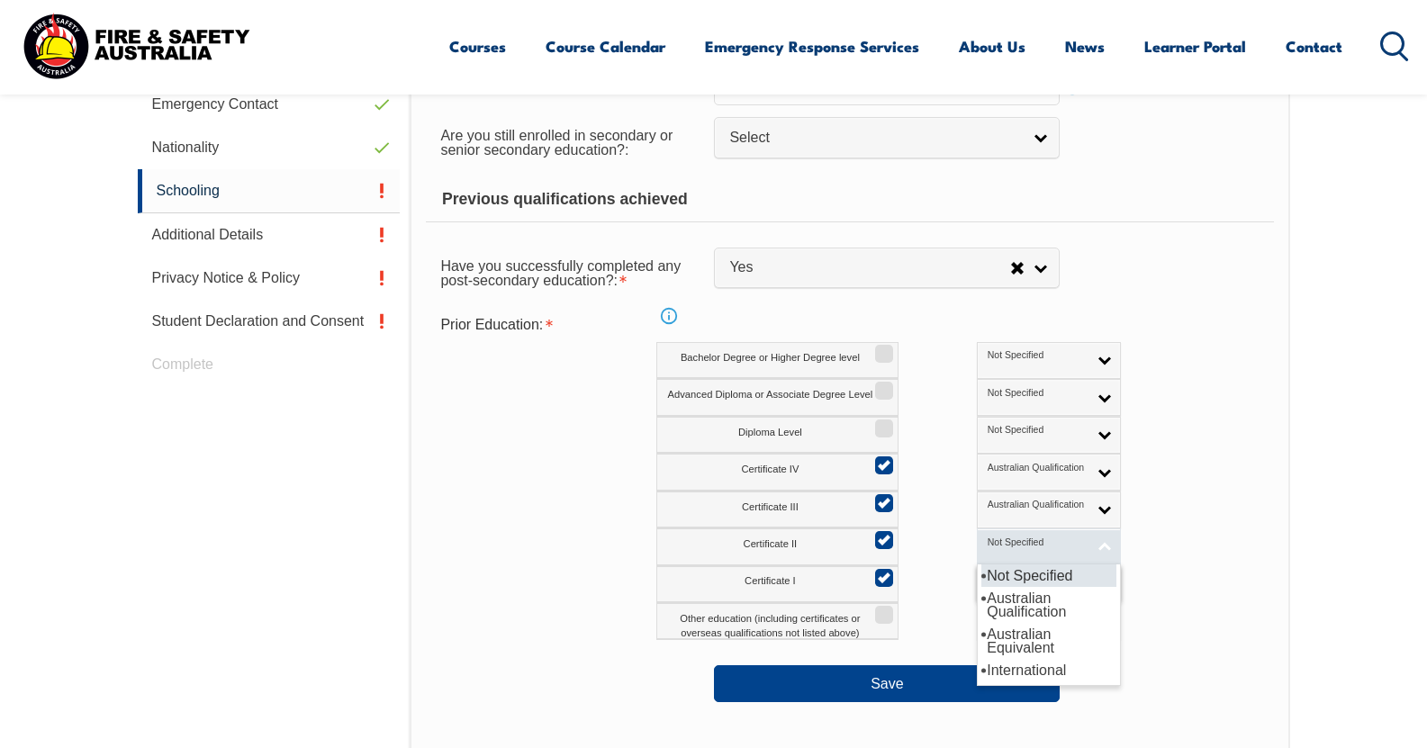
click at [1015, 539] on link "Not Specified" at bounding box center [1049, 546] width 144 height 37
click at [981, 599] on li "Australian Qualification" at bounding box center [1048, 605] width 135 height 36
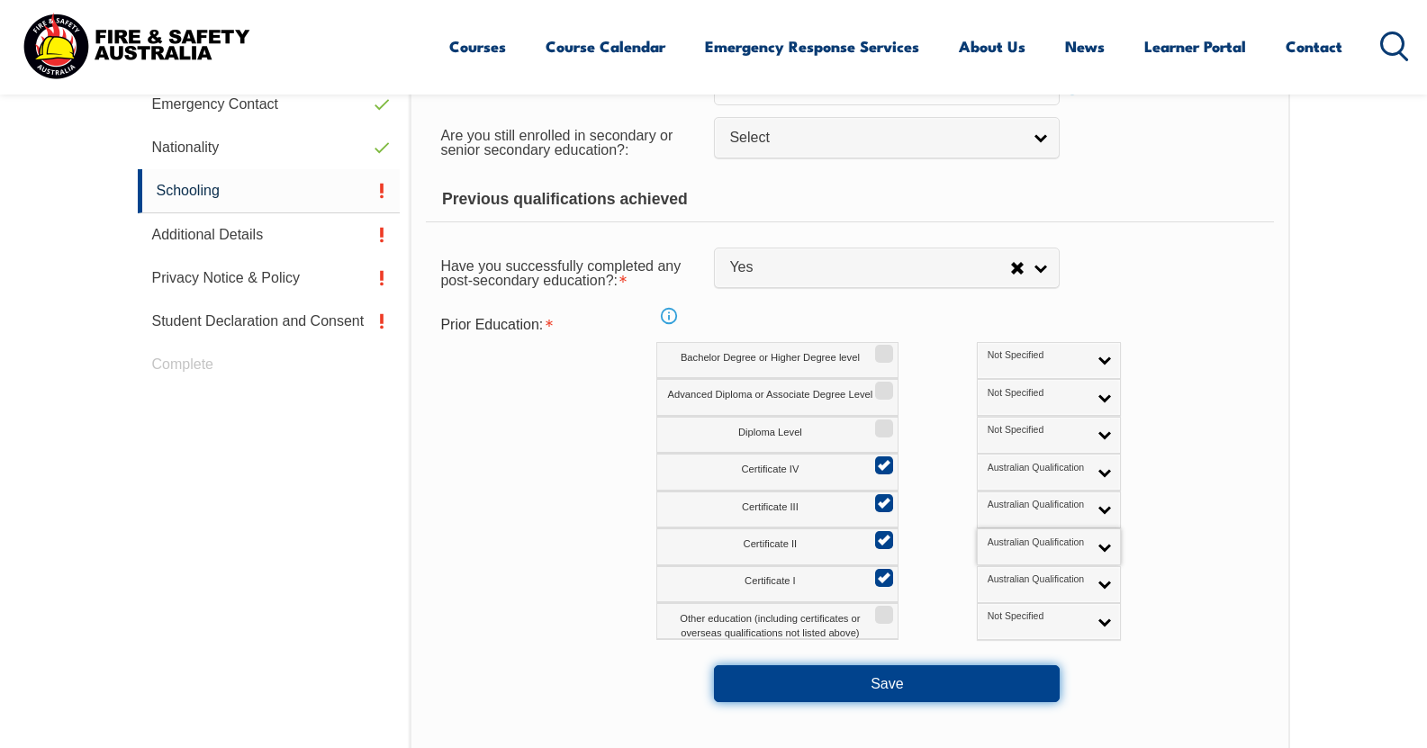
click at [950, 695] on button "Save" at bounding box center [887, 683] width 346 height 36
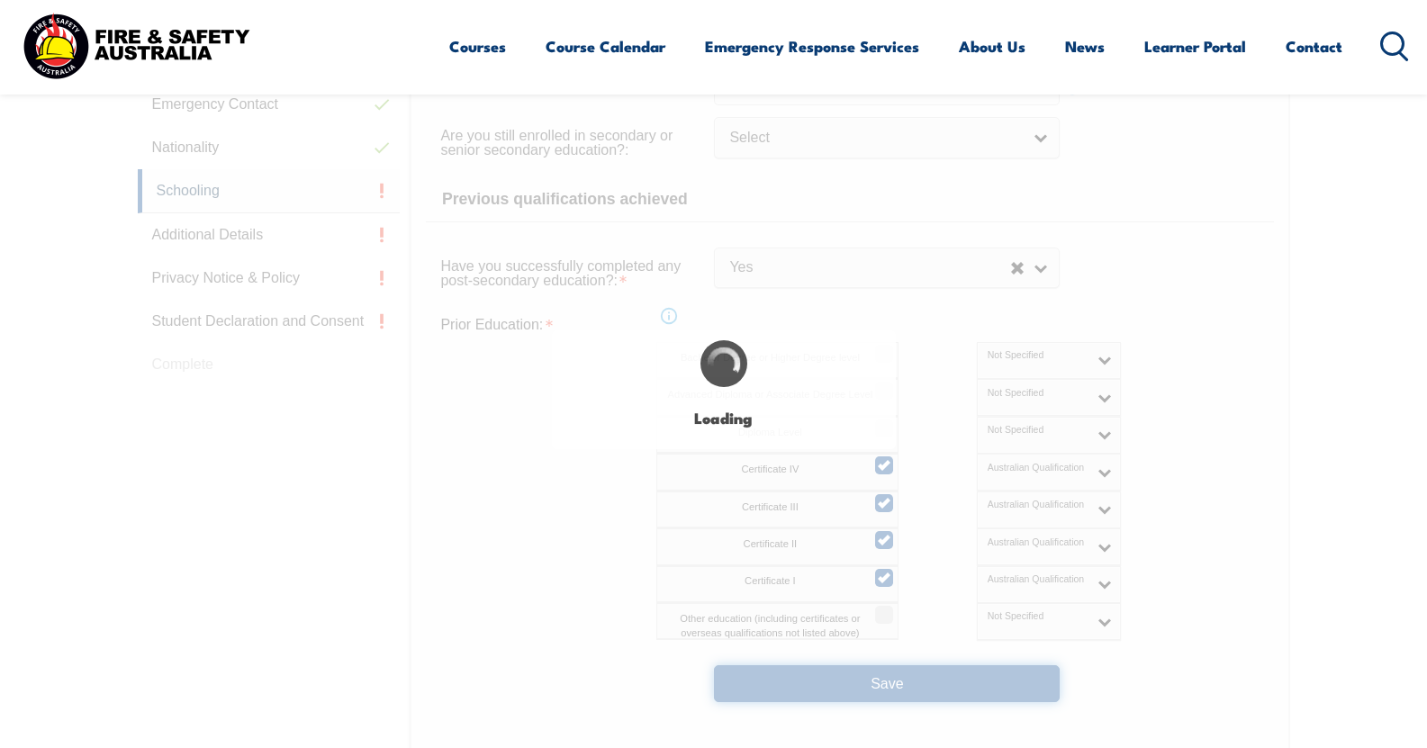
select select
select select "true"
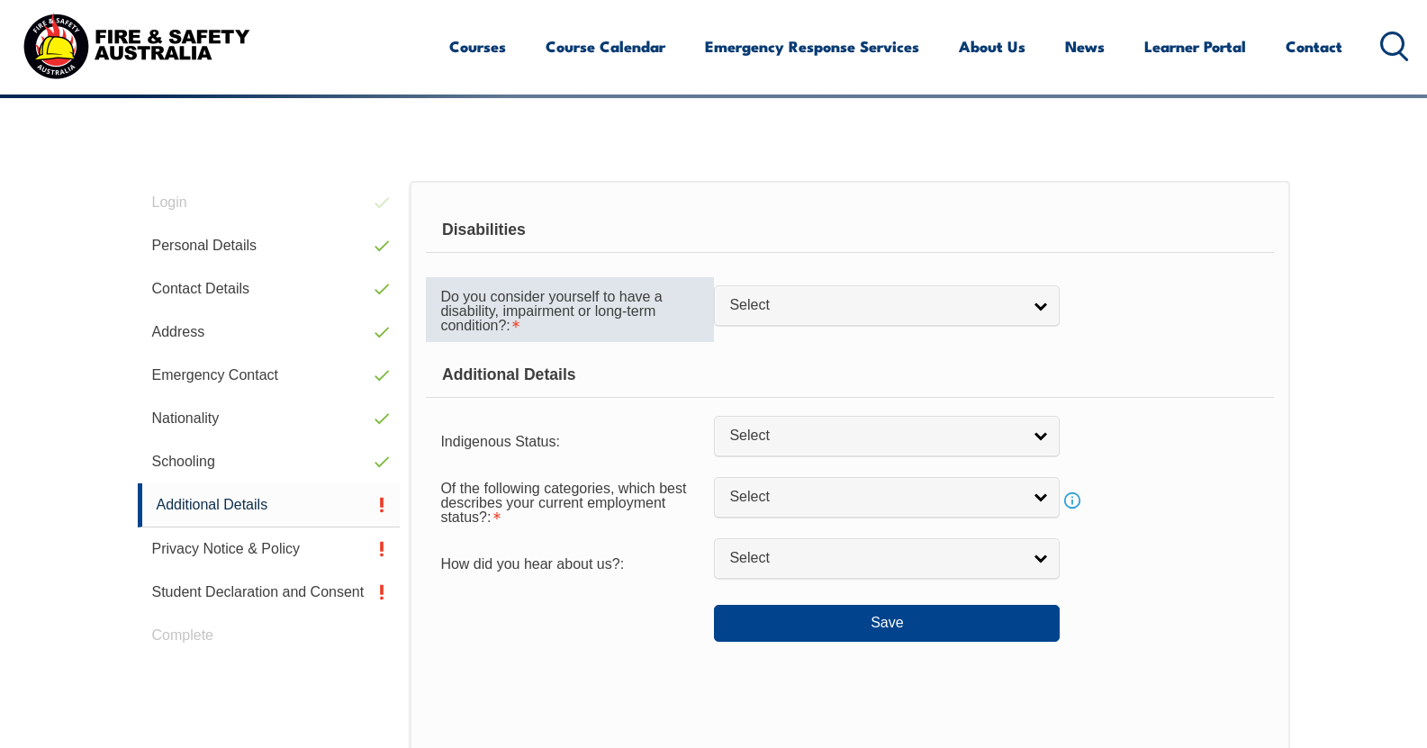
scroll to position [419, 0]
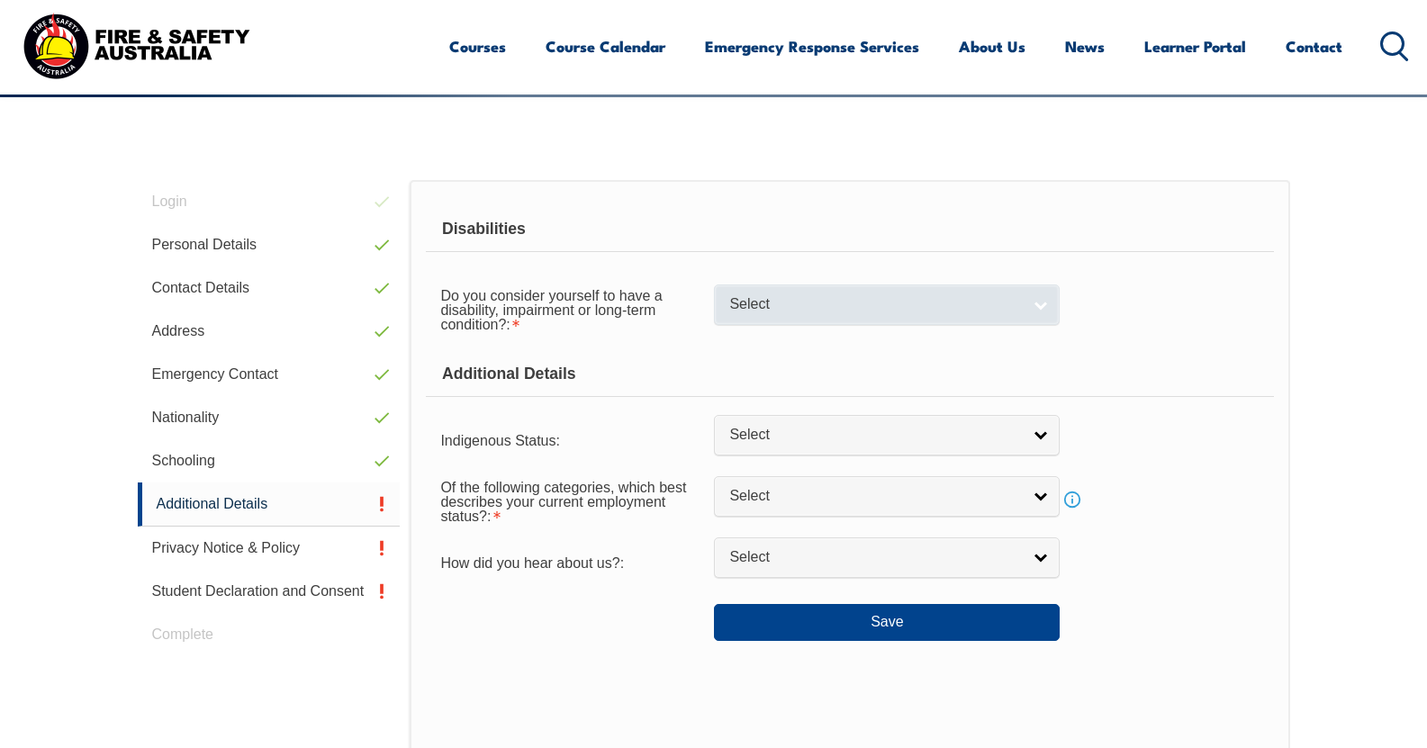
click at [839, 301] on span "Select" at bounding box center [875, 304] width 292 height 19
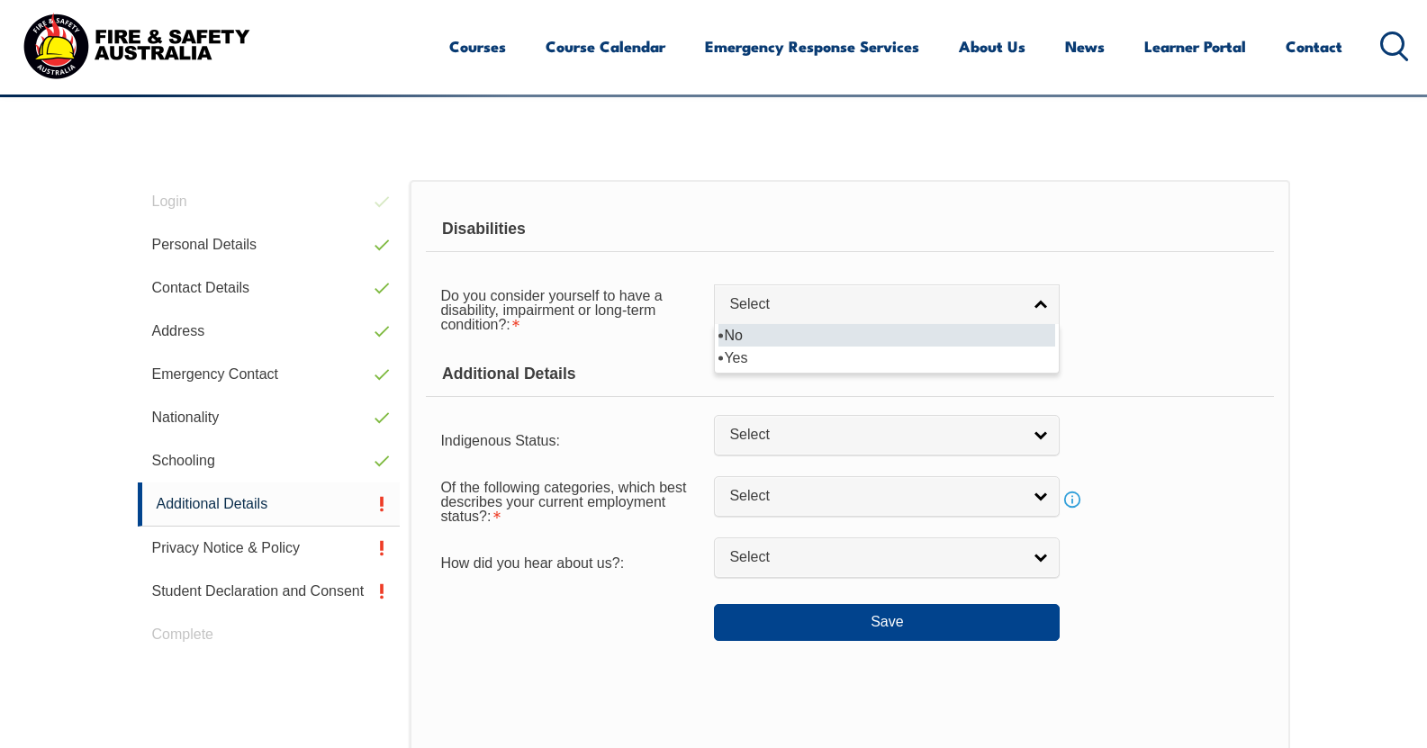
click at [837, 336] on li "No" at bounding box center [886, 335] width 337 height 23
select select "false"
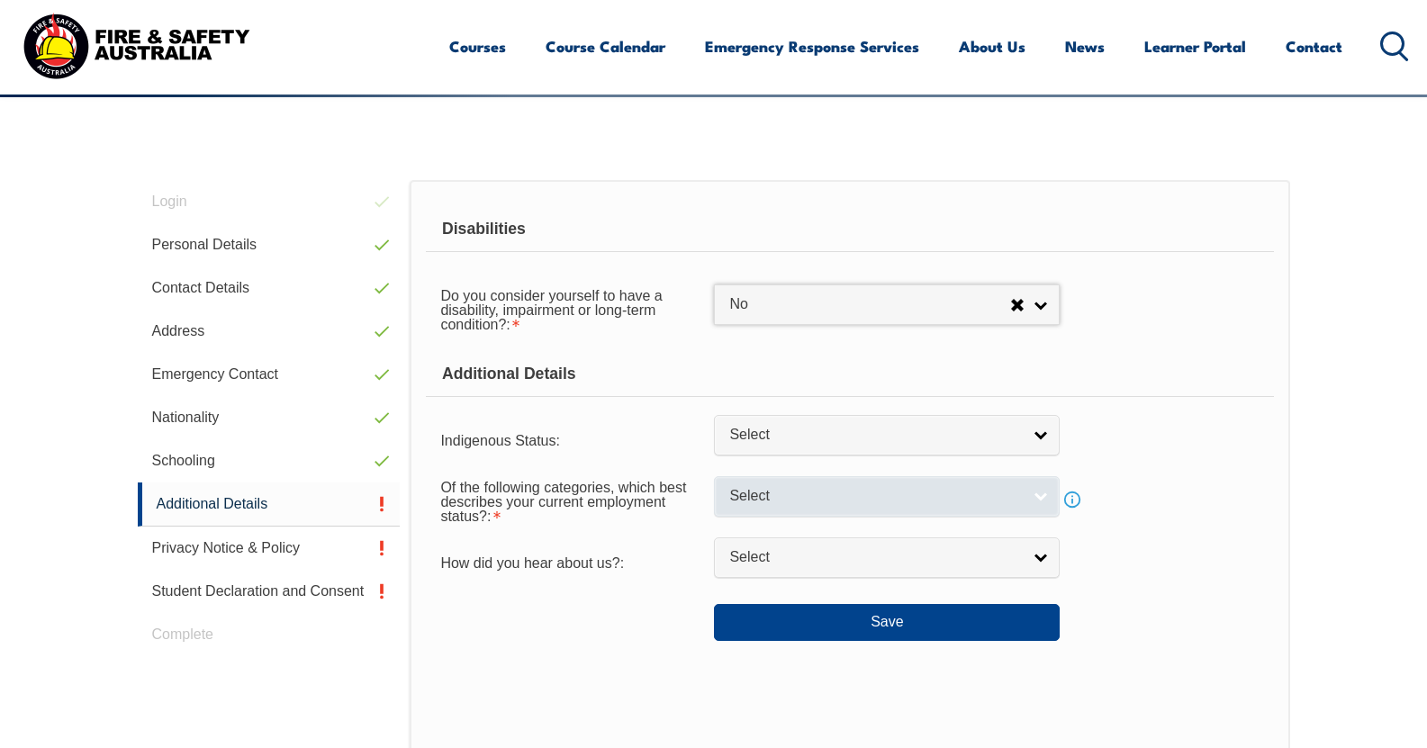
click at [740, 489] on span "Select" at bounding box center [875, 496] width 292 height 19
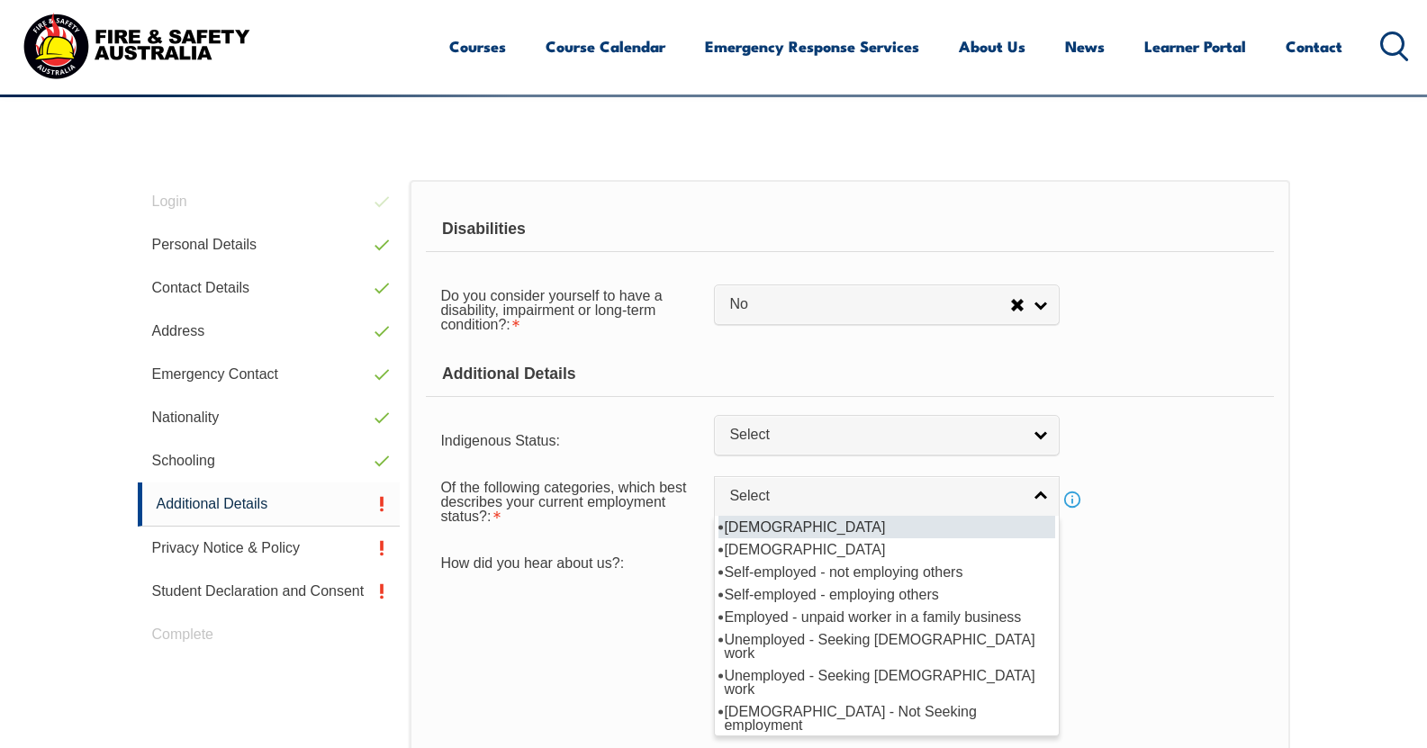
click at [752, 528] on li "Full-time employee" at bounding box center [886, 527] width 337 height 23
select select "1"
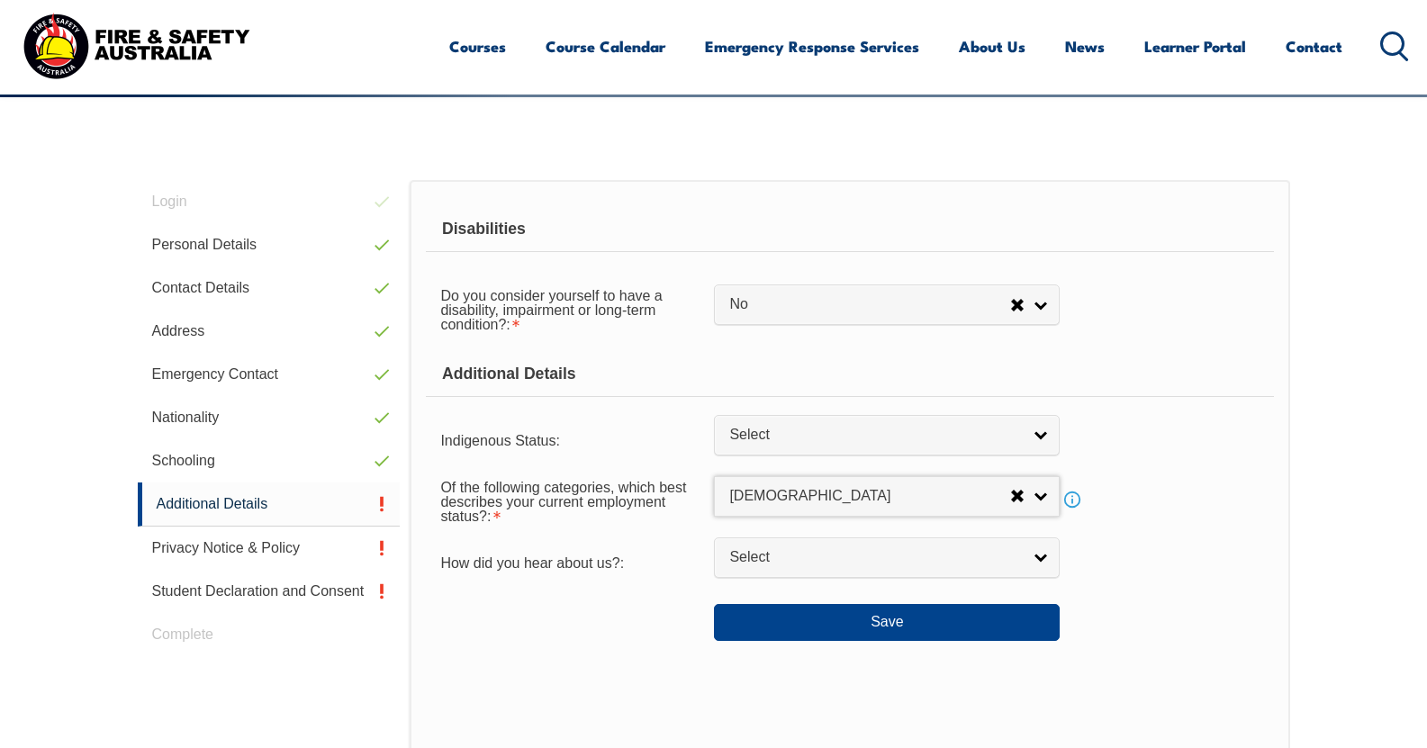
click at [540, 648] on div "Disabilities Do you consider yourself to have a disability, impairment or long-…" at bounding box center [849, 539] width 879 height 718
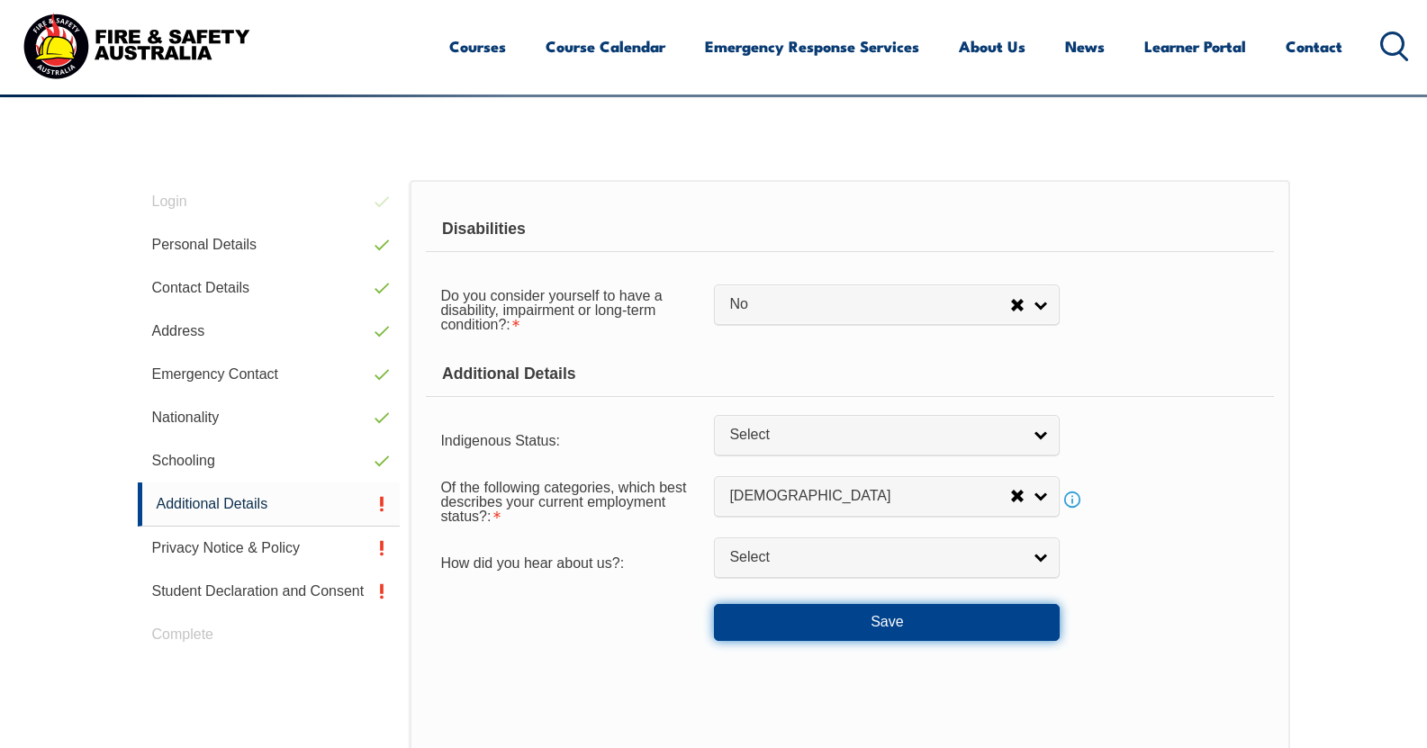
click at [766, 612] on button "Save" at bounding box center [887, 622] width 346 height 36
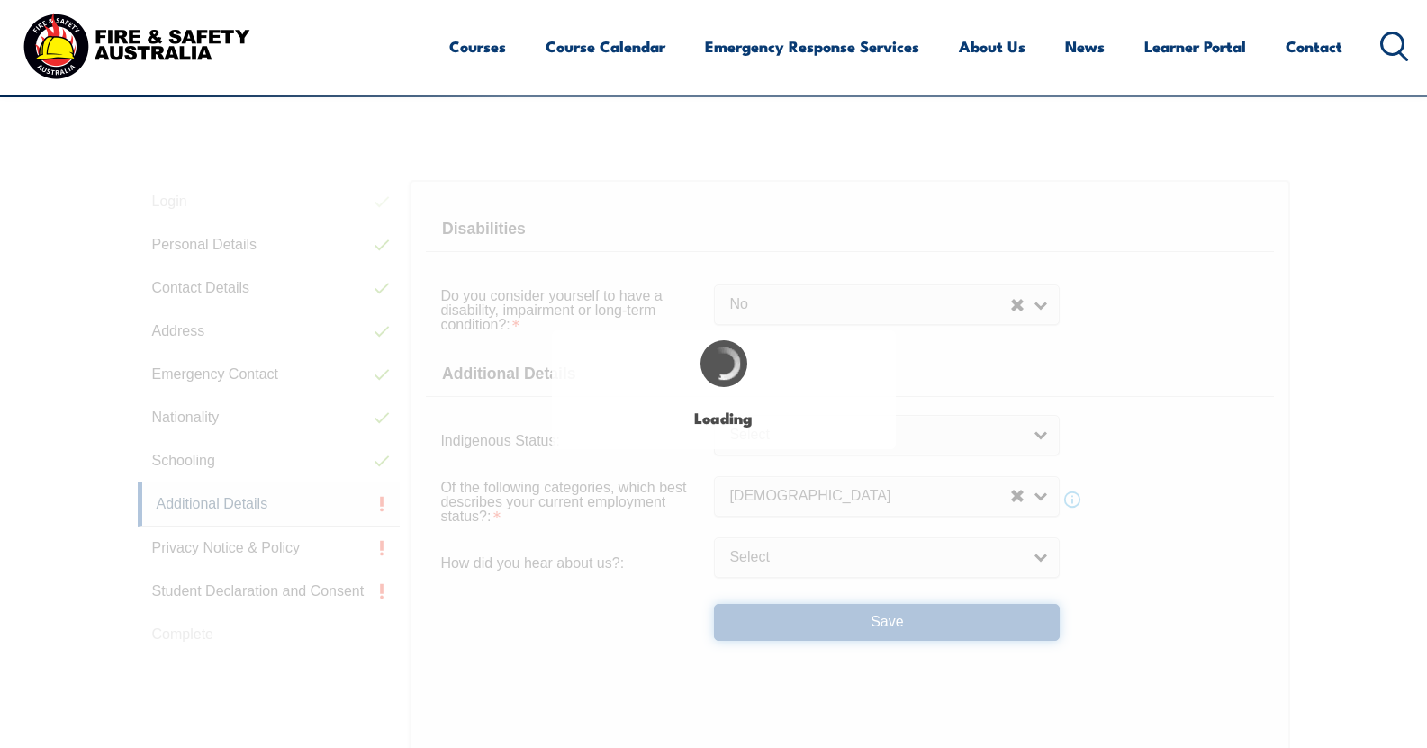
select select "false"
select select
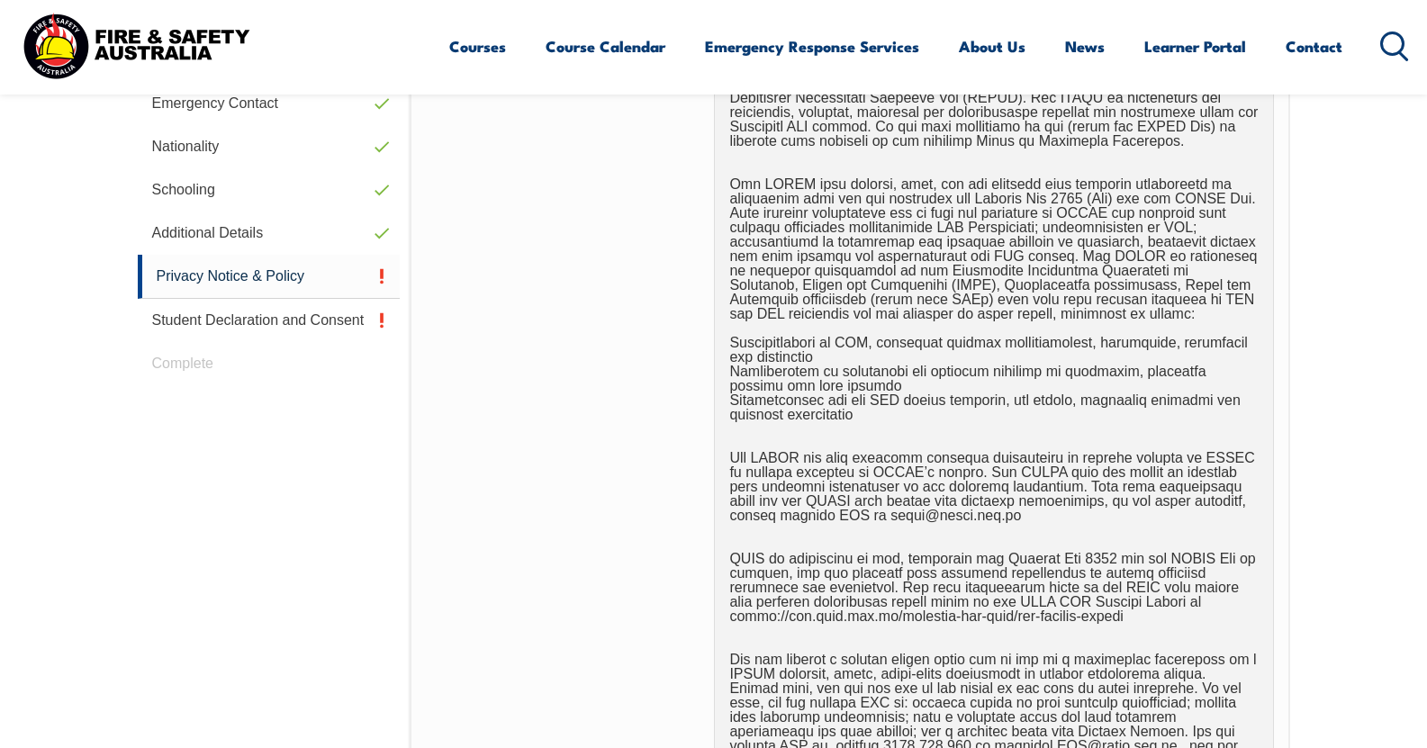
scroll to position [869, 0]
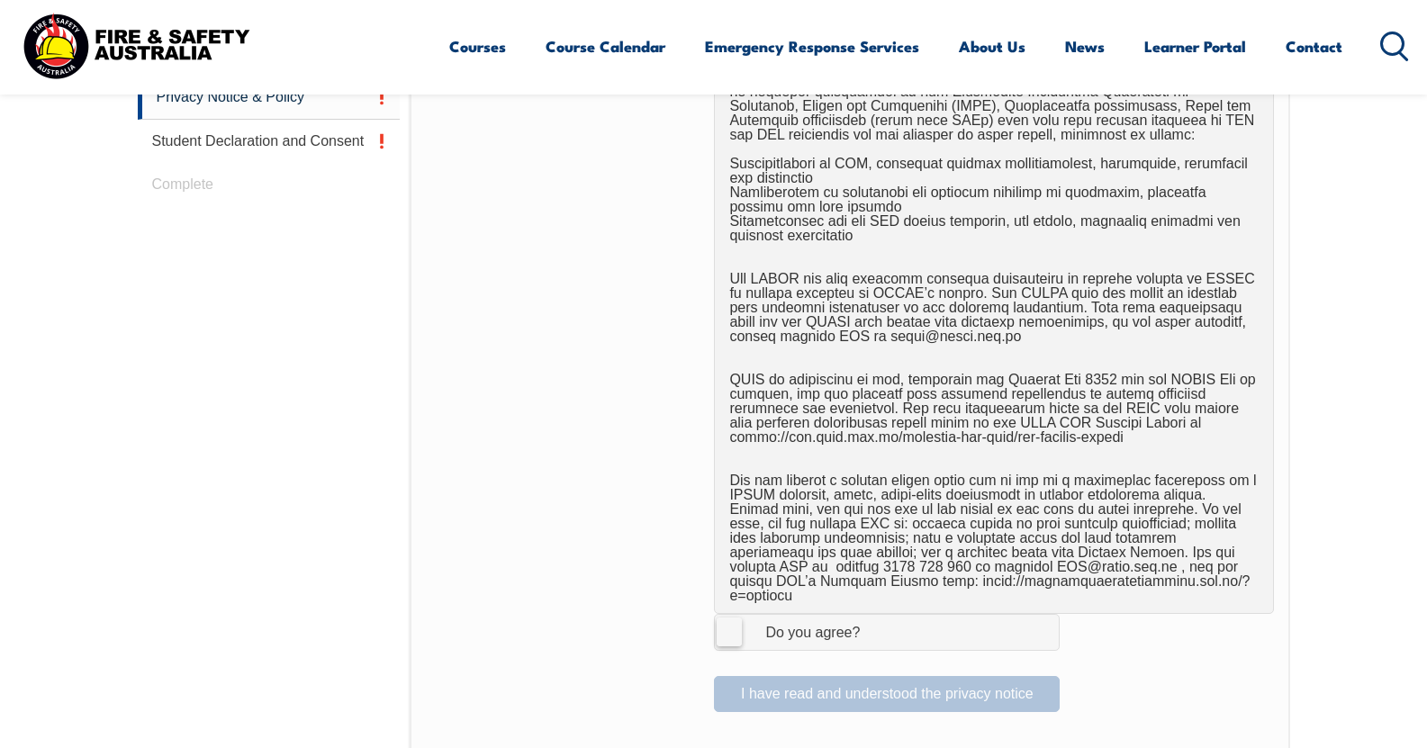
click at [717, 617] on label "I Agree Do you agree?" at bounding box center [887, 632] width 346 height 36
click at [874, 617] on input "I Agree Do you agree?" at bounding box center [889, 632] width 31 height 34
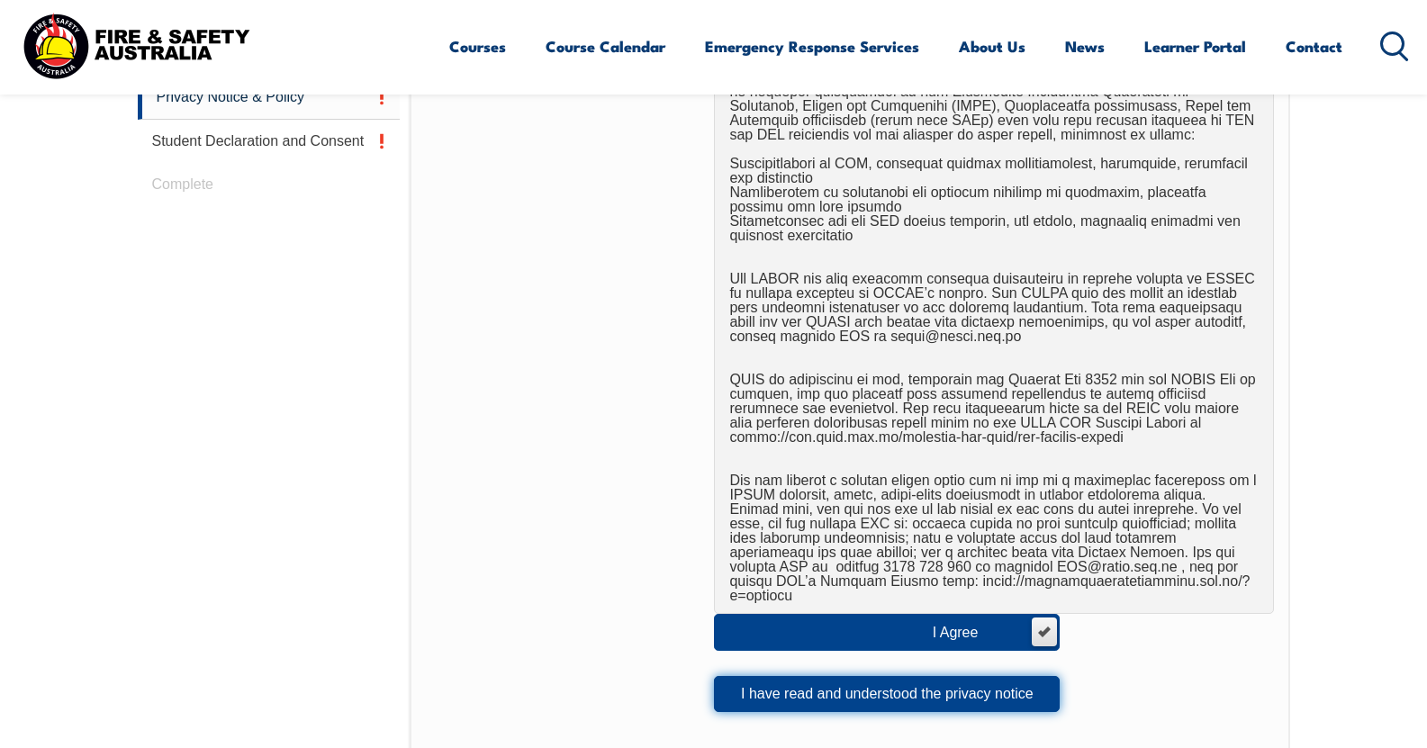
click at [734, 676] on button "I have read and understood the privacy notice" at bounding box center [887, 694] width 346 height 36
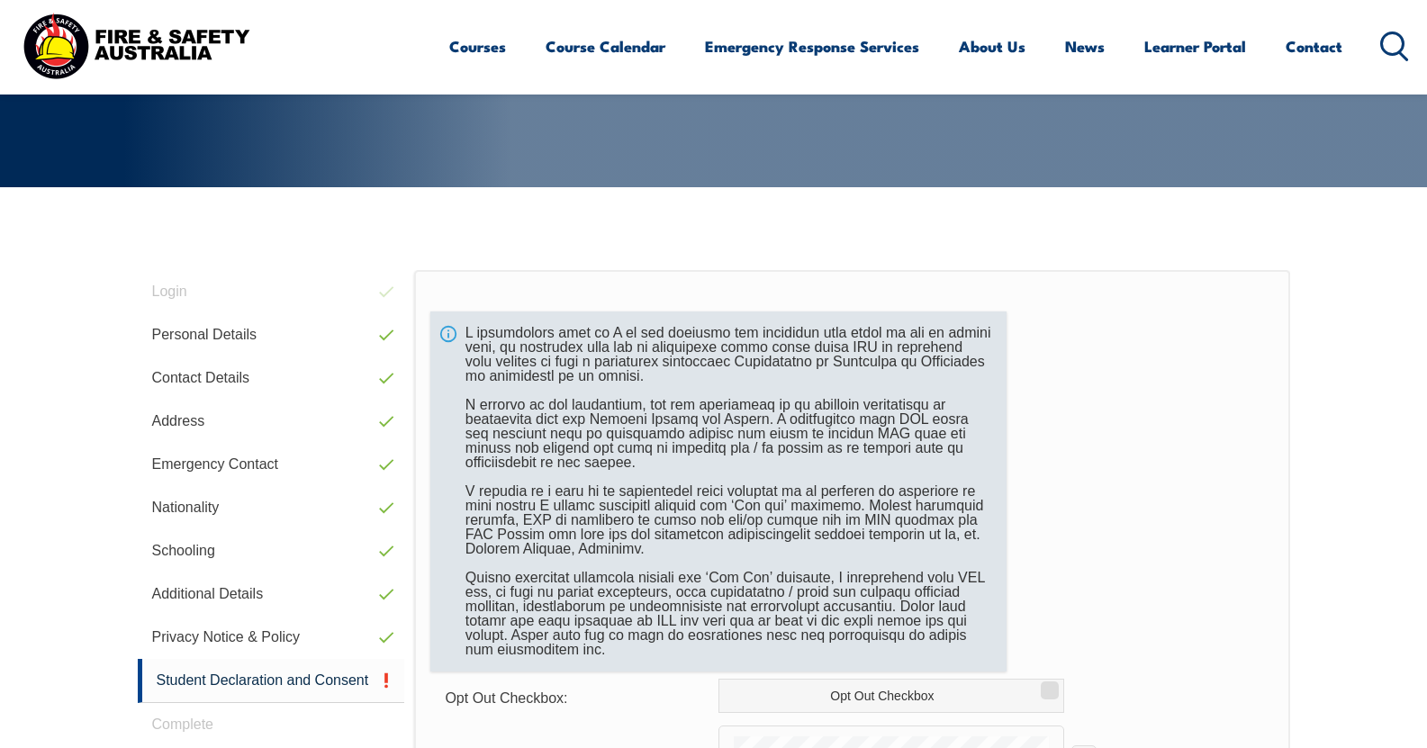
scroll to position [599, 0]
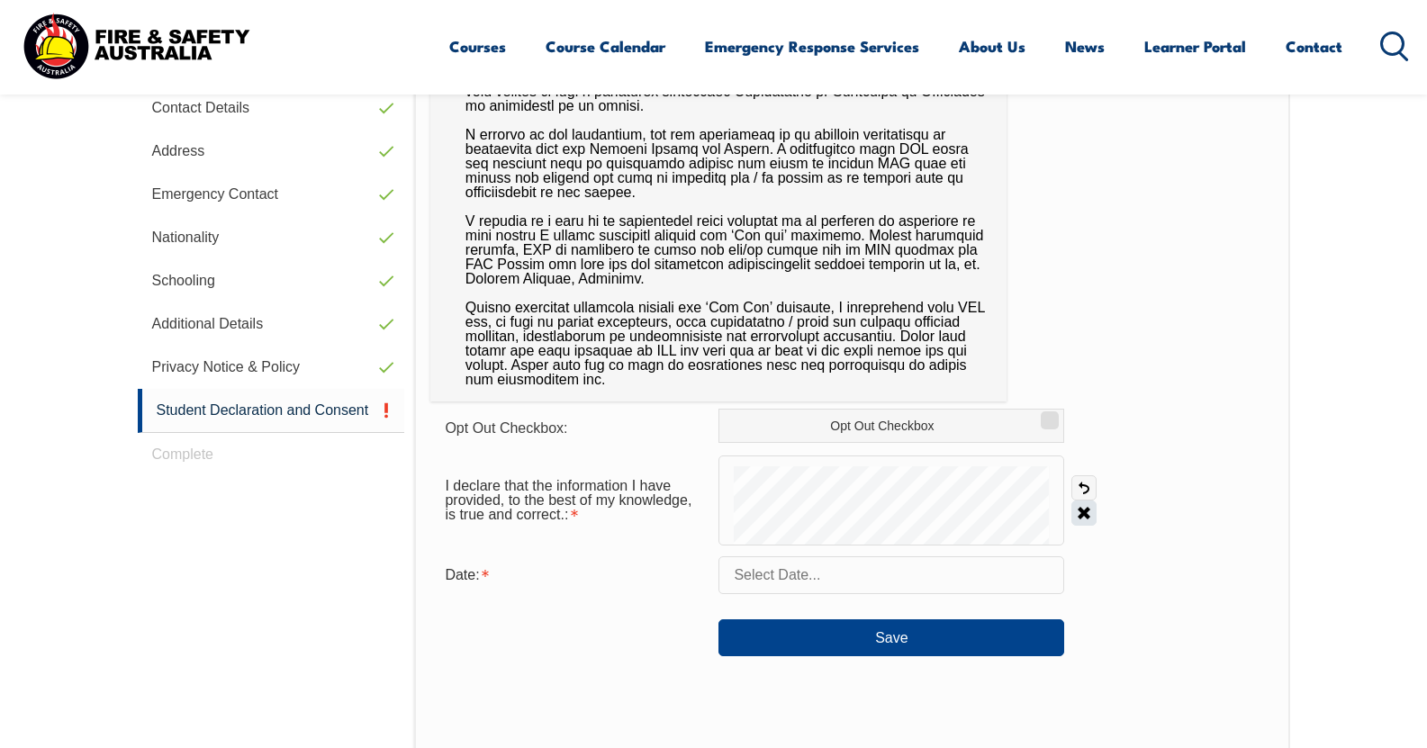
click at [1080, 512] on link "Clear" at bounding box center [1083, 512] width 25 height 25
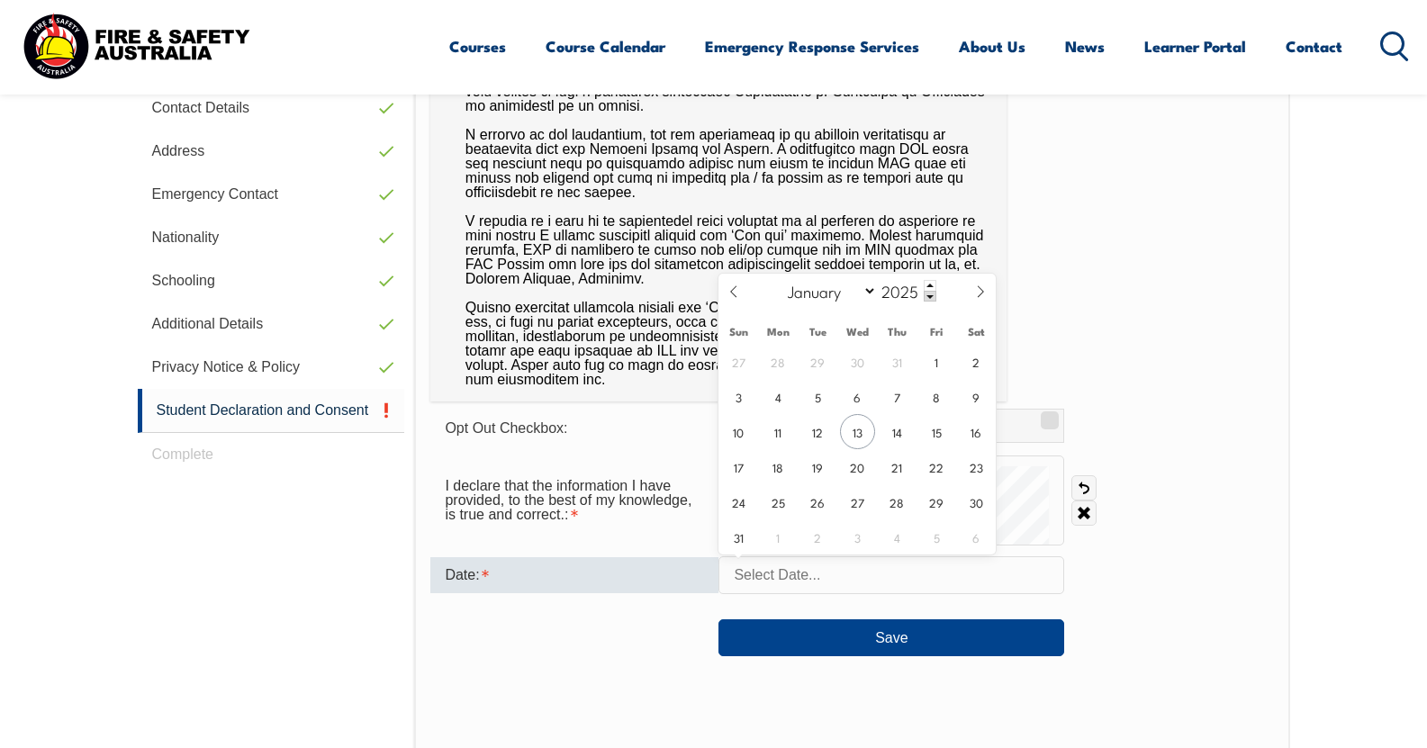
click at [807, 563] on input "text" at bounding box center [891, 575] width 346 height 38
click at [860, 434] on span "13" at bounding box center [857, 431] width 35 height 35
type input "August 13, 2025"
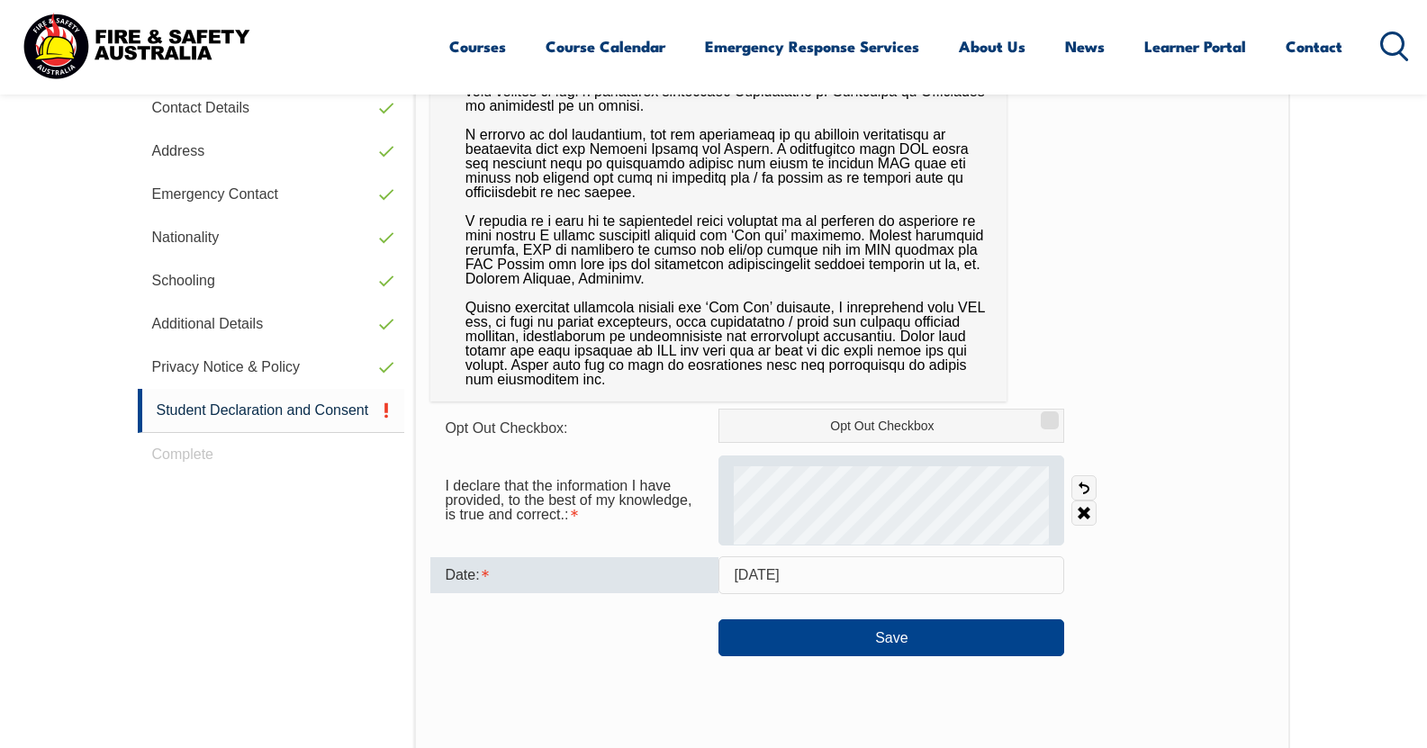
click at [852, 464] on div at bounding box center [891, 500] width 346 height 90
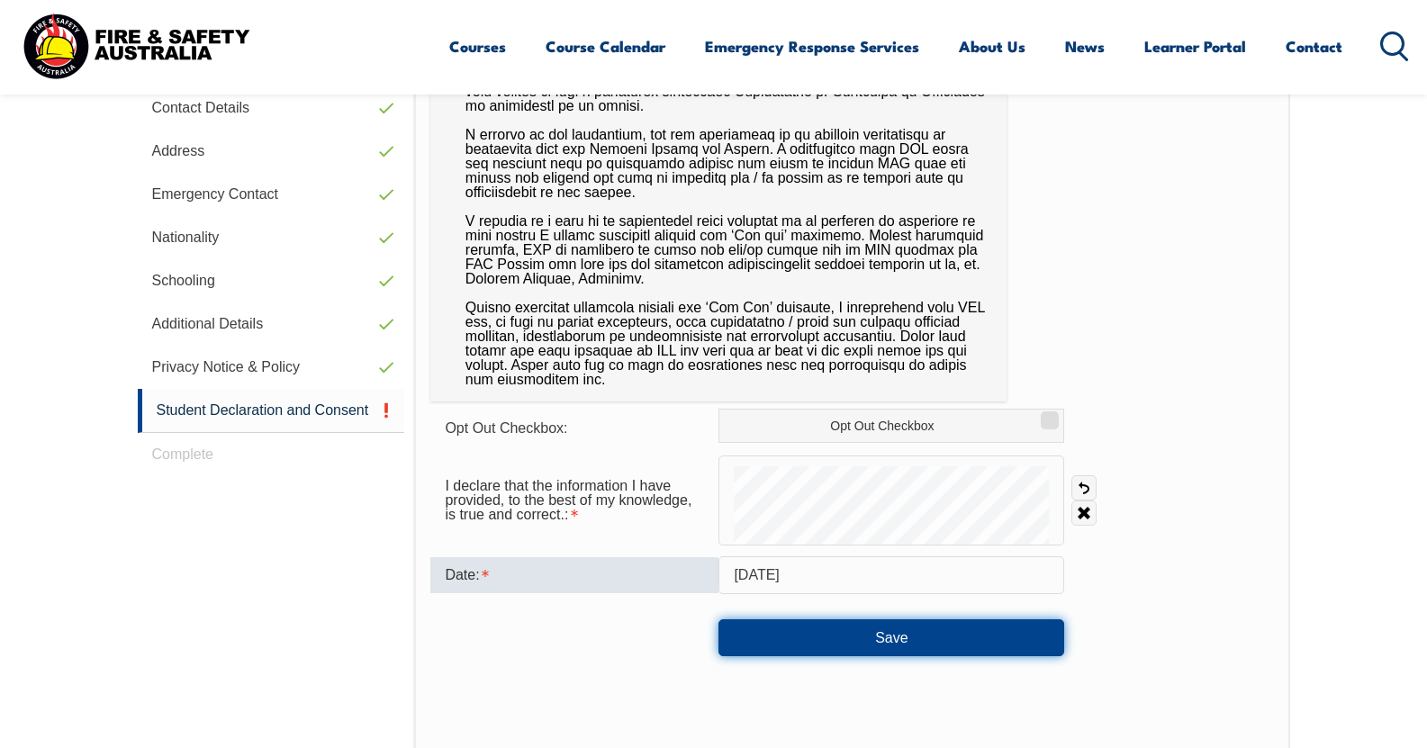
click at [800, 625] on button "Save" at bounding box center [891, 637] width 346 height 36
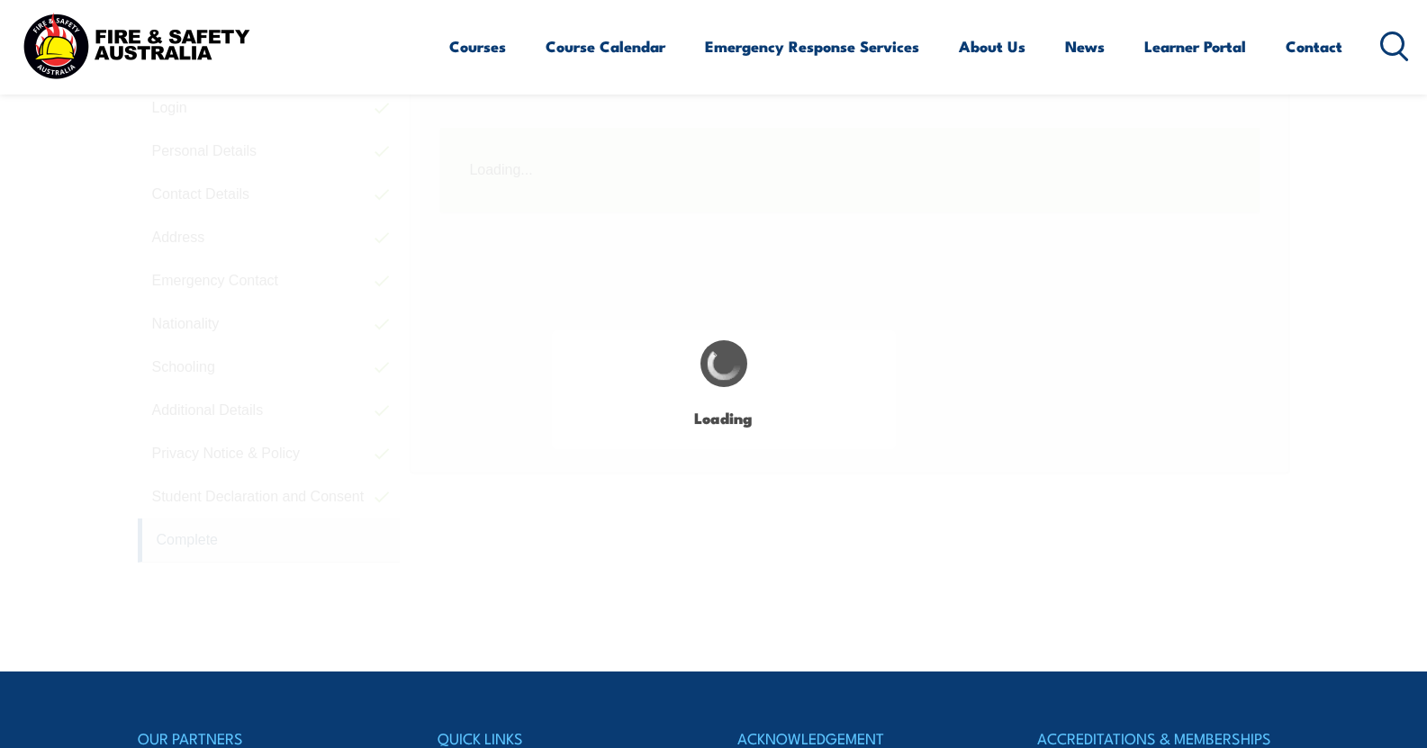
scroll to position [509, 0]
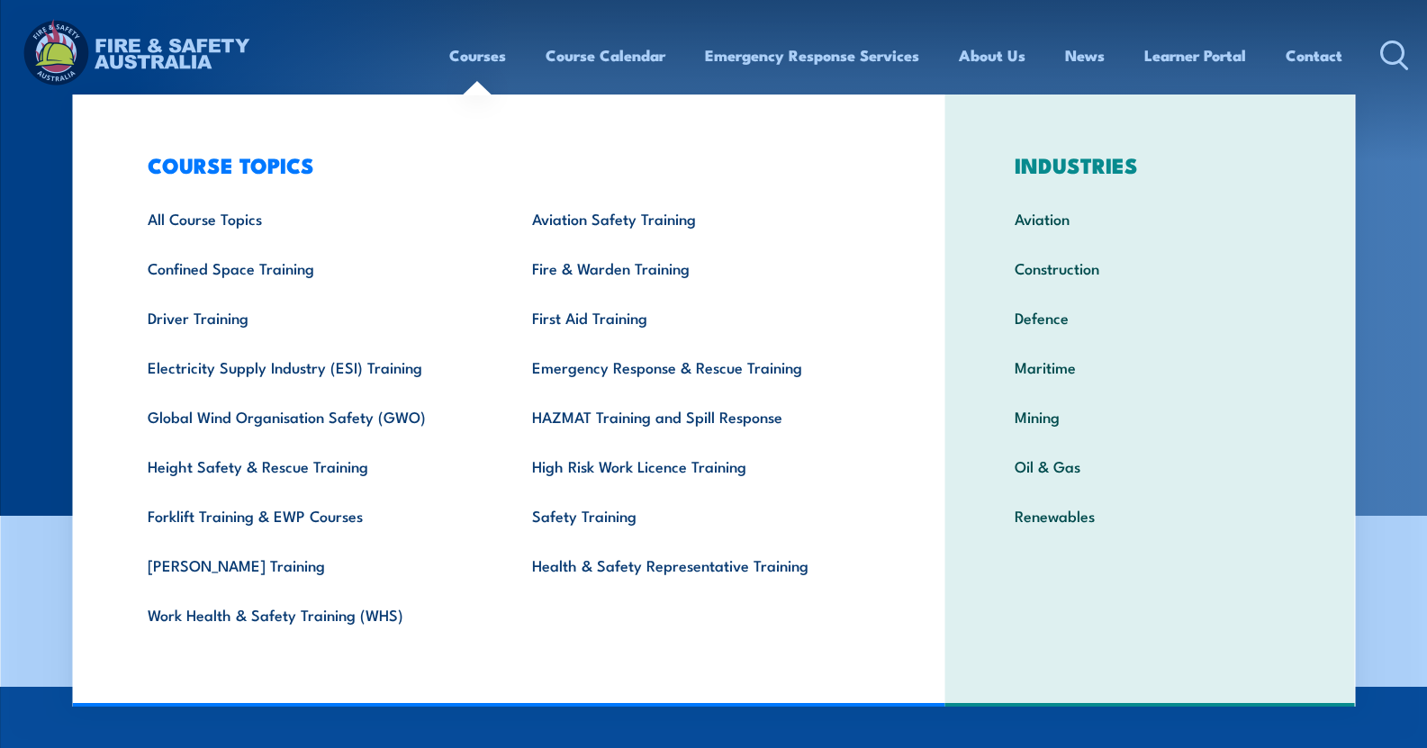
click at [461, 64] on link "Courses" at bounding box center [477, 56] width 57 height 48
